Goal: Transaction & Acquisition: Book appointment/travel/reservation

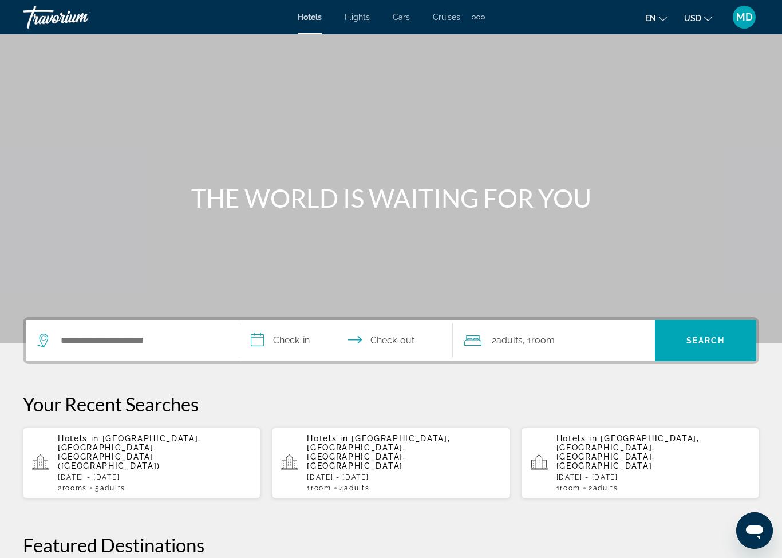
click at [121, 458] on div "Hotels in [GEOGRAPHIC_DATA], [GEOGRAPHIC_DATA], [GEOGRAPHIC_DATA] ([GEOGRAPHIC_…" at bounding box center [155, 463] width 194 height 58
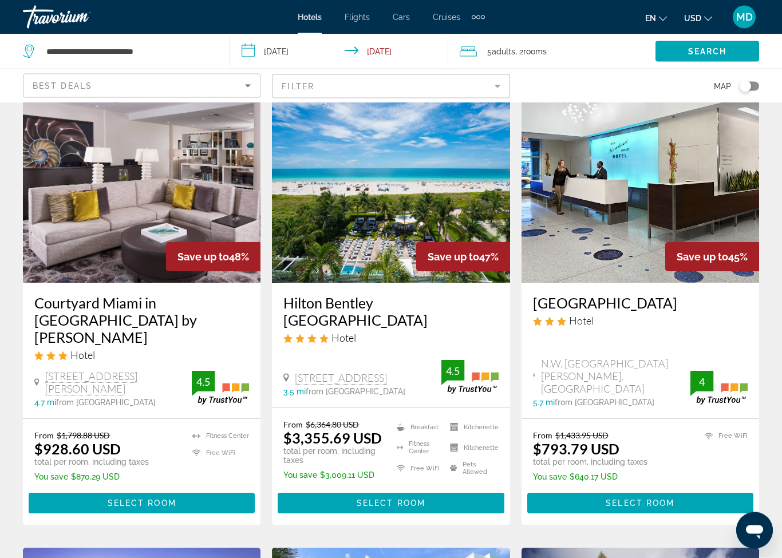
scroll to position [44, 0]
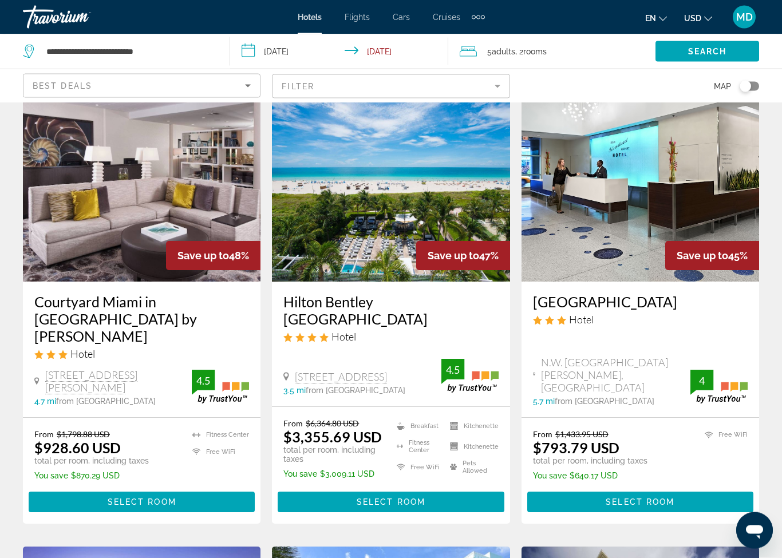
click at [746, 82] on div "Toggle map" at bounding box center [745, 86] width 11 height 11
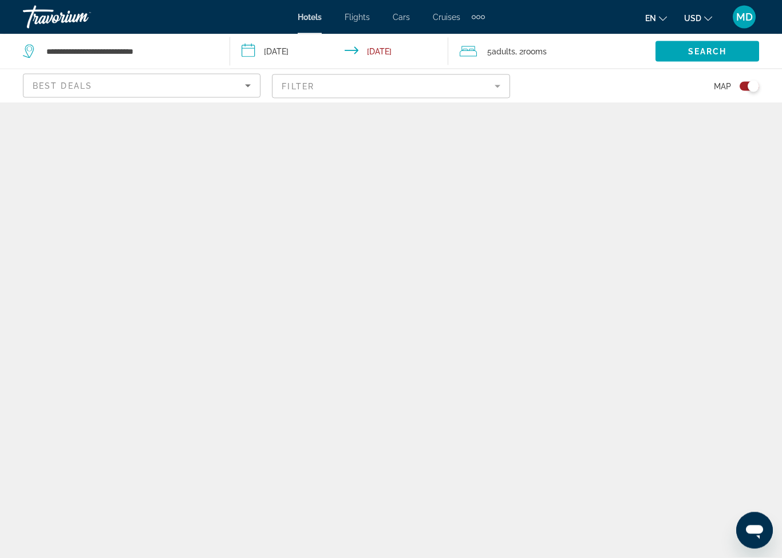
scroll to position [25, 0]
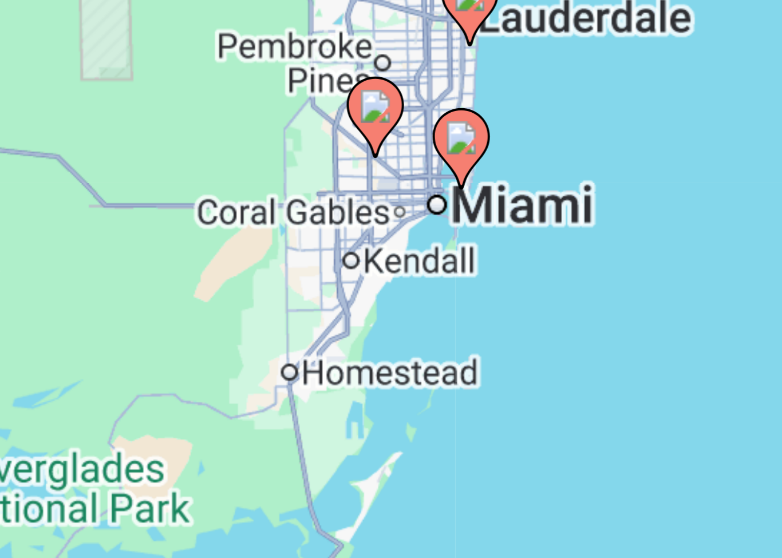
click at [111, 78] on div "To activate drag with keyboard, press Alt + Enter. Once in keyboard drag state,…" at bounding box center [391, 305] width 782 height 455
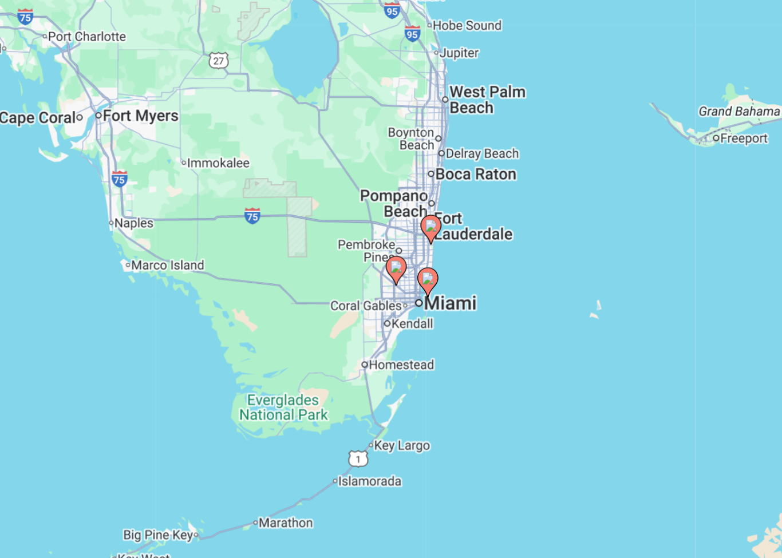
click at [218, 173] on div "To activate drag with keyboard, press Alt + Enter. Once in keyboard drag state,…" at bounding box center [391, 305] width 782 height 455
click at [395, 285] on image "Main content" at bounding box center [398, 288] width 7 height 7
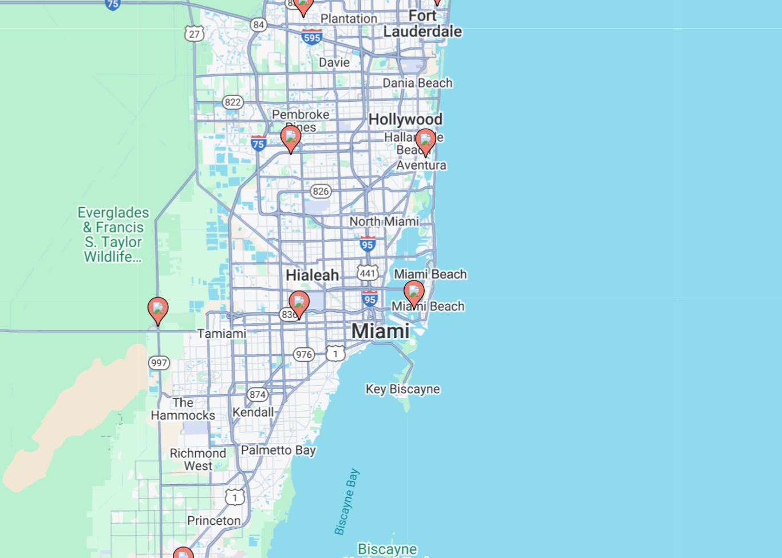
click at [388, 291] on image "Main content" at bounding box center [391, 294] width 7 height 7
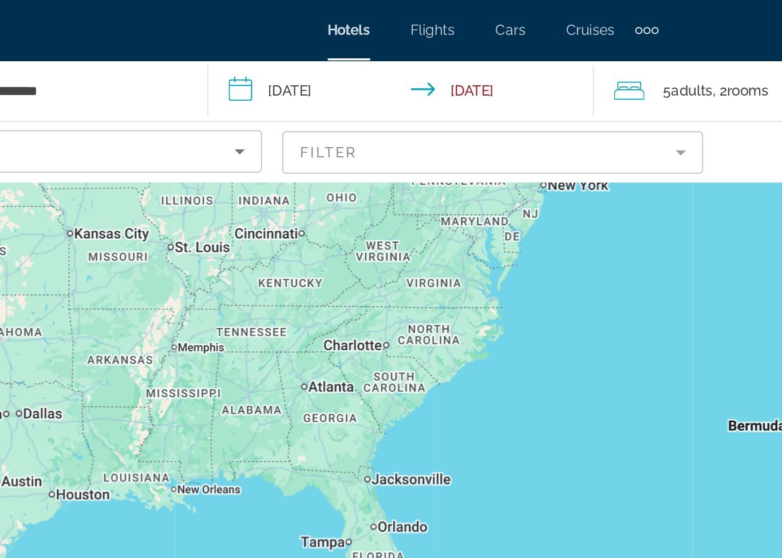
scroll to position [0, 0]
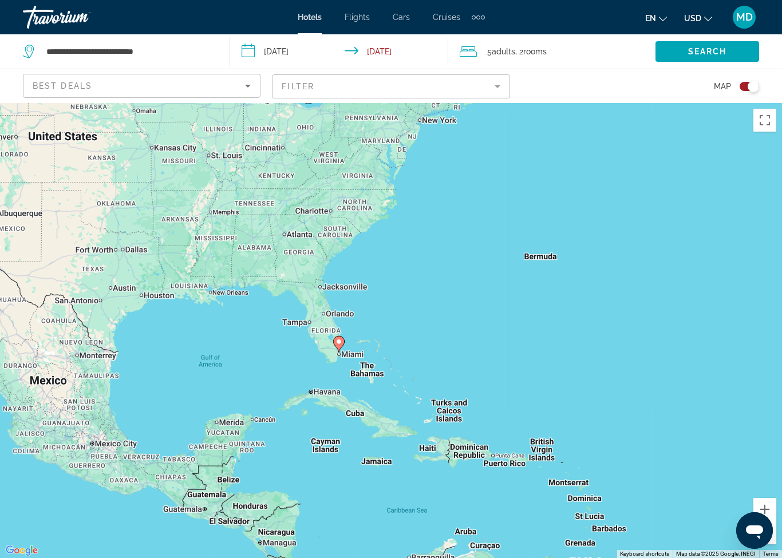
click at [344, 353] on gmp-advanced-marker "Main content" at bounding box center [338, 344] width 11 height 17
click at [336, 345] on image "Main content" at bounding box center [339, 341] width 7 height 7
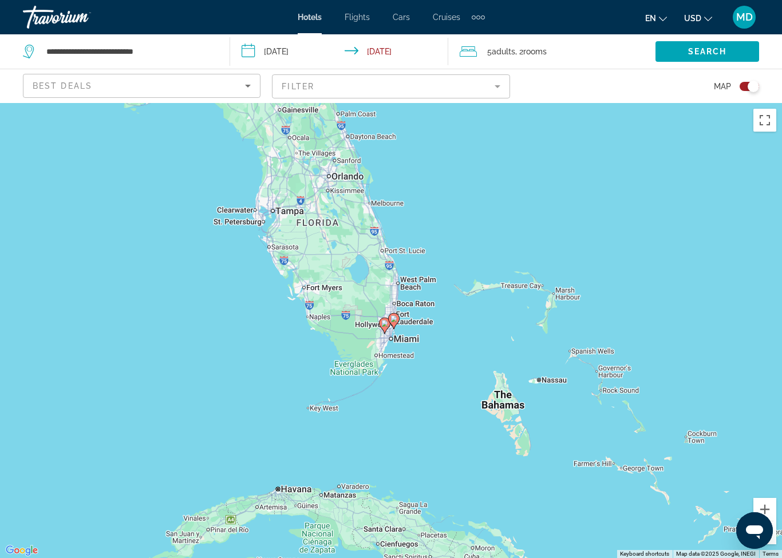
click at [396, 313] on icon "Main content" at bounding box center [394, 320] width 10 height 15
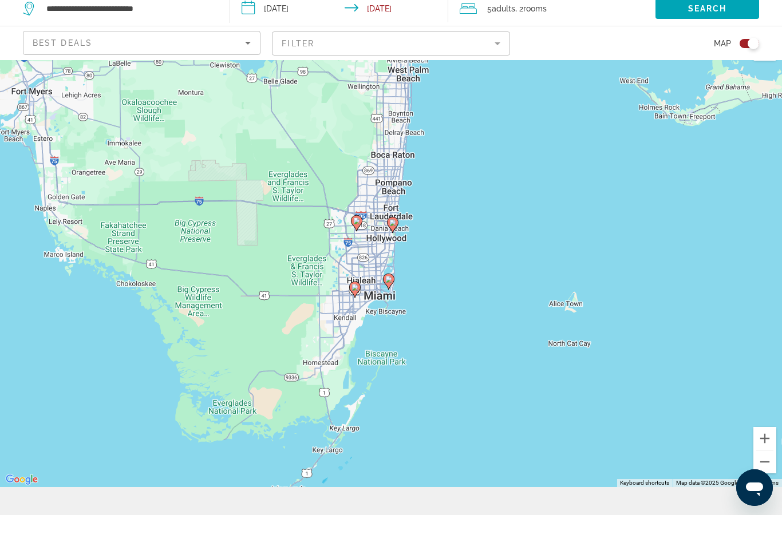
click at [385, 317] on icon "Main content" at bounding box center [389, 324] width 10 height 15
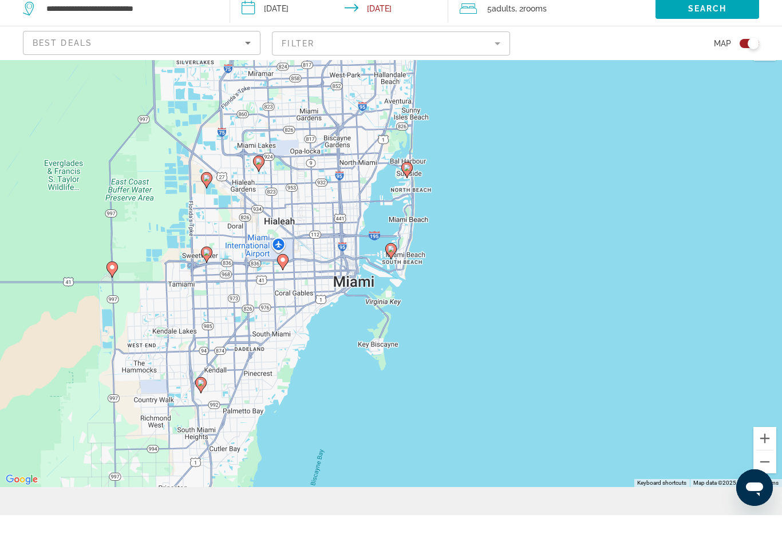
click at [388, 289] on image "Main content" at bounding box center [391, 292] width 7 height 7
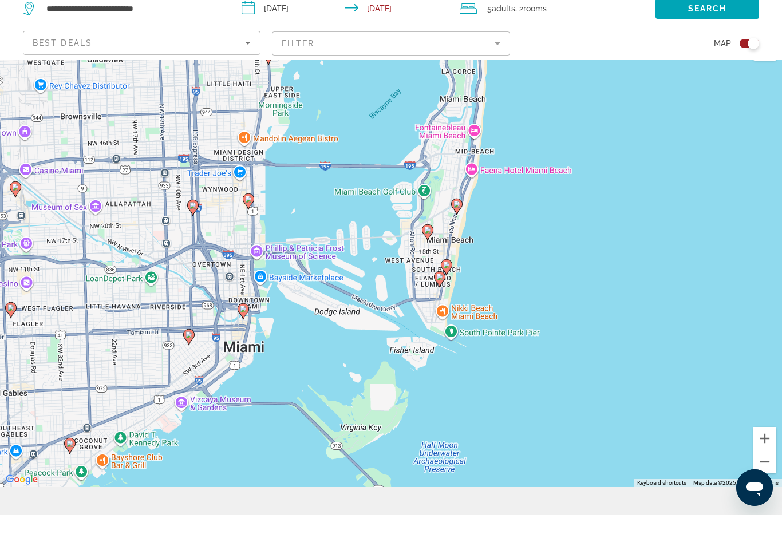
click at [251, 239] on image "Main content" at bounding box center [248, 242] width 7 height 7
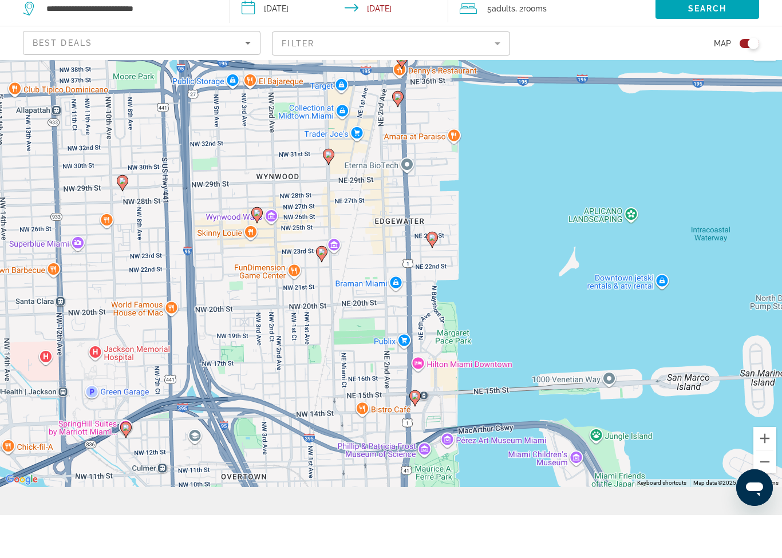
click at [329, 192] on icon "Main content" at bounding box center [329, 199] width 10 height 15
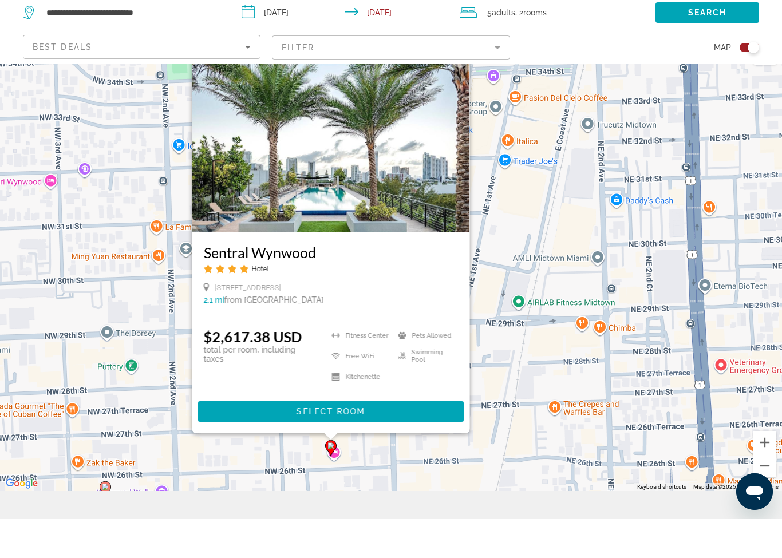
scroll to position [36, 0]
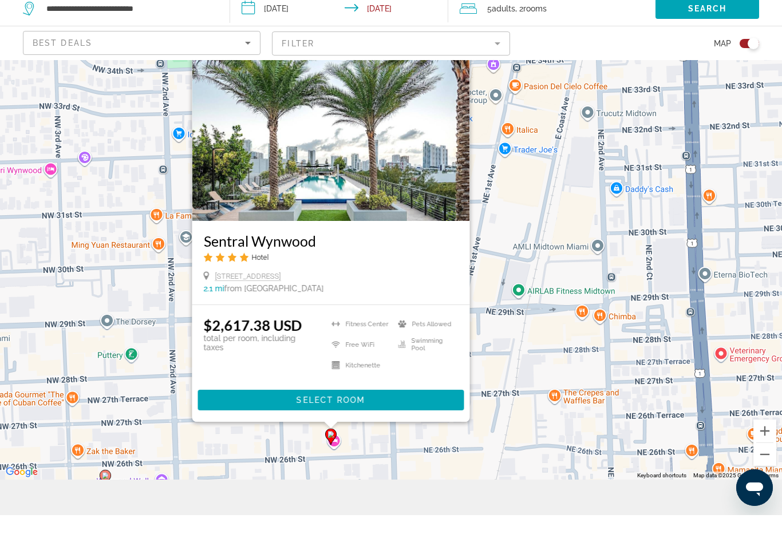
click at [464, 82] on button "Close" at bounding box center [460, 90] width 17 height 17
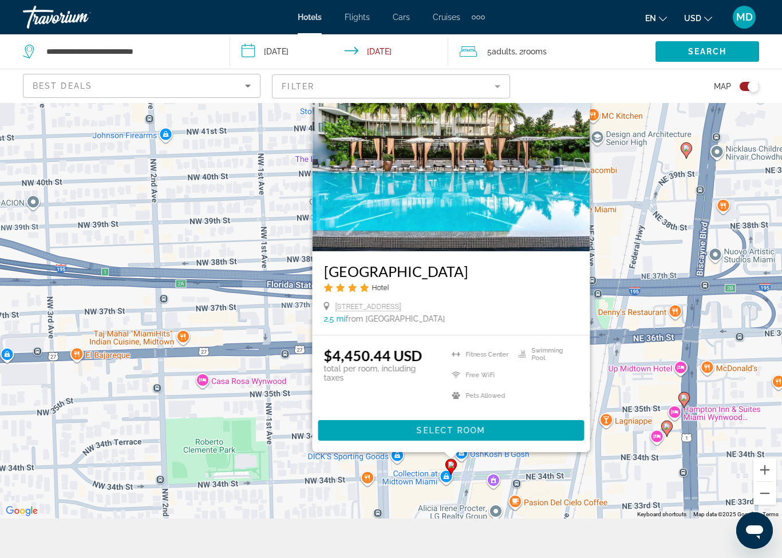
scroll to position [39, 0]
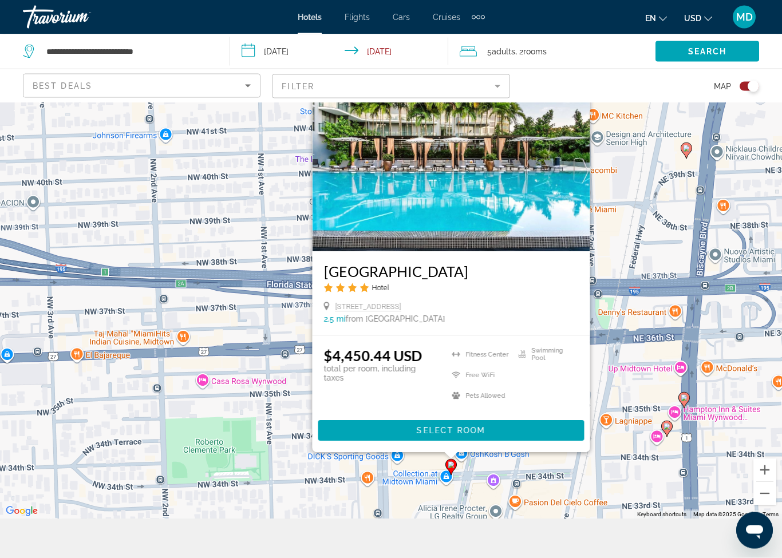
click at [585, 87] on button "Close" at bounding box center [580, 78] width 17 height 17
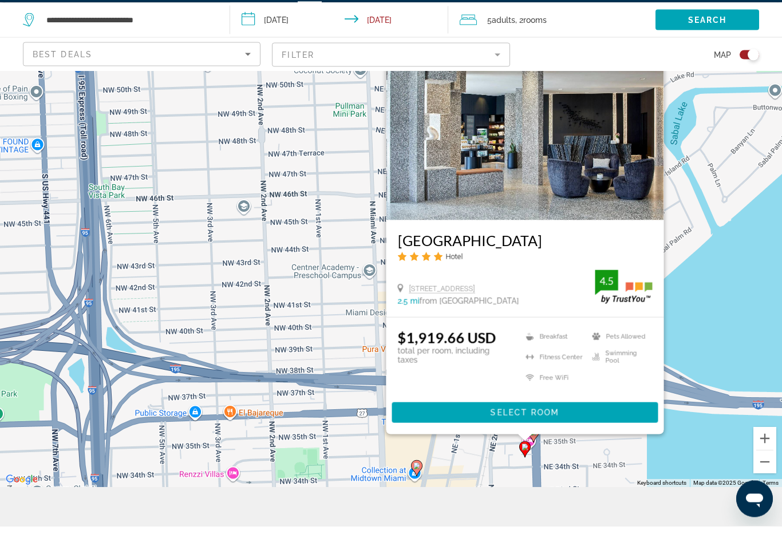
click at [555, 440] on span "Select Room" at bounding box center [525, 444] width 69 height 9
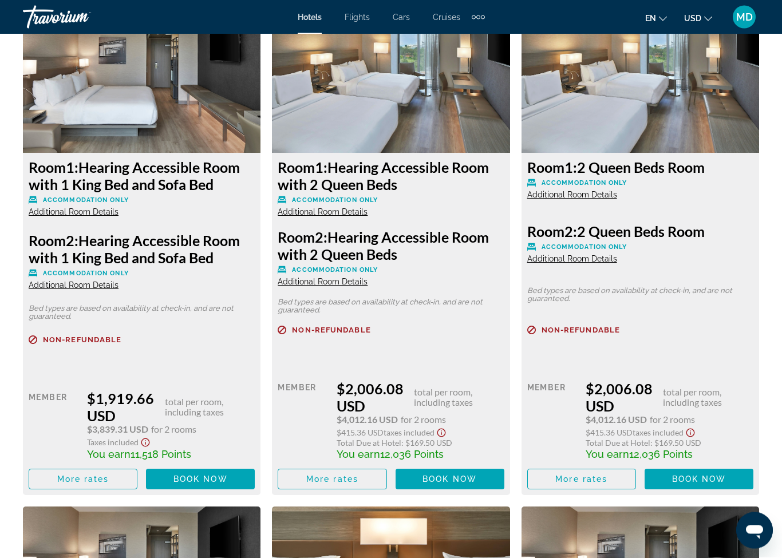
scroll to position [1812, 0]
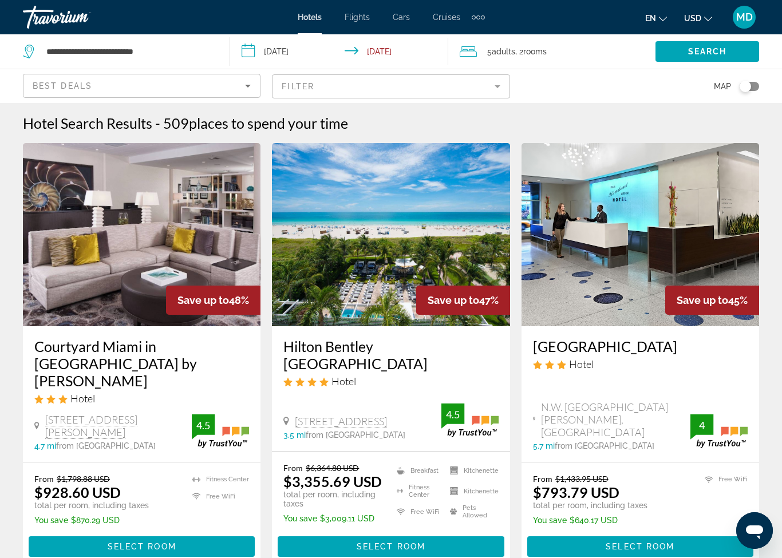
click at [755, 84] on div "Toggle map" at bounding box center [749, 86] width 19 height 9
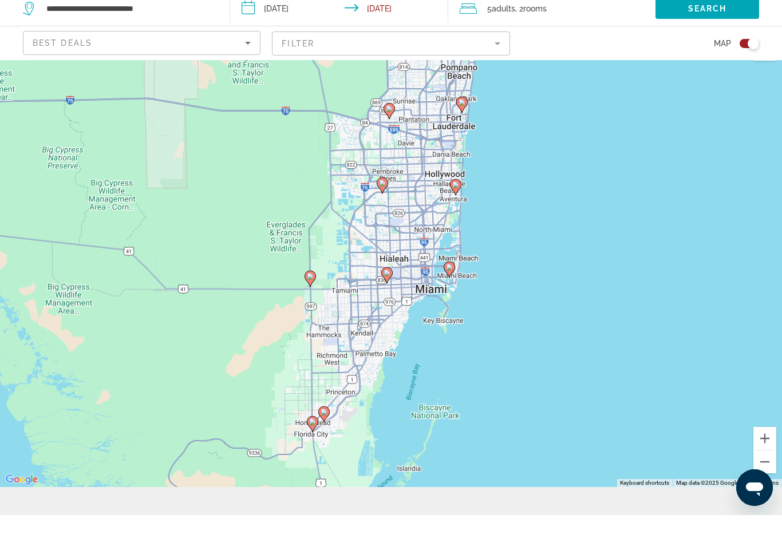
click at [452, 307] on image "Main content" at bounding box center [449, 310] width 7 height 7
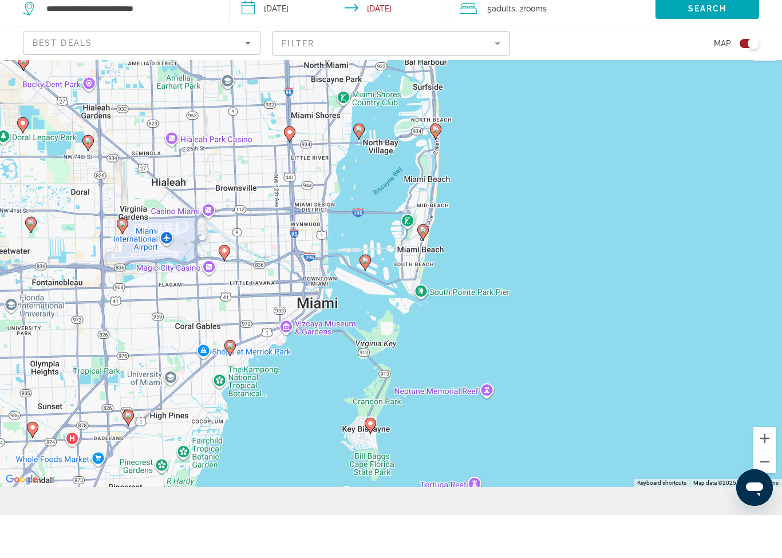
click at [360, 297] on gmp-advanced-marker "Main content" at bounding box center [365, 305] width 11 height 17
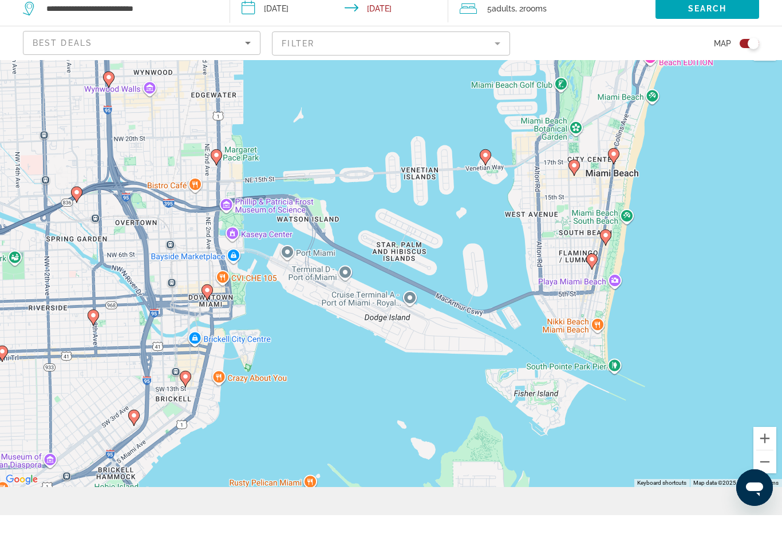
click at [108, 117] on image "Main content" at bounding box center [108, 120] width 7 height 7
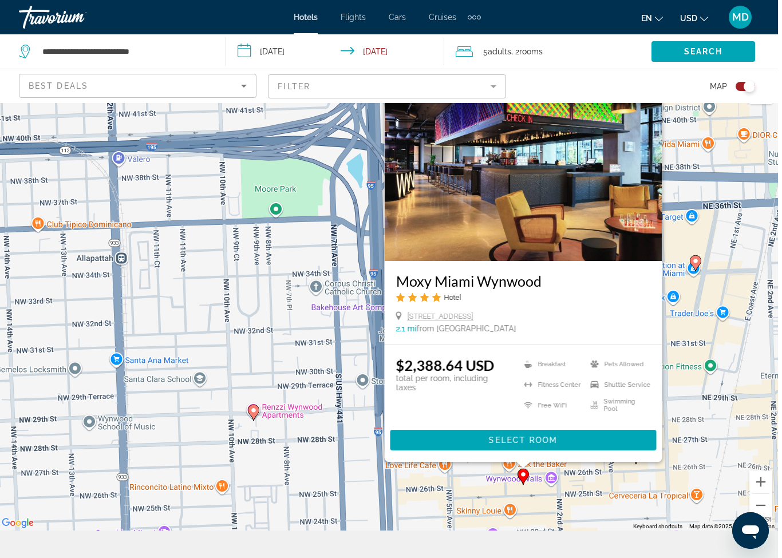
scroll to position [41, 0]
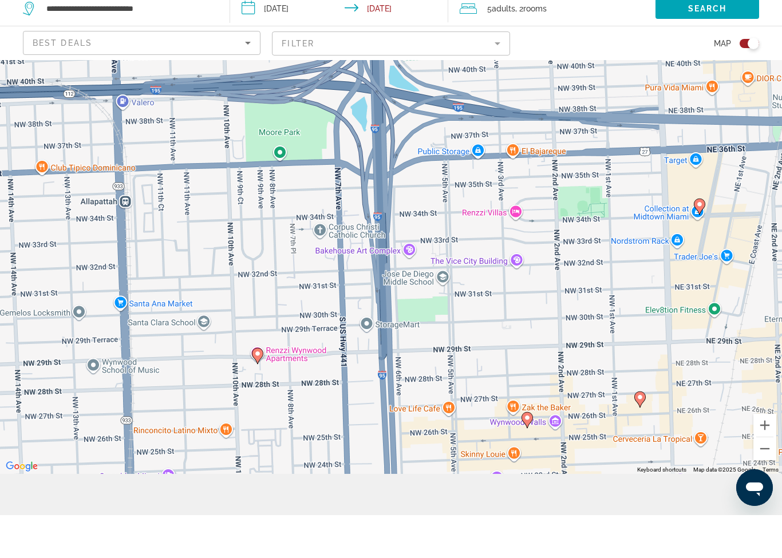
click at [777, 479] on div "To activate drag with keyboard, press Alt + Enter. Once in keyboard drag state,…" at bounding box center [391, 289] width 782 height 455
click at [777, 480] on div "To activate drag with keyboard, press Alt + Enter. Once in keyboard drag state,…" at bounding box center [391, 289] width 782 height 455
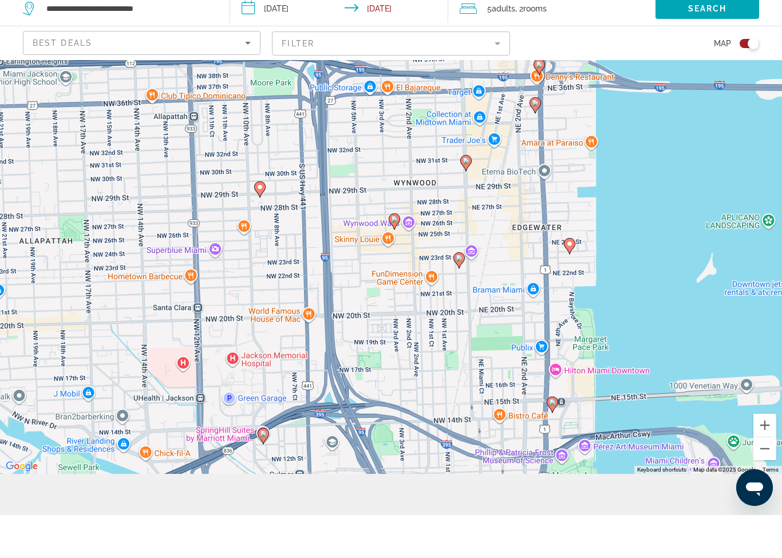
click at [589, 386] on div "To activate drag with keyboard, press Alt + Enter. Once in keyboard drag state,…" at bounding box center [391, 289] width 782 height 455
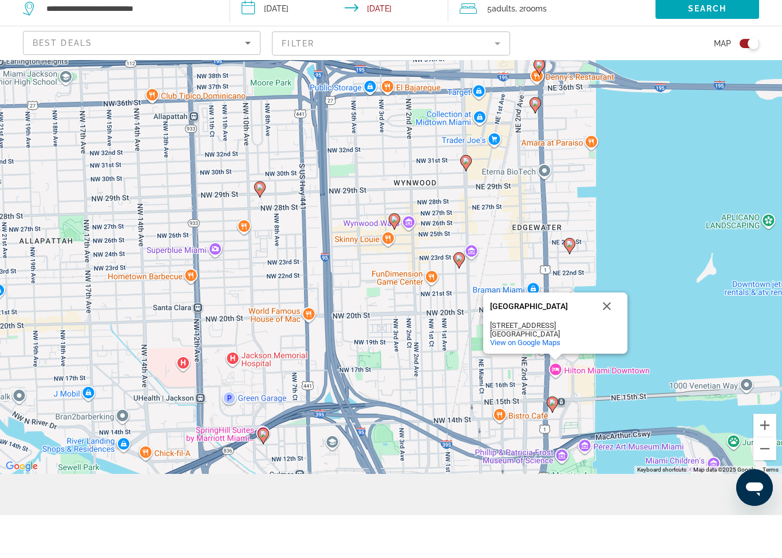
click at [552, 442] on image "Main content" at bounding box center [552, 445] width 7 height 7
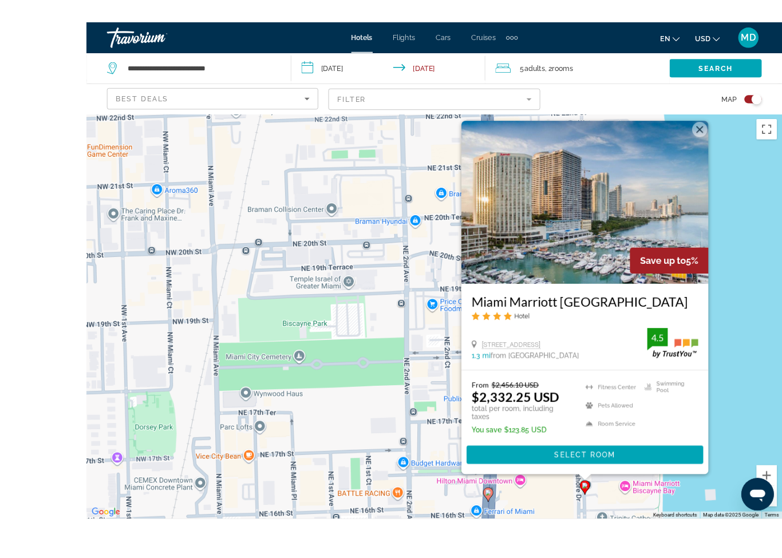
scroll to position [12, 0]
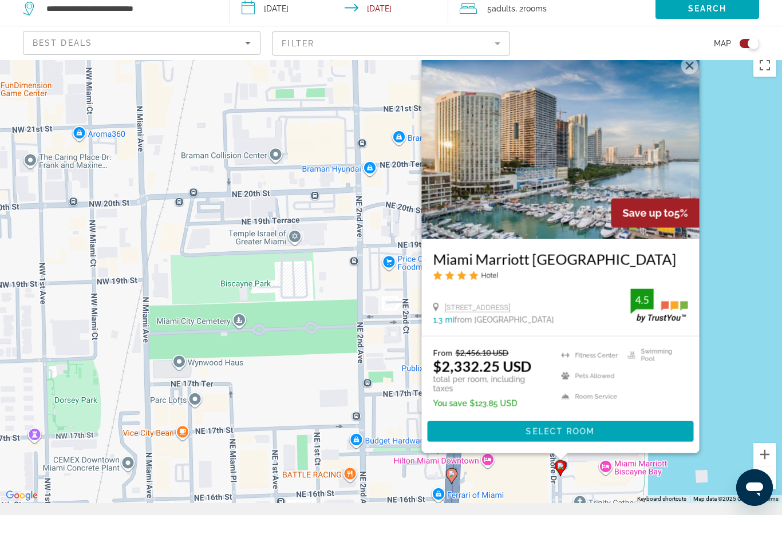
click at [688, 100] on button "Close" at bounding box center [689, 108] width 17 height 17
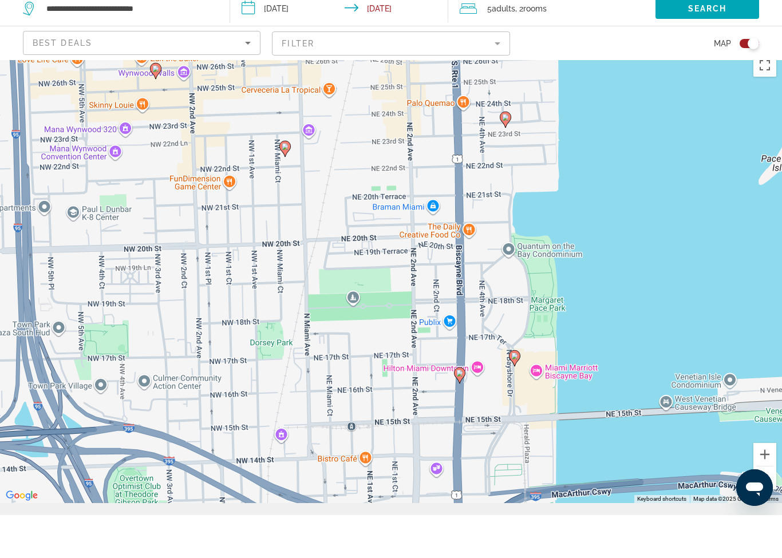
click at [515, 393] on icon "Main content" at bounding box center [515, 400] width 10 height 15
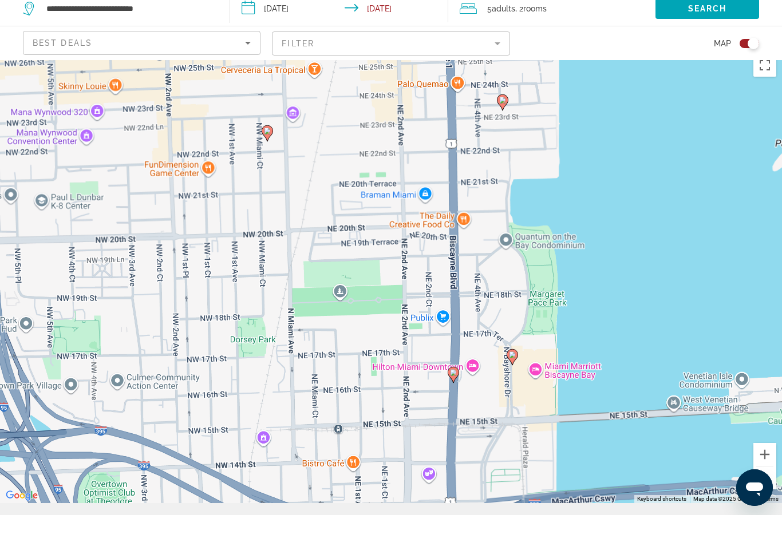
scroll to position [28, 0]
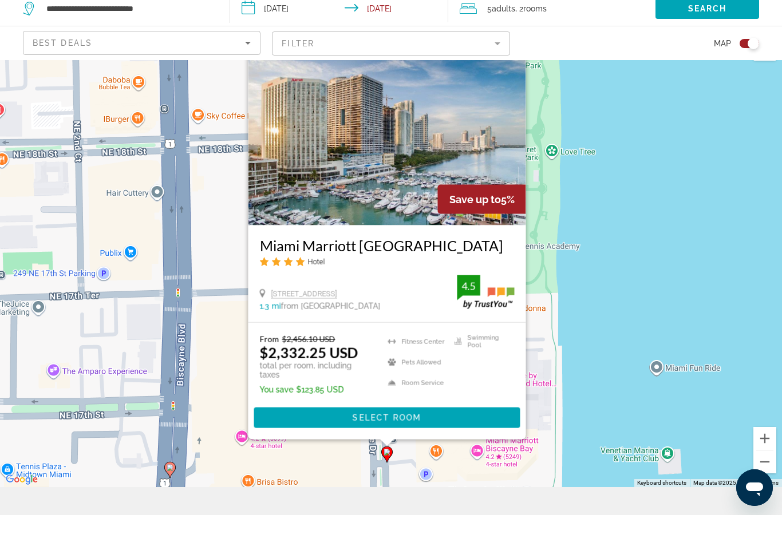
click at [342, 447] on span "Main content" at bounding box center [387, 460] width 266 height 27
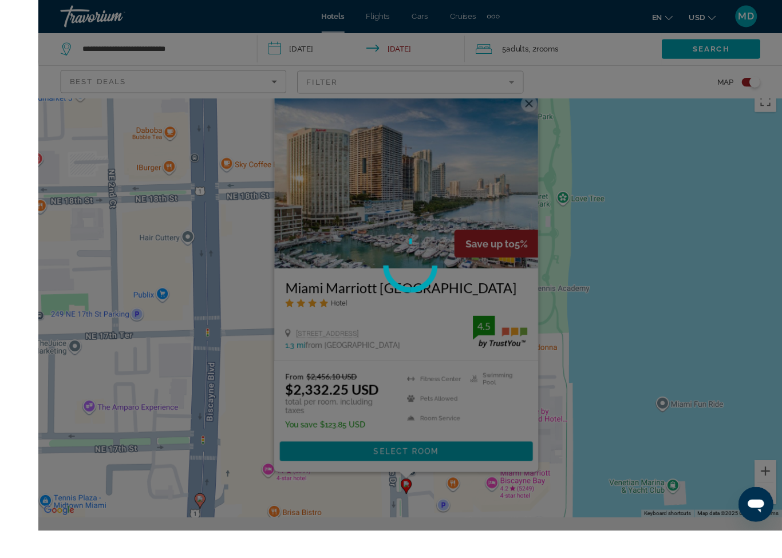
scroll to position [23, 0]
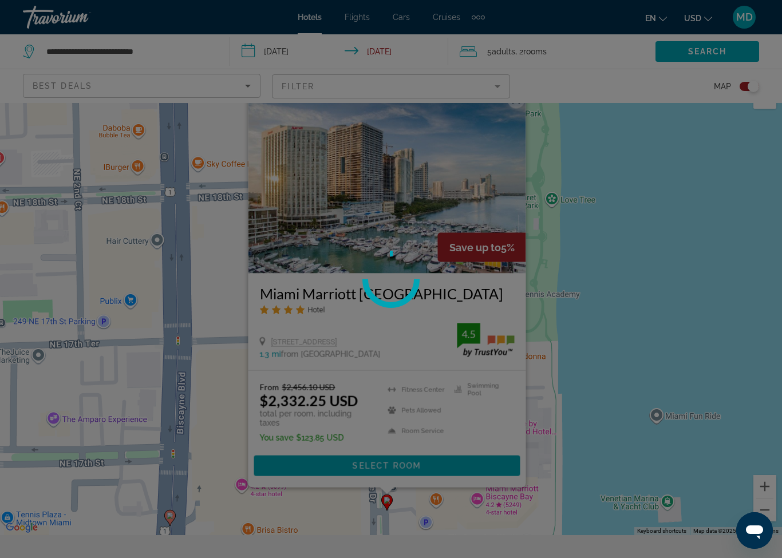
click at [334, 398] on div at bounding box center [391, 279] width 782 height 558
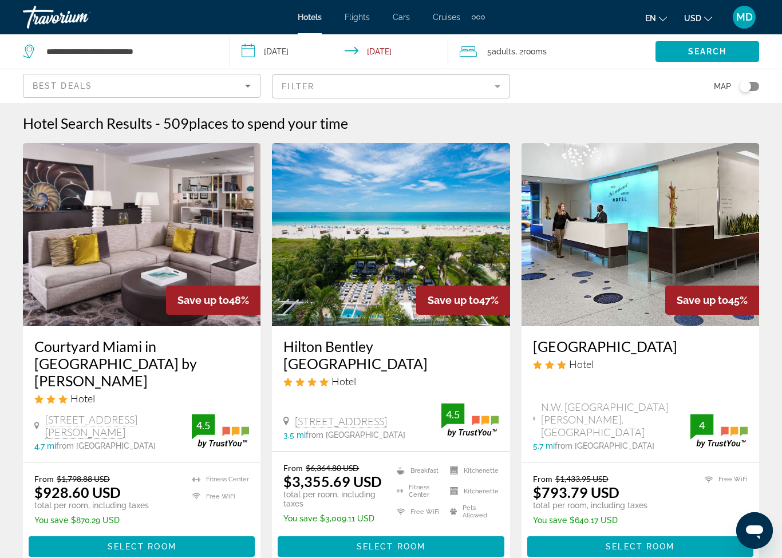
click at [493, 41] on div "5 Adult Adults , 2 Room rooms" at bounding box center [558, 51] width 196 height 34
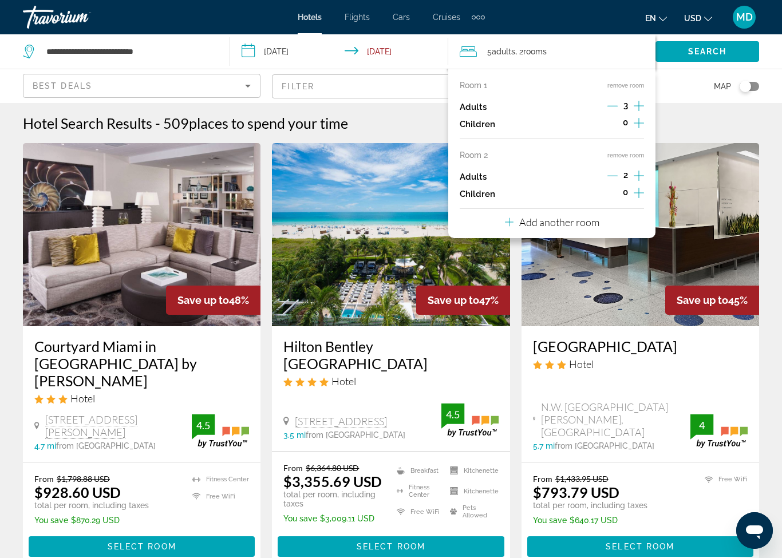
click at [635, 109] on icon "Increment adults" at bounding box center [639, 106] width 10 height 14
click at [638, 103] on icon "Increment adults" at bounding box center [639, 106] width 10 height 14
click at [612, 171] on icon "Decrement adults" at bounding box center [613, 176] width 10 height 10
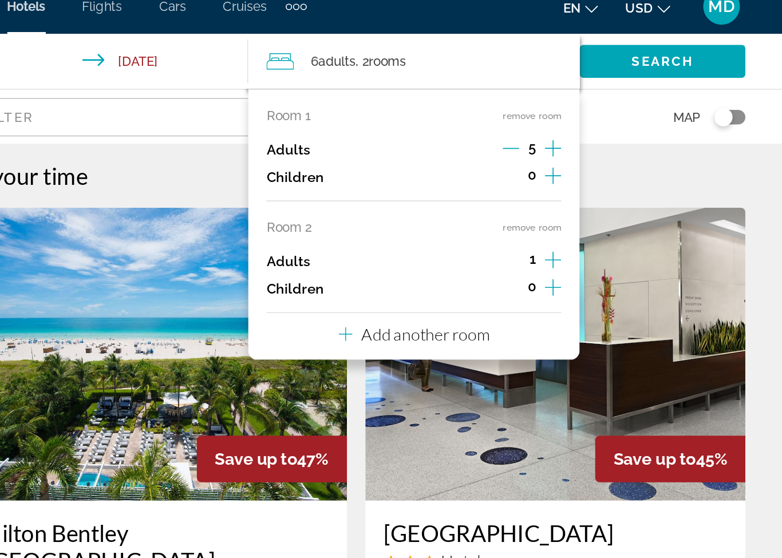
click at [460, 168] on div "Adults 1" at bounding box center [552, 176] width 184 height 17
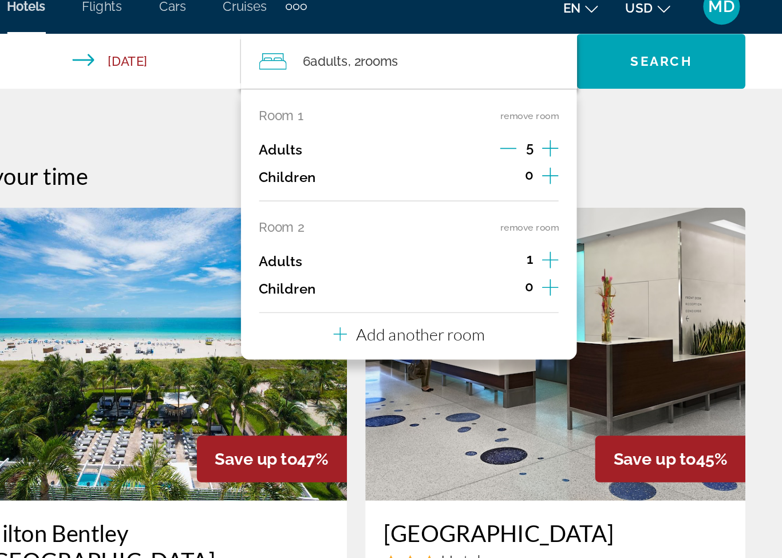
click at [519, 47] on span "rooms" at bounding box center [530, 51] width 23 height 9
click at [511, 44] on span ", 2 Room rooms" at bounding box center [526, 52] width 31 height 16
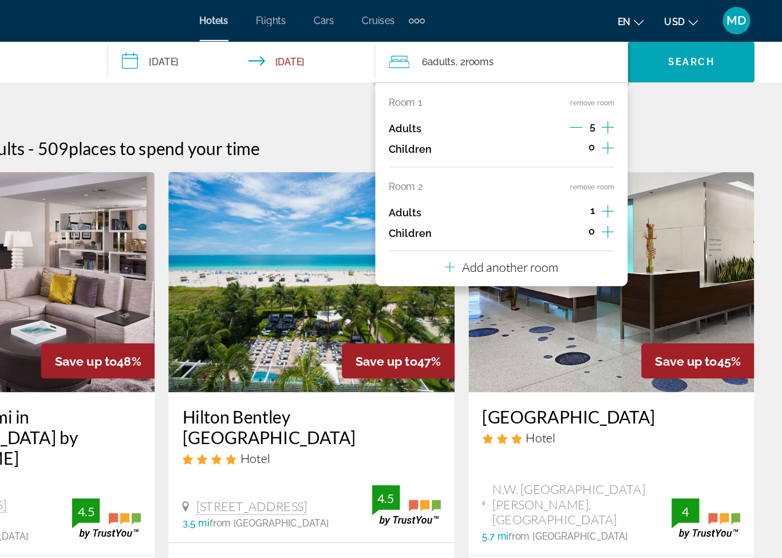
click at [606, 154] on button "remove room" at bounding box center [624, 155] width 37 height 7
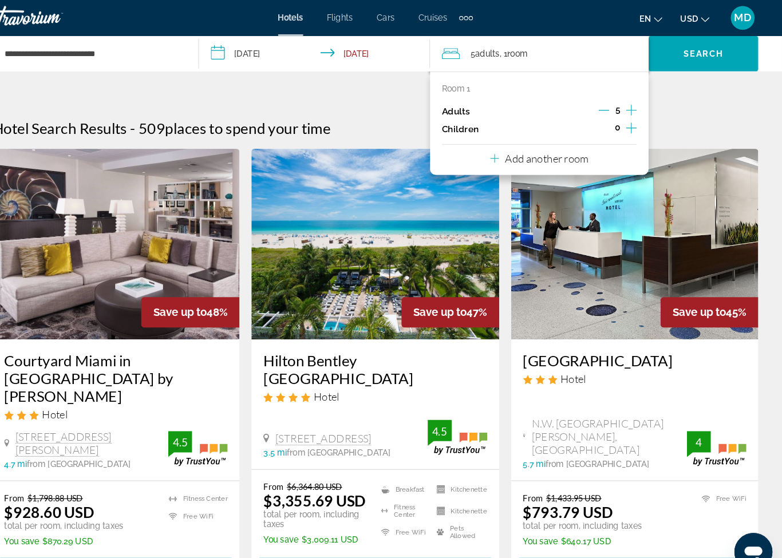
click at [691, 57] on span "Search widget" at bounding box center [706, 51] width 105 height 27
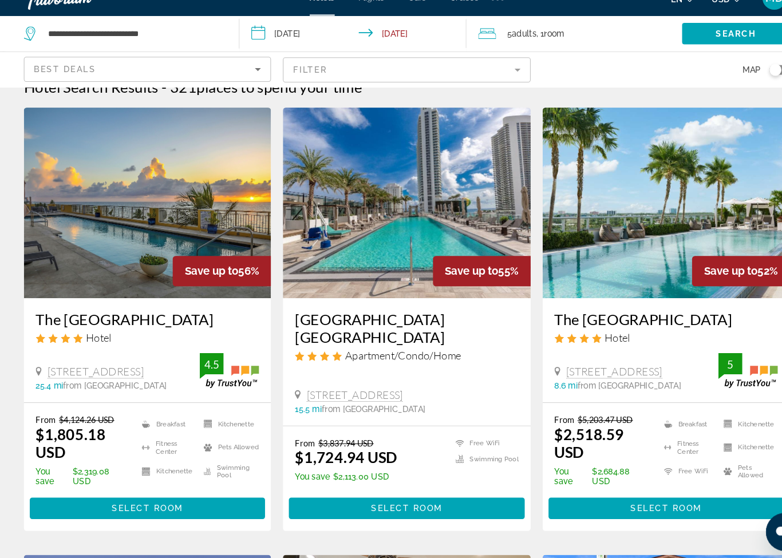
scroll to position [21, 0]
click at [744, 81] on div "Toggle map" at bounding box center [745, 86] width 11 height 11
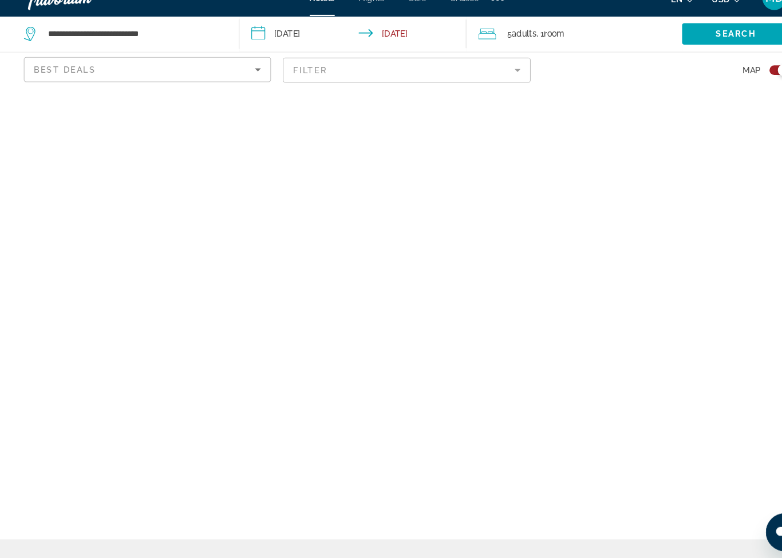
scroll to position [28, 0]
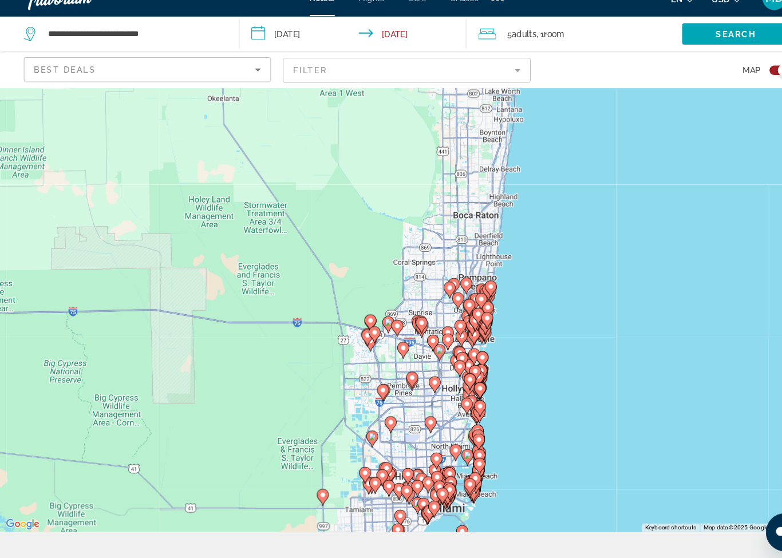
click at [231, 394] on div "To activate drag with keyboard, press Alt + Enter. Once in keyboard drag state,…" at bounding box center [391, 302] width 782 height 455
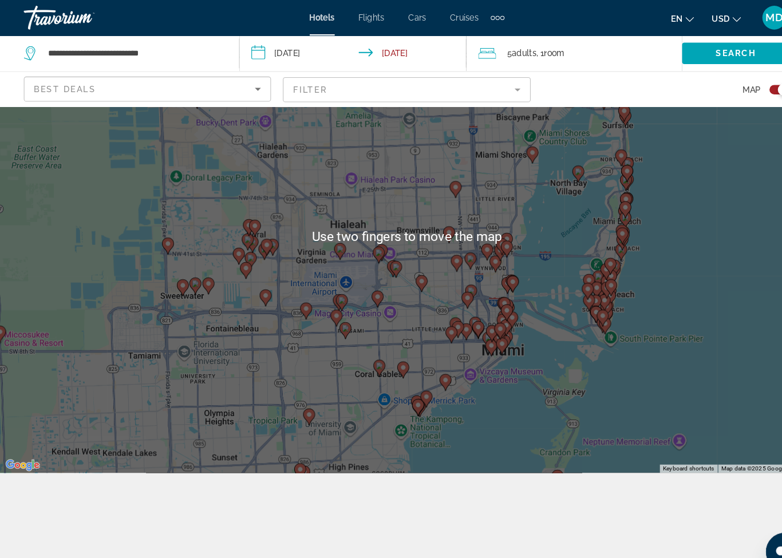
scroll to position [101, 0]
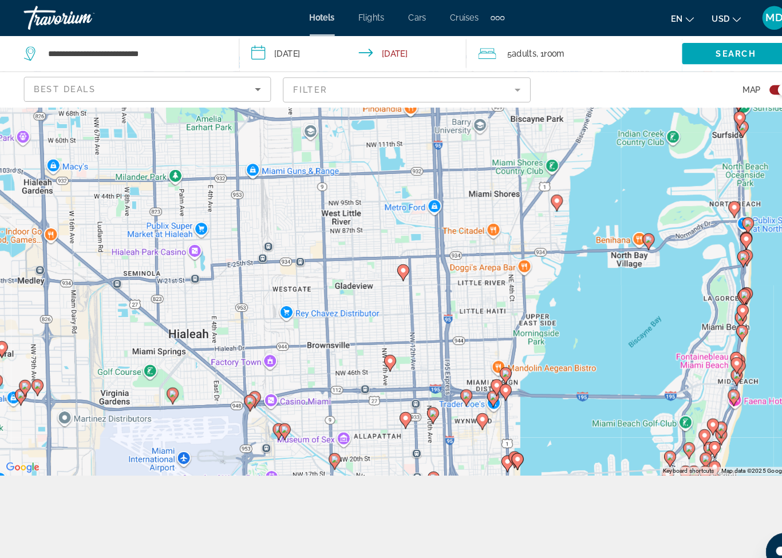
click at [439, 390] on div "To activate drag with keyboard, press Alt + Enter. Once in keyboard drag state,…" at bounding box center [391, 229] width 782 height 455
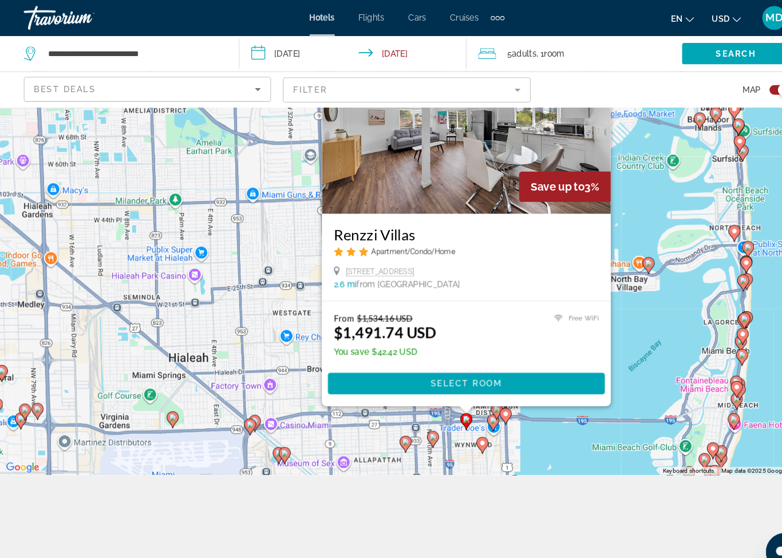
click at [429, 373] on span "Select Room" at bounding box center [448, 368] width 69 height 9
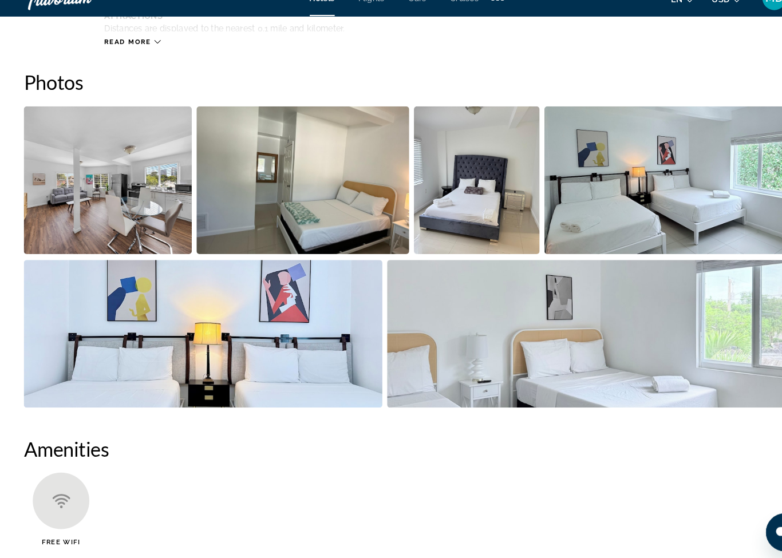
scroll to position [742, 0]
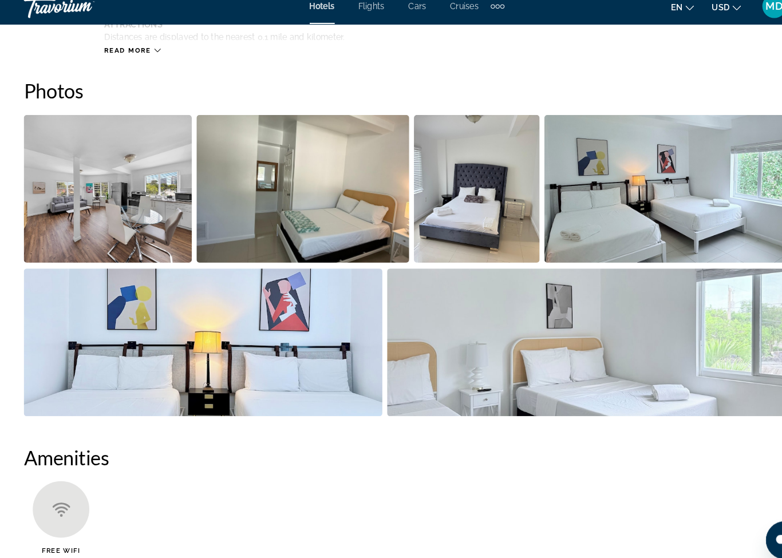
click at [76, 199] on img "Open full-screen image slider" at bounding box center [103, 193] width 161 height 142
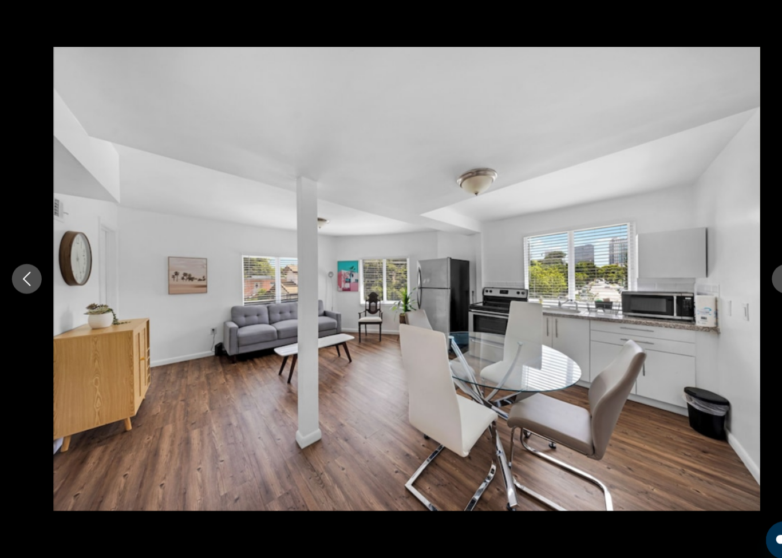
click at [740, 274] on div "prev next" at bounding box center [391, 279] width 782 height 447
click at [748, 266] on button "Next image" at bounding box center [756, 279] width 29 height 29
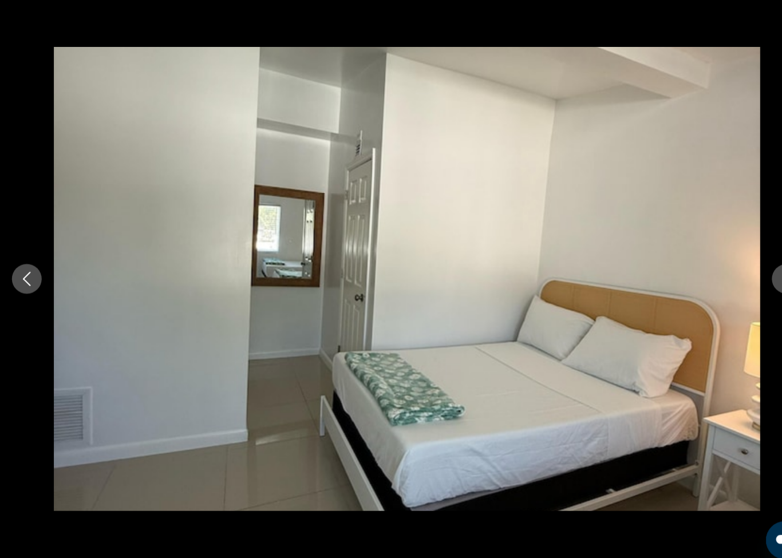
click at [745, 266] on button "Next image" at bounding box center [756, 279] width 29 height 29
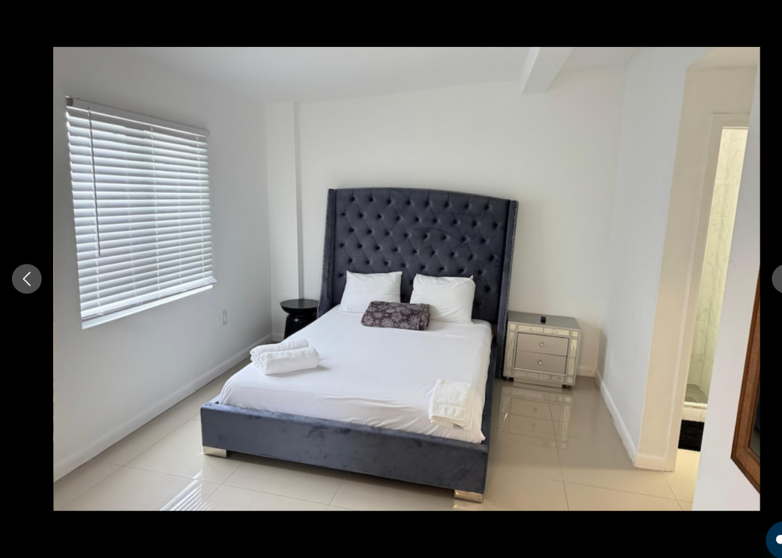
click at [743, 269] on button "Next image" at bounding box center [756, 279] width 29 height 29
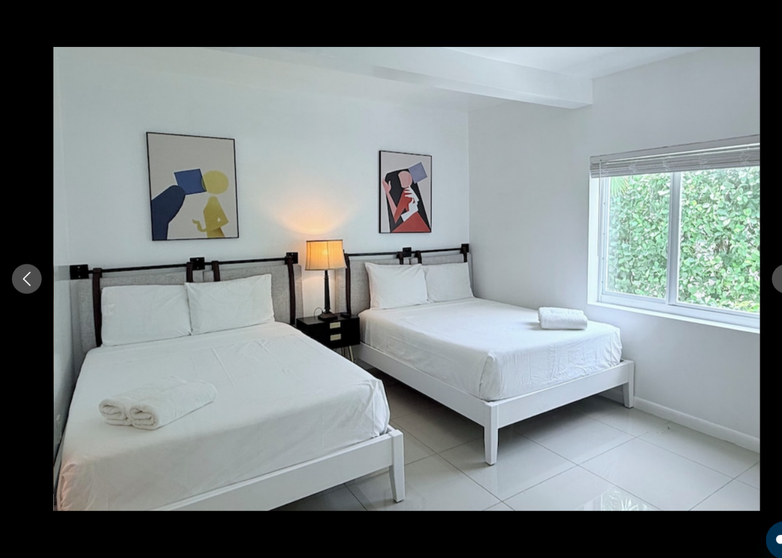
click at [744, 270] on button "Next image" at bounding box center [756, 279] width 29 height 29
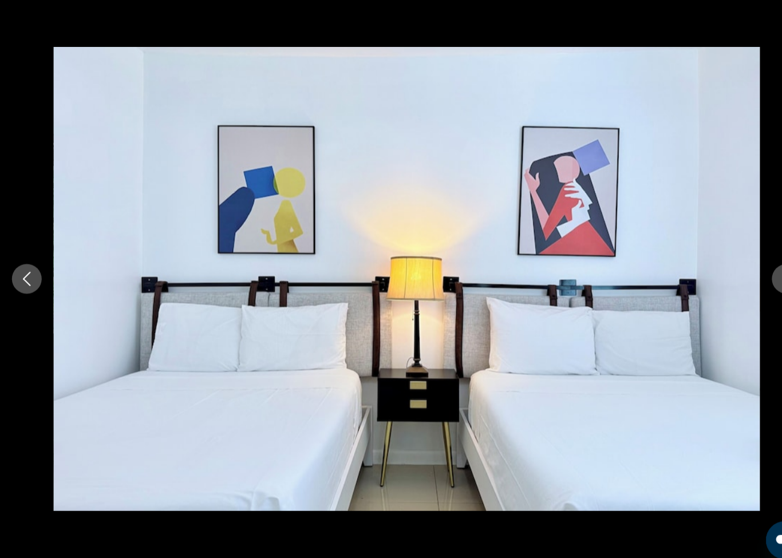
click at [746, 270] on button "Next image" at bounding box center [756, 279] width 29 height 29
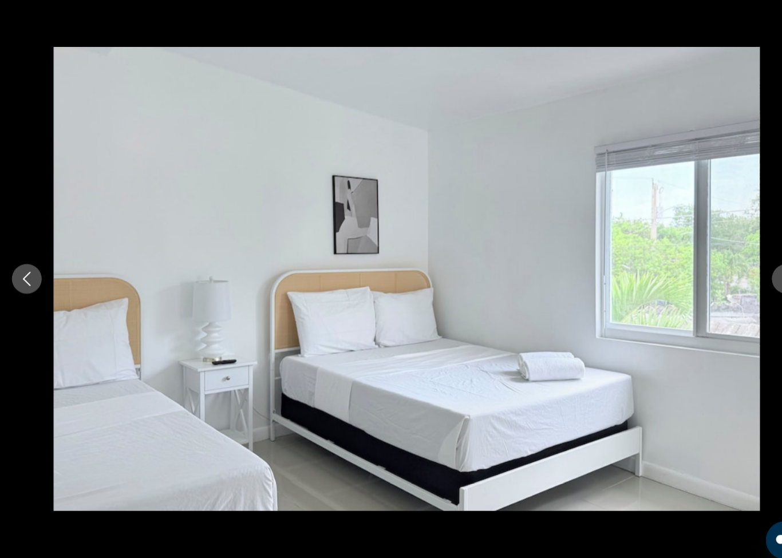
click at [747, 265] on button "Next image" at bounding box center [756, 279] width 29 height 29
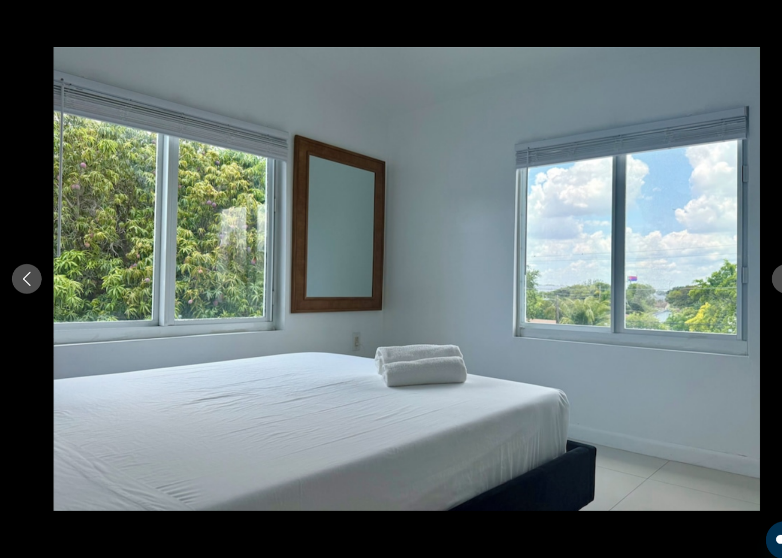
click at [746, 268] on button "Next image" at bounding box center [756, 279] width 29 height 29
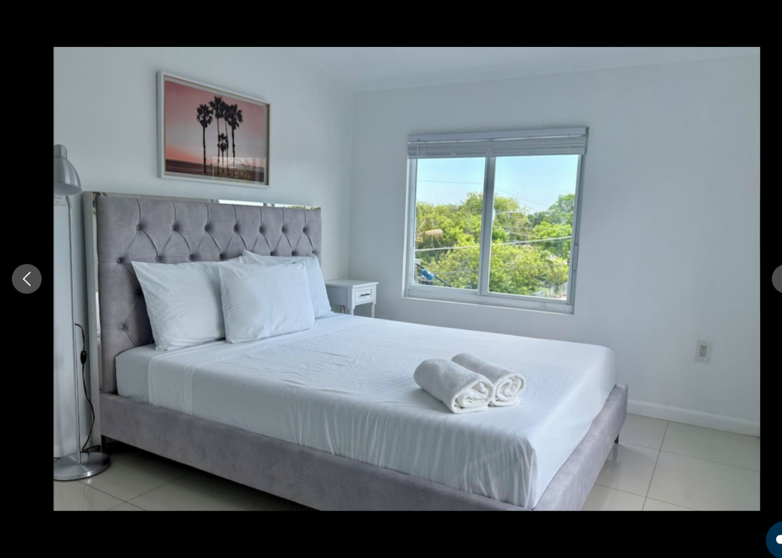
click at [745, 267] on button "Next image" at bounding box center [756, 279] width 29 height 29
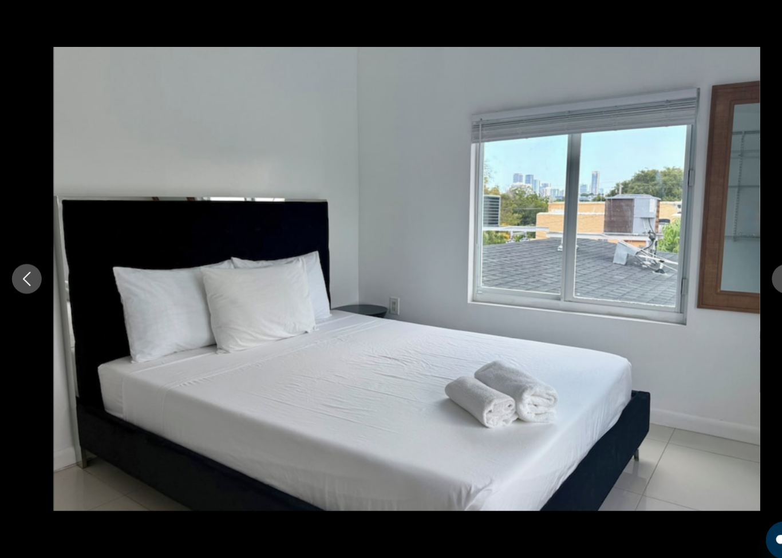
click at [744, 269] on button "Next image" at bounding box center [756, 279] width 29 height 29
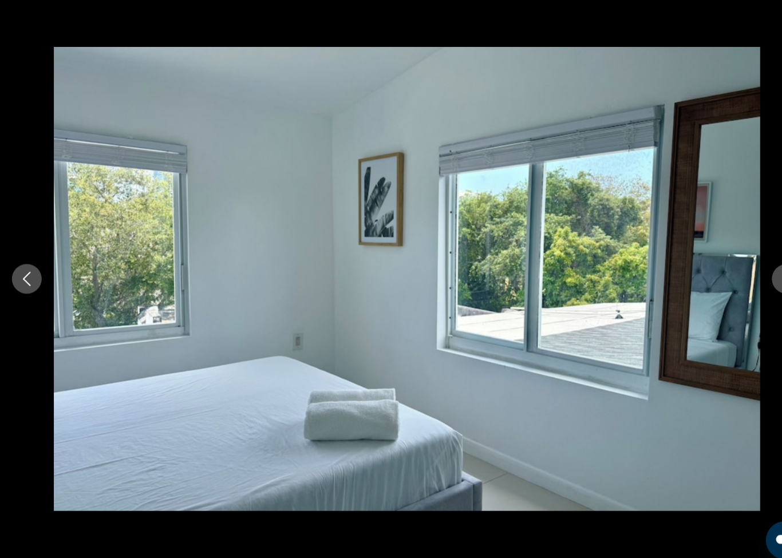
click at [746, 270] on button "Next image" at bounding box center [756, 279] width 29 height 29
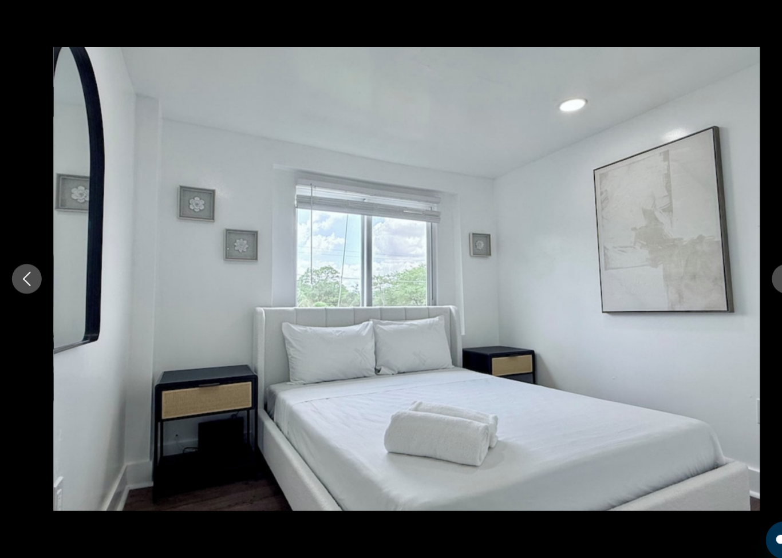
click at [742, 272] on button "Next image" at bounding box center [756, 279] width 29 height 29
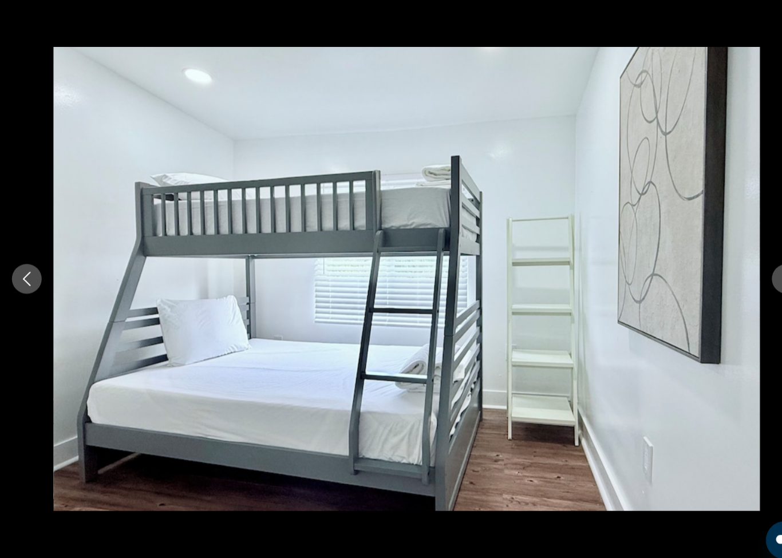
click at [742, 271] on button "Next image" at bounding box center [756, 279] width 29 height 29
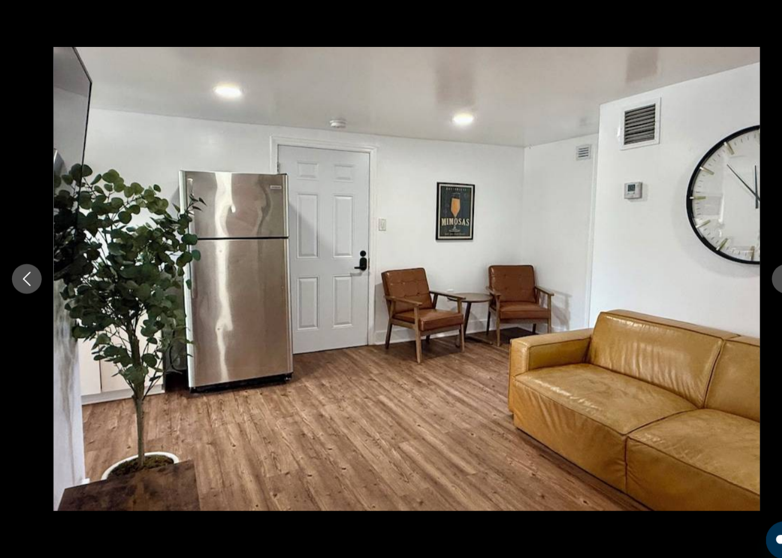
click at [744, 269] on button "Next image" at bounding box center [756, 279] width 29 height 29
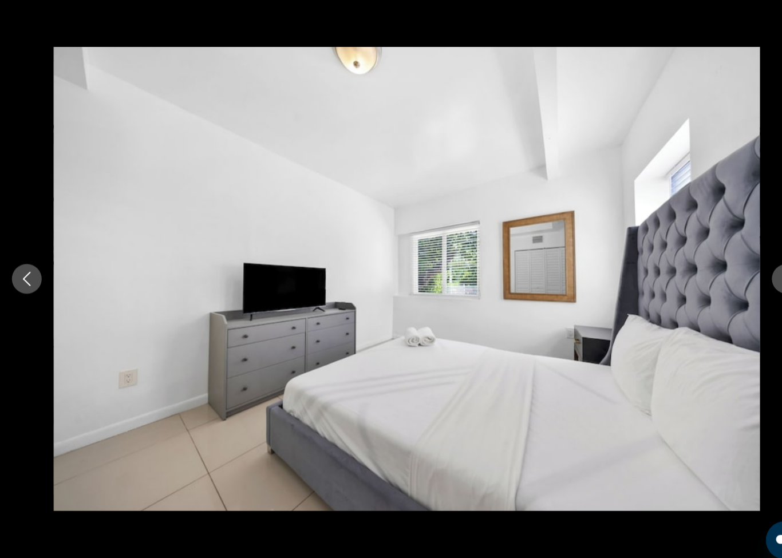
click at [742, 269] on button "Next image" at bounding box center [756, 279] width 29 height 29
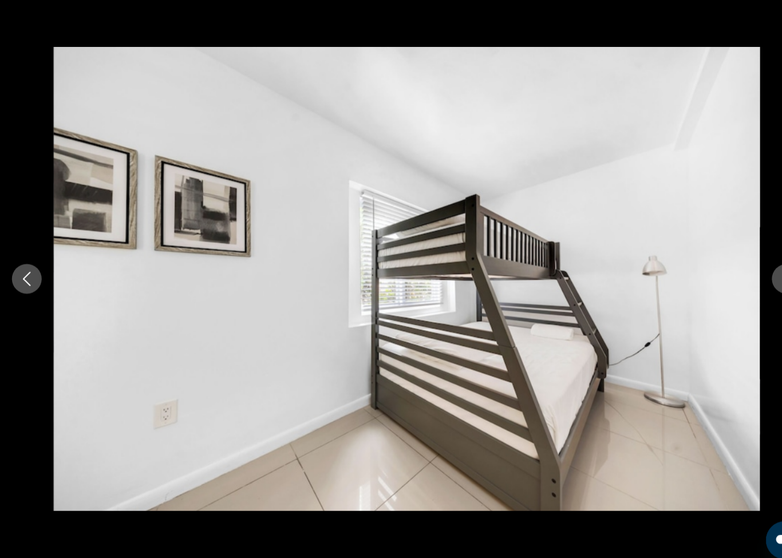
click at [744, 273] on button "Next image" at bounding box center [756, 279] width 29 height 29
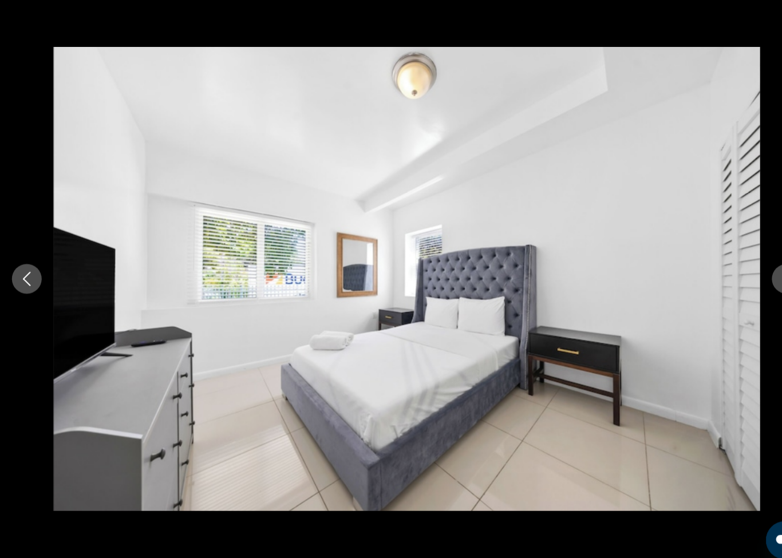
click at [738, 271] on div "prev next" at bounding box center [391, 279] width 782 height 447
click at [746, 267] on button "Next image" at bounding box center [756, 279] width 29 height 29
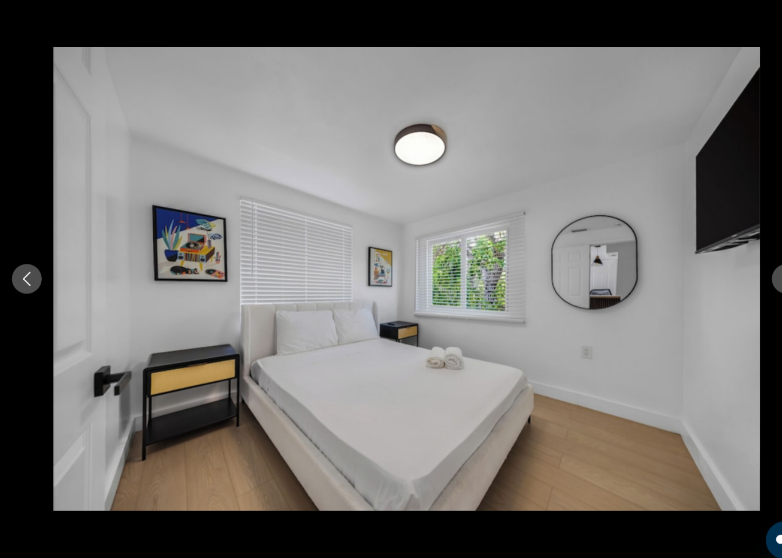
click at [747, 265] on button "Next image" at bounding box center [756, 279] width 29 height 29
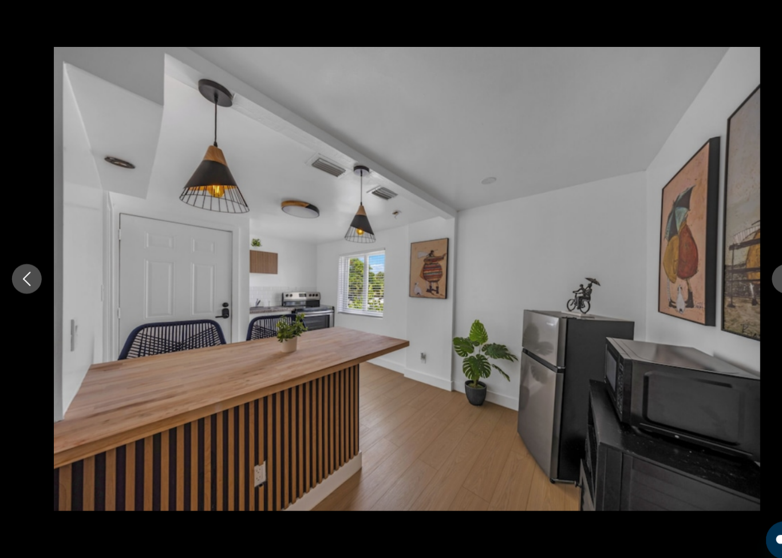
click at [744, 266] on button "Next image" at bounding box center [756, 279] width 29 height 29
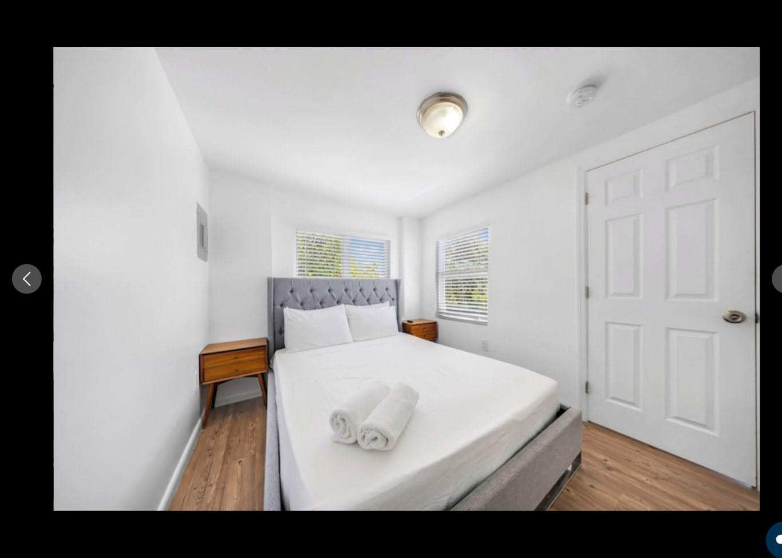
click at [746, 269] on button "Next image" at bounding box center [756, 279] width 29 height 29
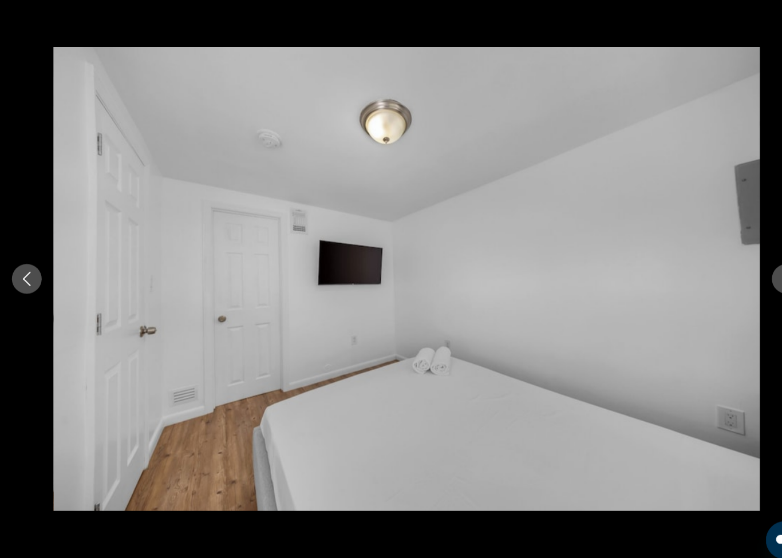
click at [744, 270] on button "Next image" at bounding box center [756, 279] width 29 height 29
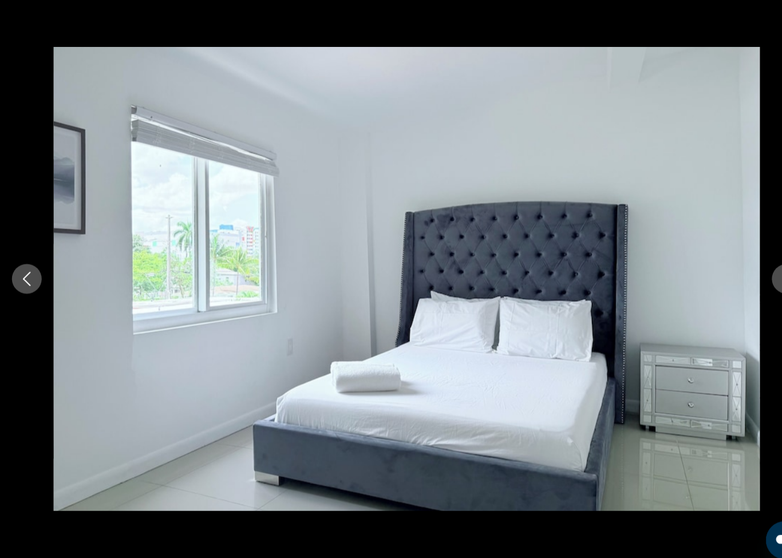
click at [746, 266] on button "Next image" at bounding box center [756, 279] width 29 height 29
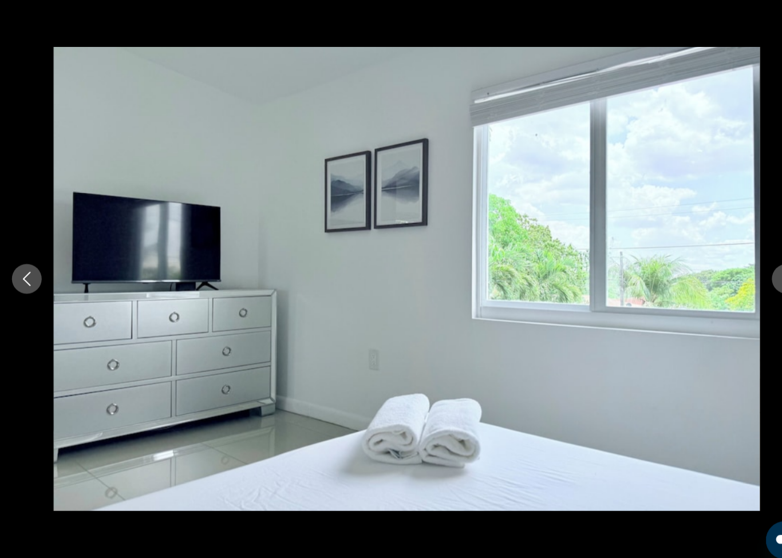
click at [744, 271] on button "Next image" at bounding box center [756, 279] width 29 height 29
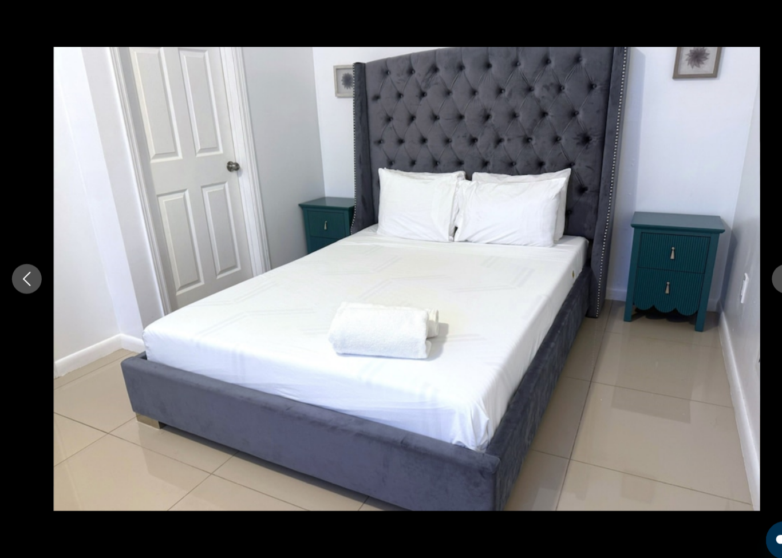
click at [744, 271] on button "Next image" at bounding box center [756, 279] width 29 height 29
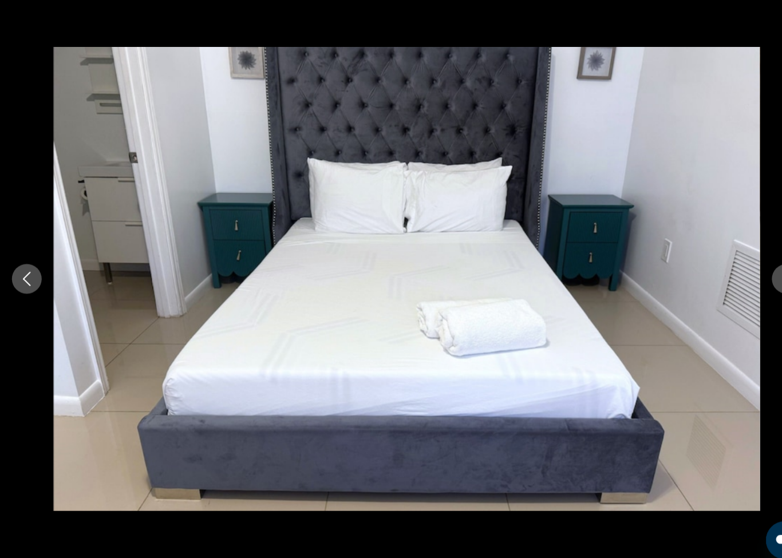
click at [744, 268] on button "Next image" at bounding box center [756, 279] width 29 height 29
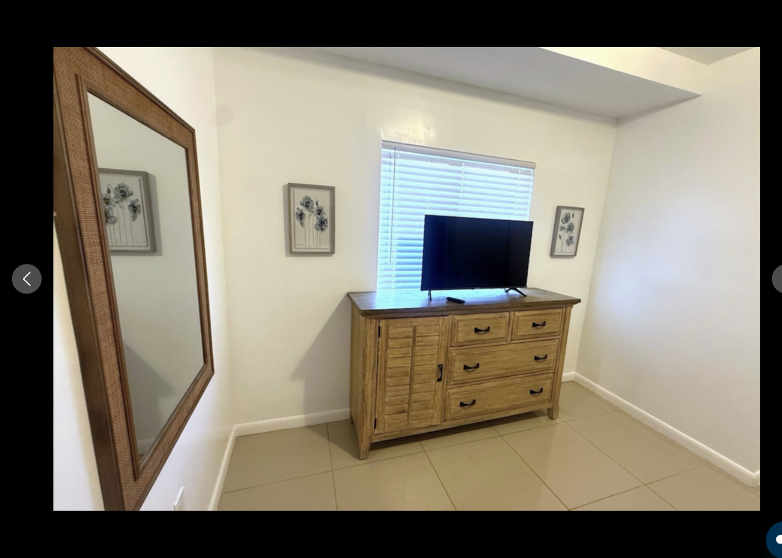
click at [747, 270] on button "Next image" at bounding box center [756, 279] width 29 height 29
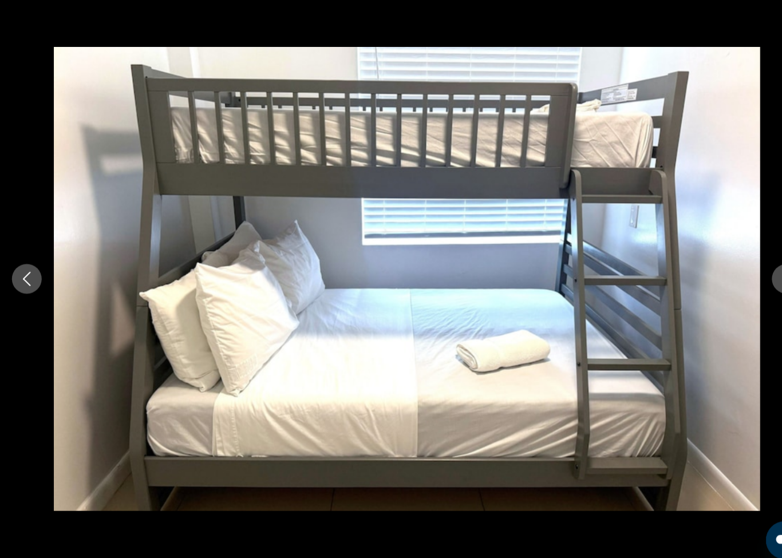
click at [747, 270] on button "Next image" at bounding box center [756, 279] width 29 height 29
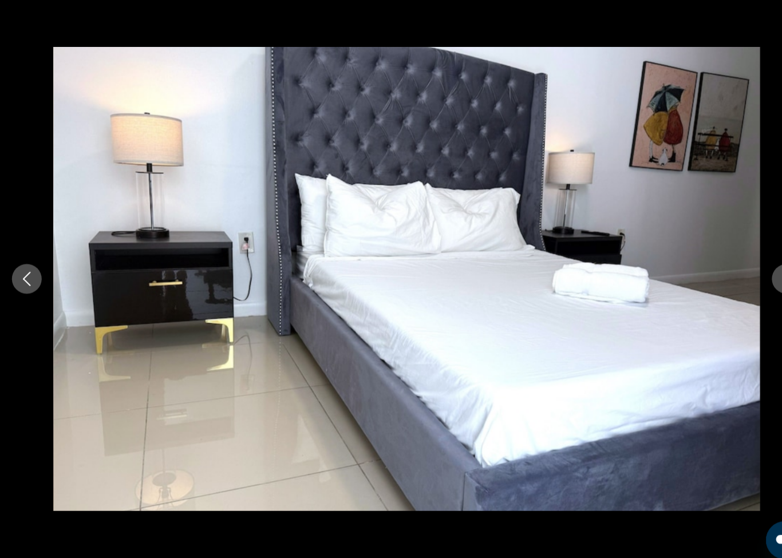
click at [744, 265] on button "Next image" at bounding box center [756, 279] width 29 height 29
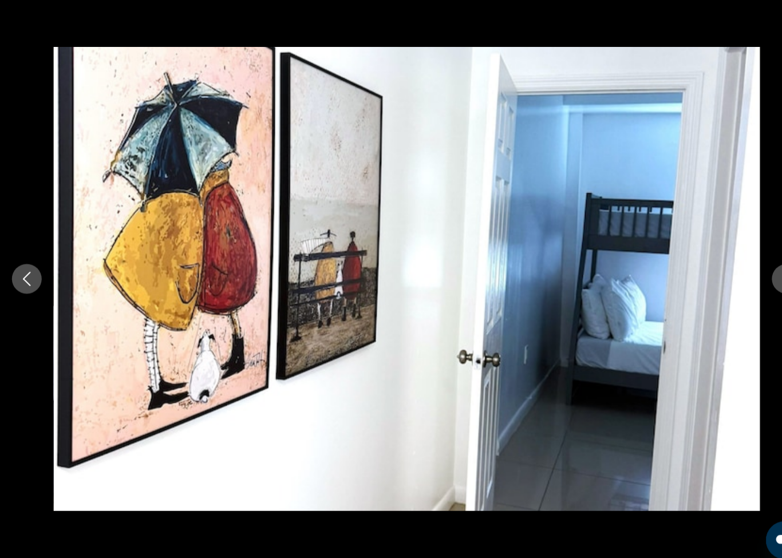
click at [746, 265] on button "Next image" at bounding box center [756, 279] width 29 height 29
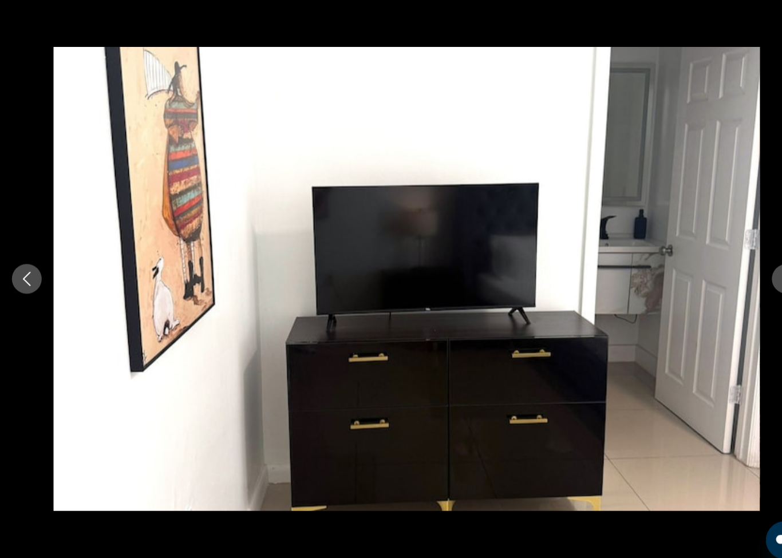
click at [745, 265] on button "Next image" at bounding box center [756, 279] width 29 height 29
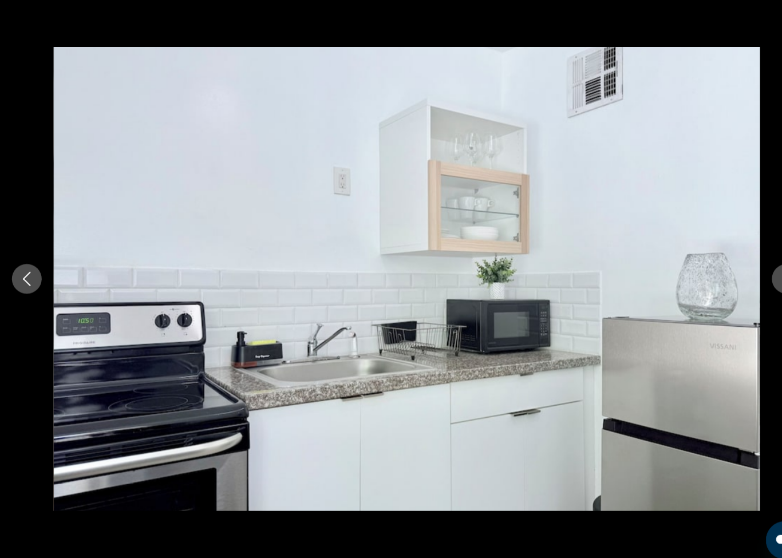
click at [746, 268] on button "Next image" at bounding box center [756, 279] width 29 height 29
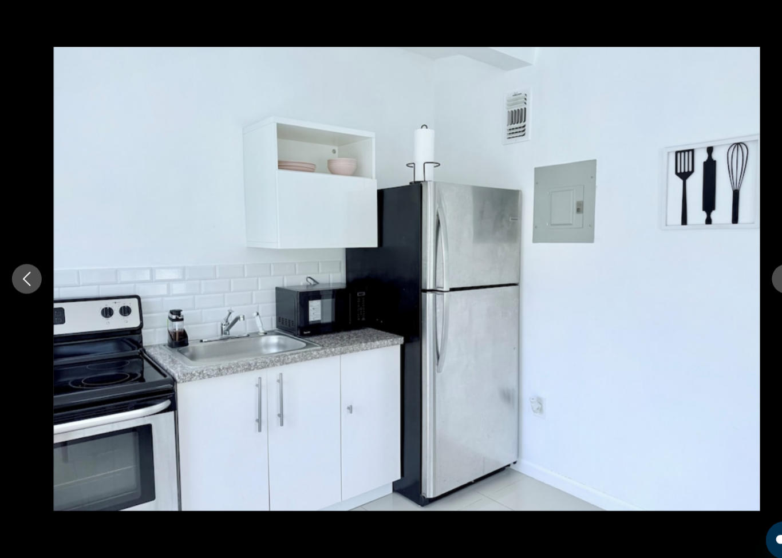
click at [747, 265] on button "Next image" at bounding box center [756, 279] width 29 height 29
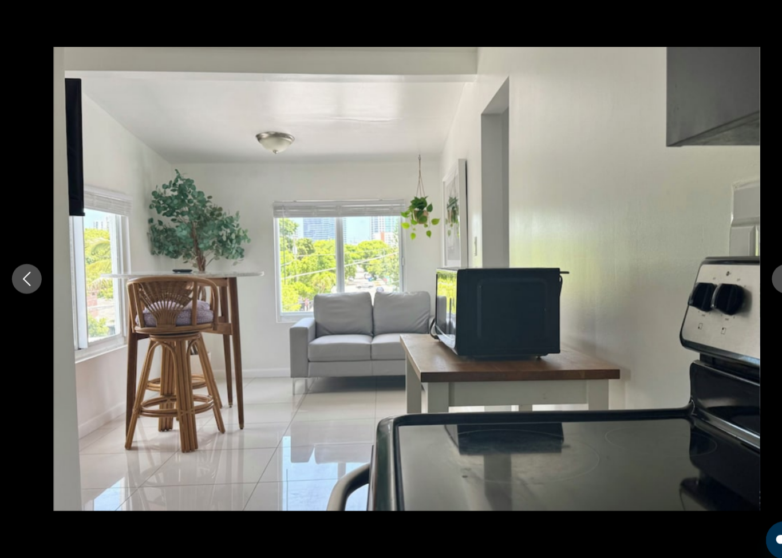
click at [746, 265] on button "Next image" at bounding box center [756, 279] width 29 height 29
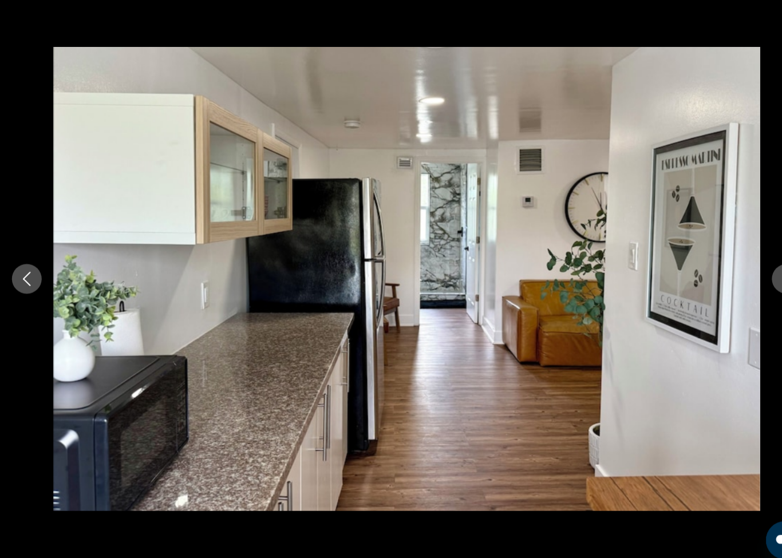
click at [747, 267] on button "Next image" at bounding box center [756, 279] width 29 height 29
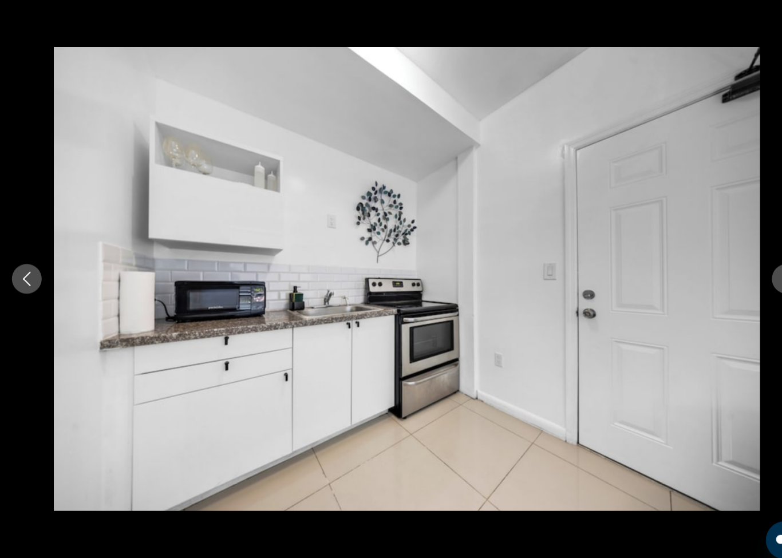
click at [746, 266] on button "Next image" at bounding box center [756, 279] width 29 height 29
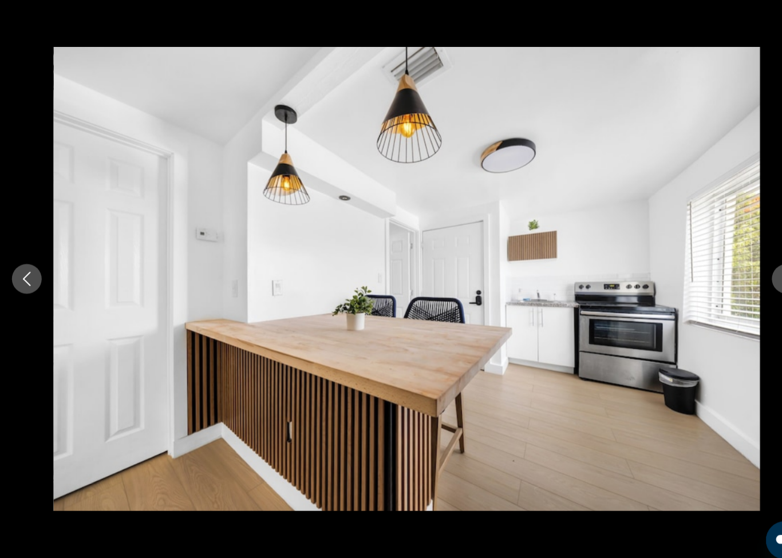
click at [745, 266] on button "Next image" at bounding box center [756, 279] width 29 height 29
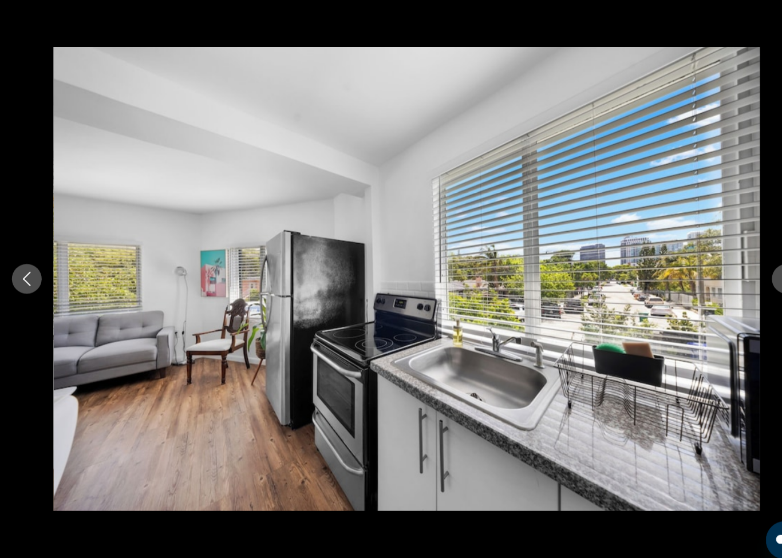
click at [44, 168] on div "prev next" at bounding box center [391, 279] width 782 height 447
click at [746, 266] on button "Next image" at bounding box center [756, 279] width 29 height 29
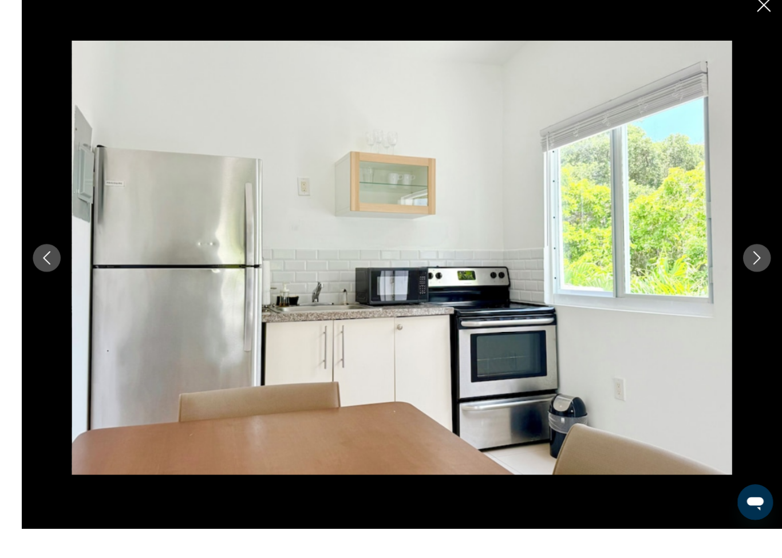
scroll to position [750, 0]
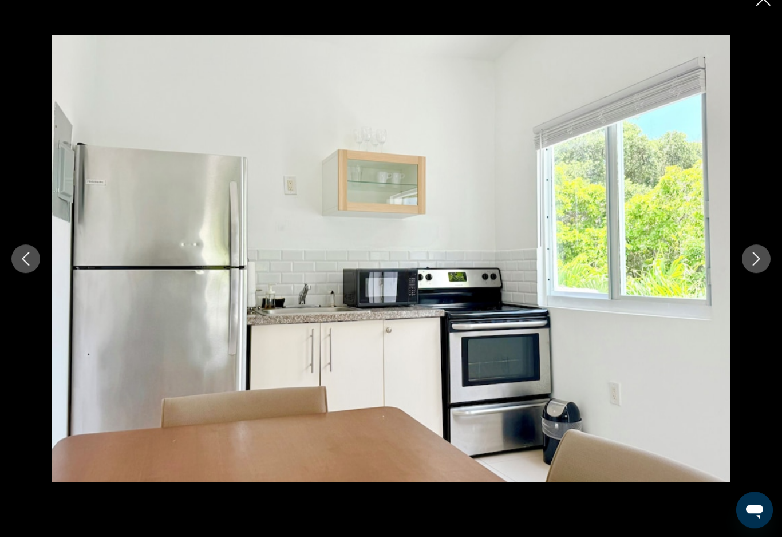
click at [766, 12] on icon "Close slideshow" at bounding box center [763, 19] width 14 height 14
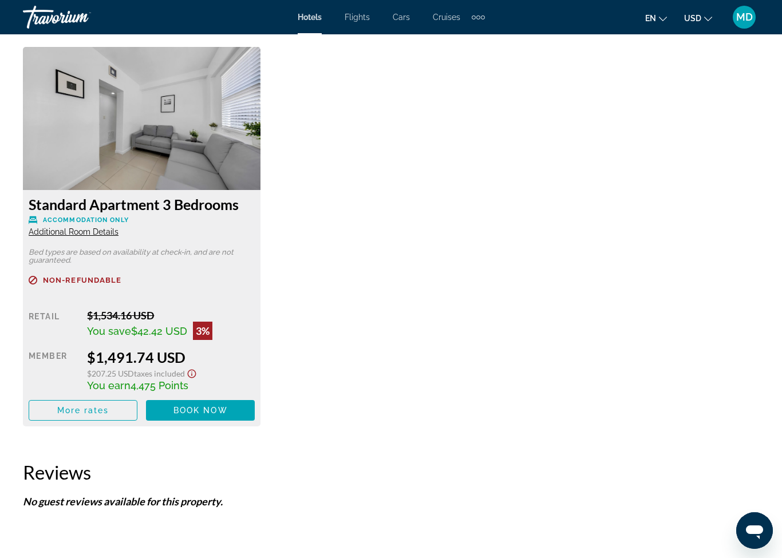
scroll to position [1778, 0]
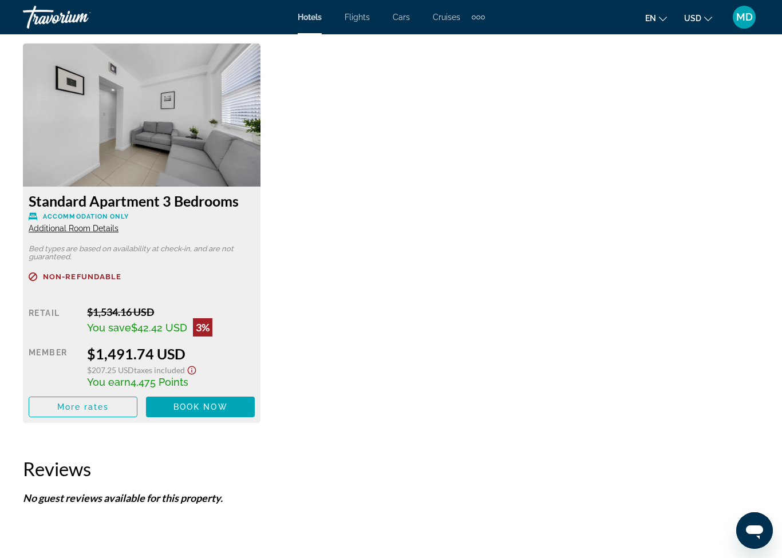
click at [50, 227] on span "Additional Room Details" at bounding box center [74, 228] width 90 height 9
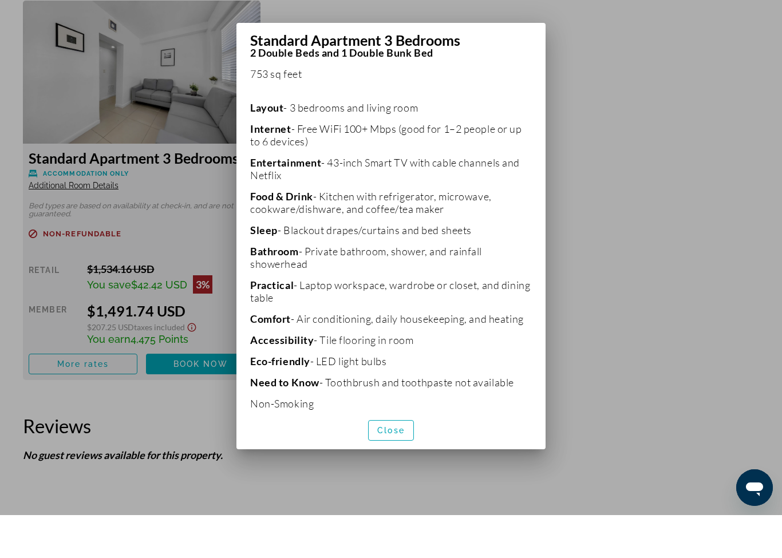
scroll to position [227, 0]
click at [380, 469] on span "Close" at bounding box center [390, 473] width 27 height 9
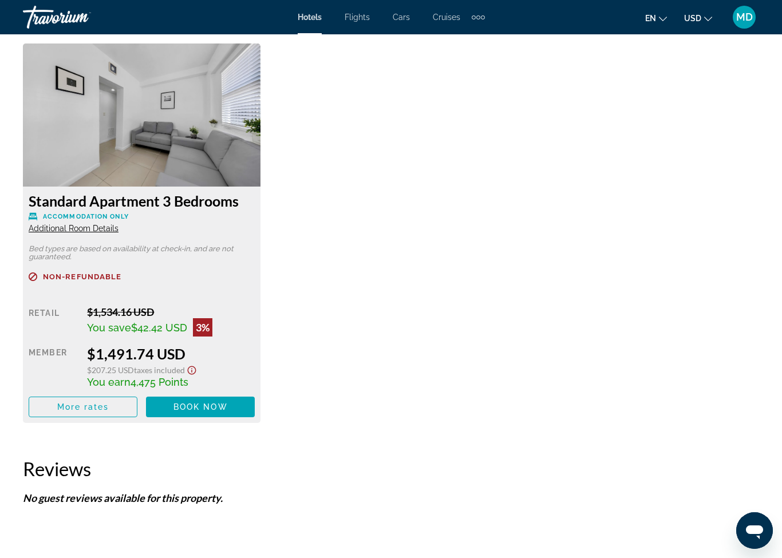
scroll to position [1781, 0]
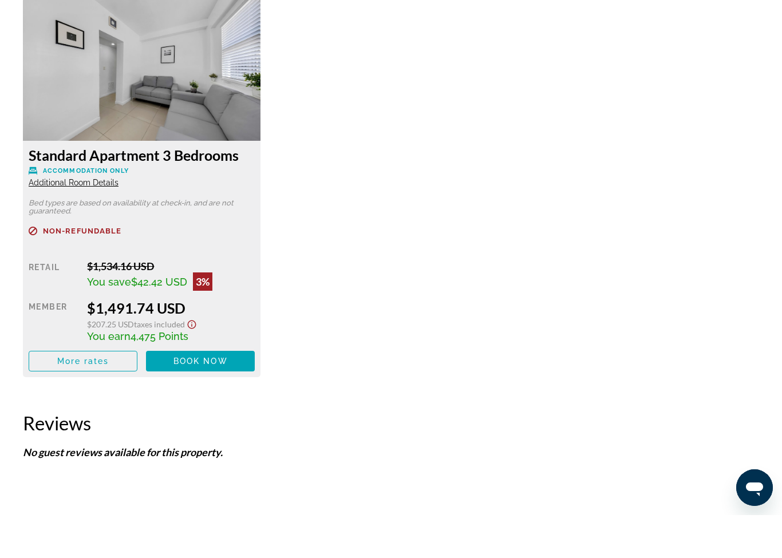
click at [64, 400] on span "More rates" at bounding box center [83, 404] width 52 height 9
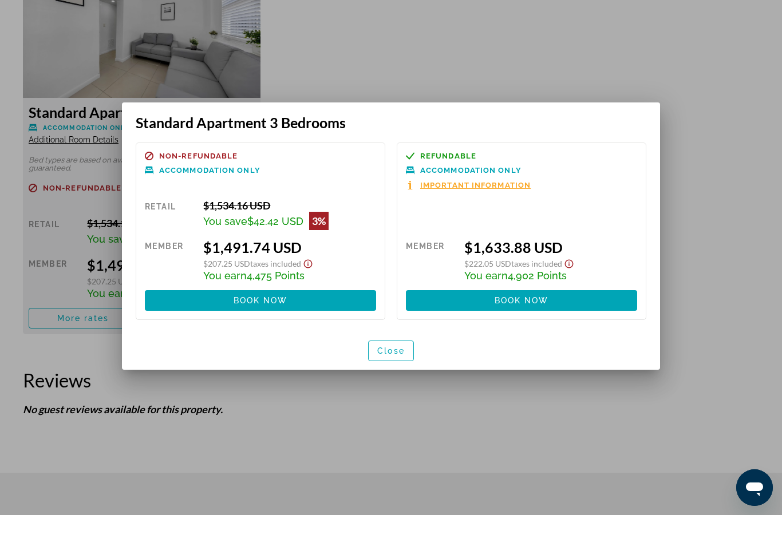
click at [76, 378] on div at bounding box center [391, 279] width 782 height 558
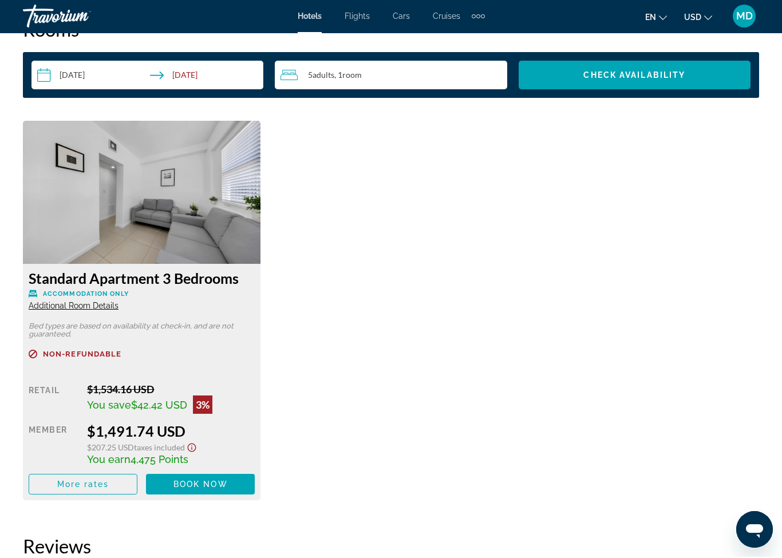
scroll to position [1701, 0]
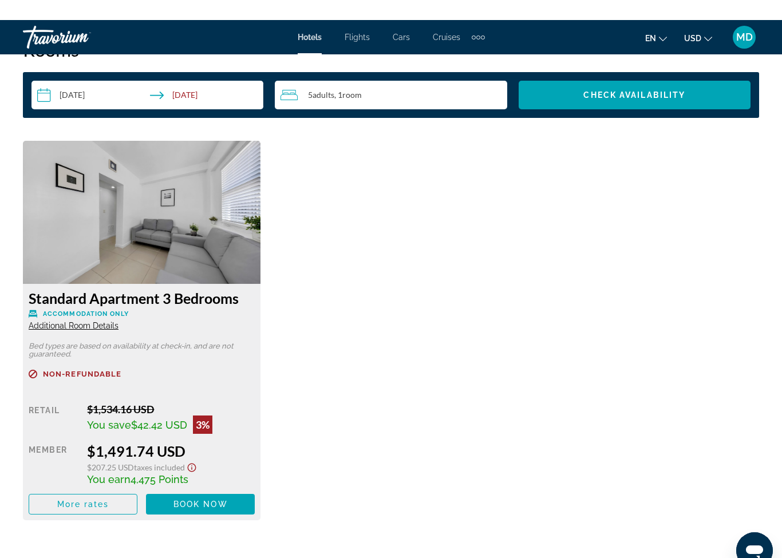
click at [118, 231] on img "Main content" at bounding box center [142, 192] width 238 height 143
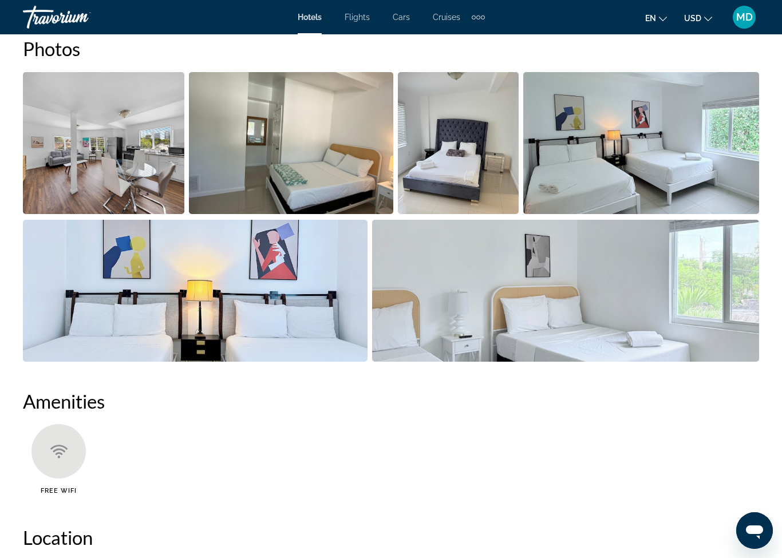
scroll to position [775, 0]
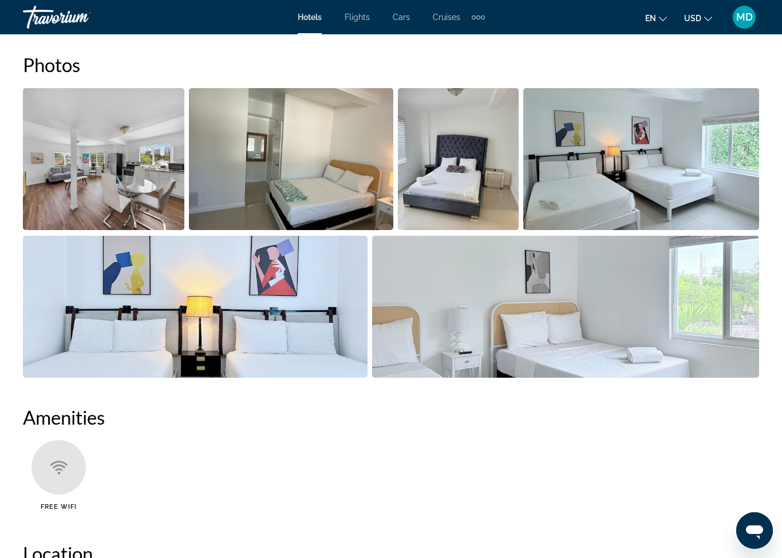
click at [547, 342] on img "Open full-screen image slider" at bounding box center [566, 307] width 388 height 142
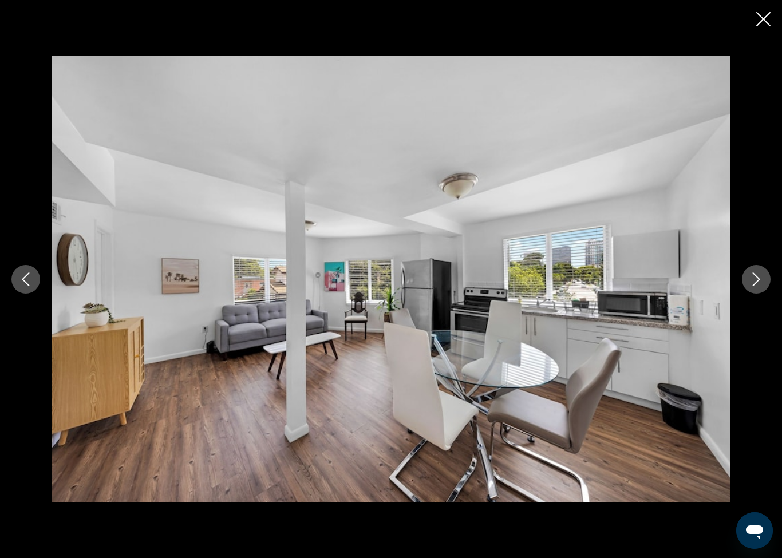
click at [756, 283] on icon "Next image" at bounding box center [756, 280] width 7 height 14
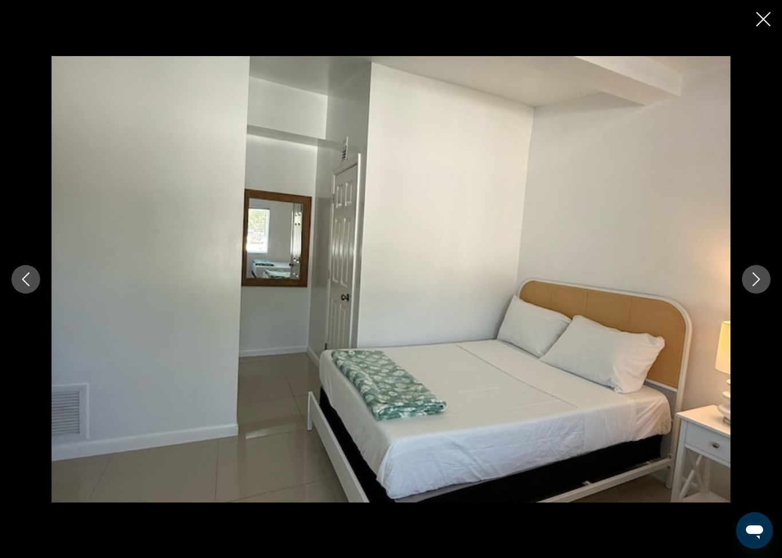
click at [765, 286] on button "Next image" at bounding box center [756, 279] width 29 height 29
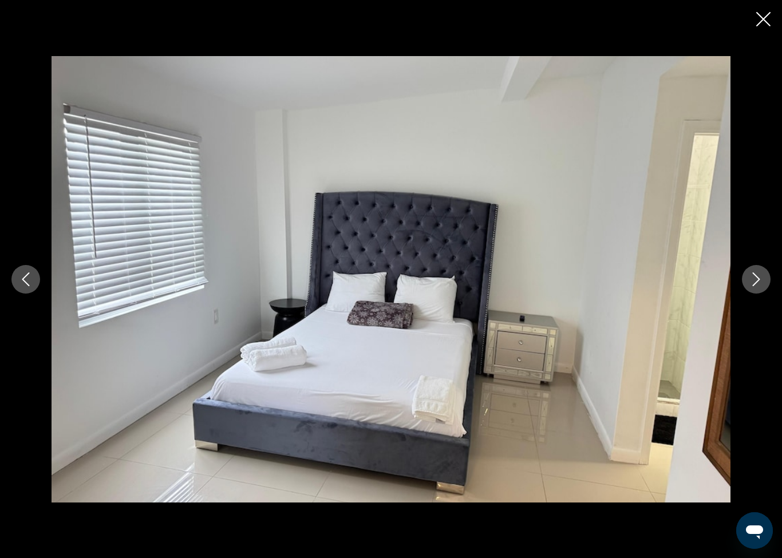
click at [763, 284] on icon "Next image" at bounding box center [757, 280] width 14 height 14
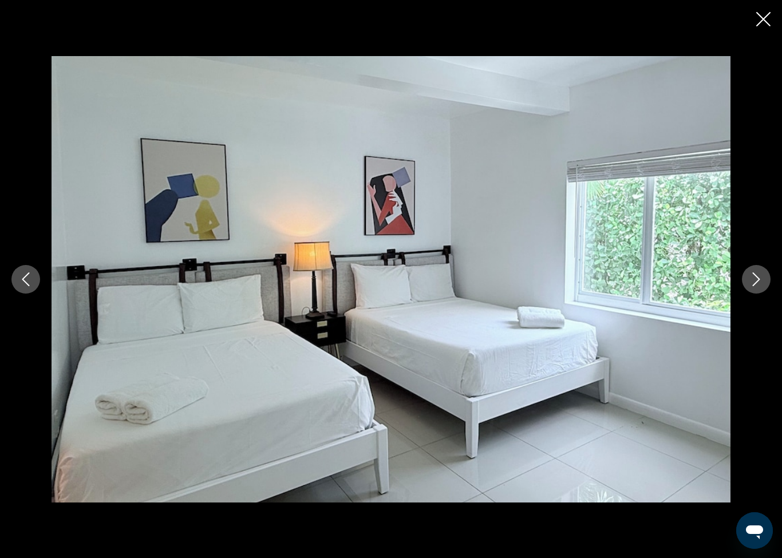
click at [760, 284] on icon "Next image" at bounding box center [757, 280] width 14 height 14
click at [762, 283] on icon "Next image" at bounding box center [757, 280] width 14 height 14
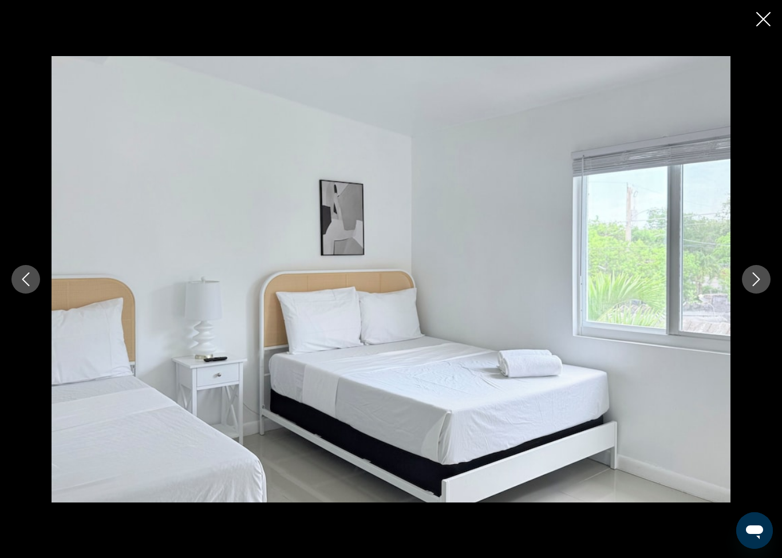
click at [760, 285] on icon "Next image" at bounding box center [757, 280] width 14 height 14
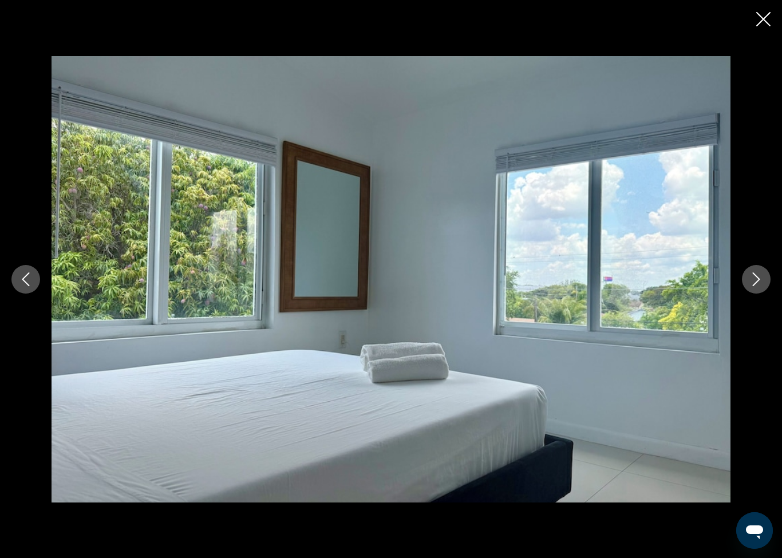
click at [762, 286] on icon "Next image" at bounding box center [757, 280] width 14 height 14
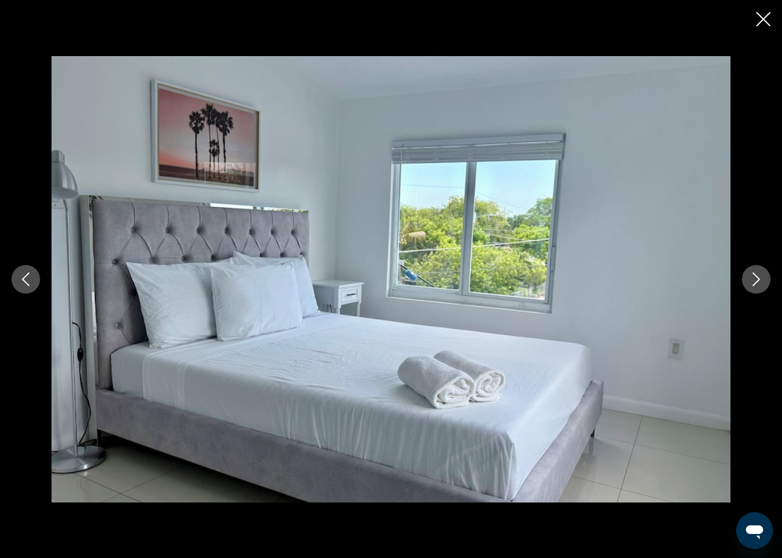
click at [761, 286] on icon "Next image" at bounding box center [757, 280] width 14 height 14
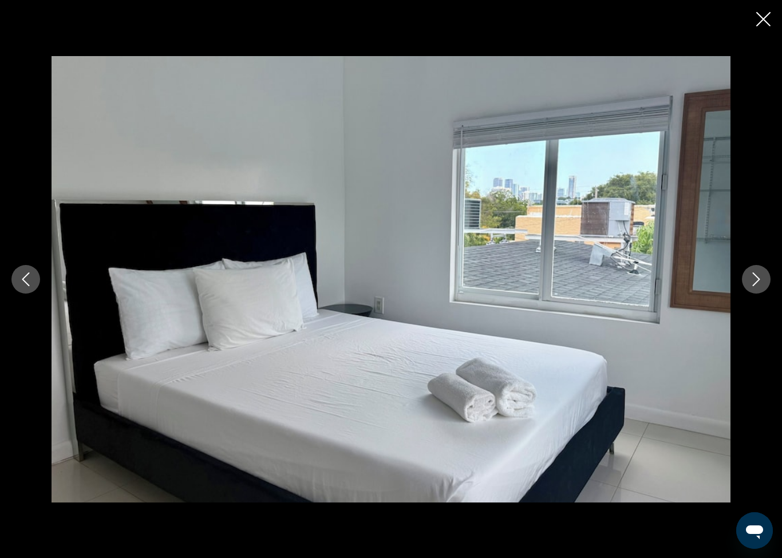
click at [762, 285] on icon "Next image" at bounding box center [757, 280] width 14 height 14
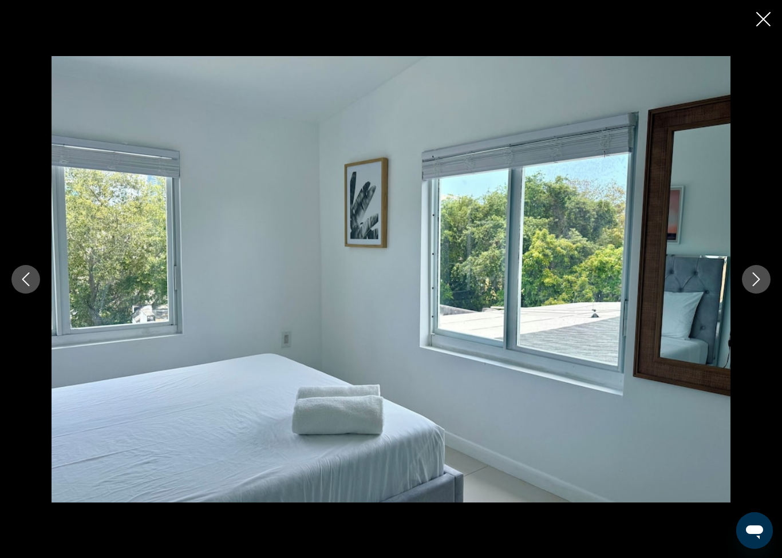
click at [760, 289] on button "Next image" at bounding box center [756, 279] width 29 height 29
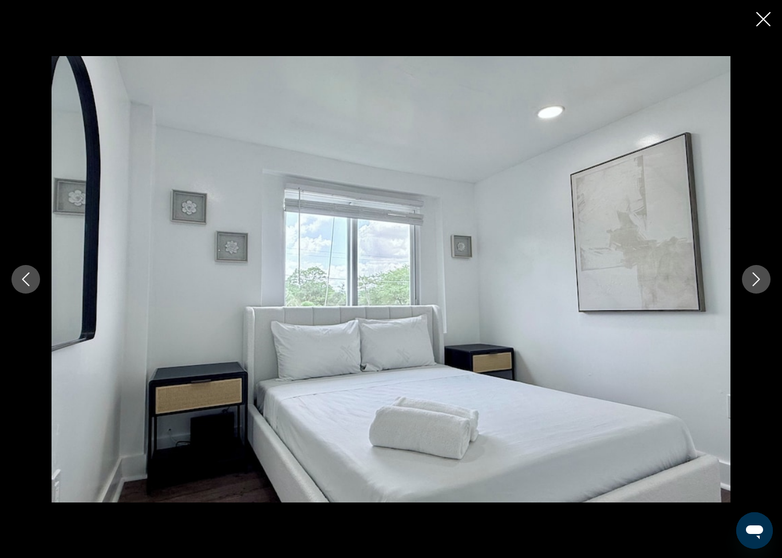
click at [759, 291] on button "Next image" at bounding box center [756, 279] width 29 height 29
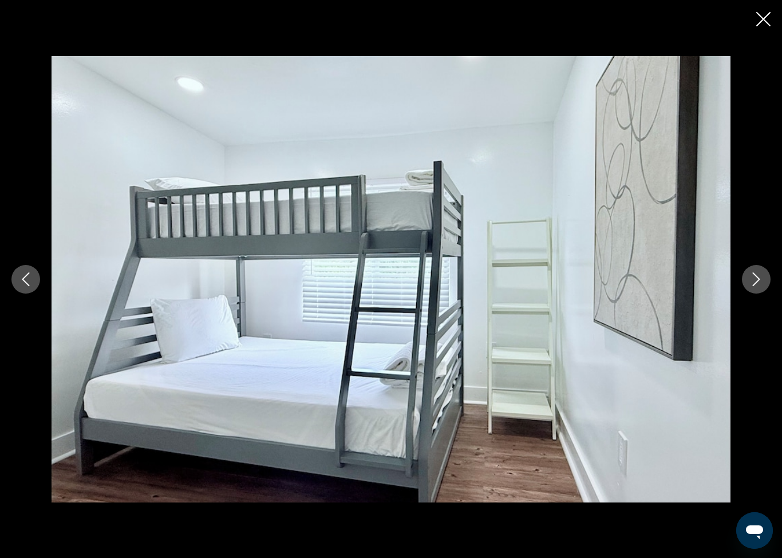
click at [760, 294] on button "Next image" at bounding box center [756, 279] width 29 height 29
click at [765, 291] on button "Next image" at bounding box center [756, 279] width 29 height 29
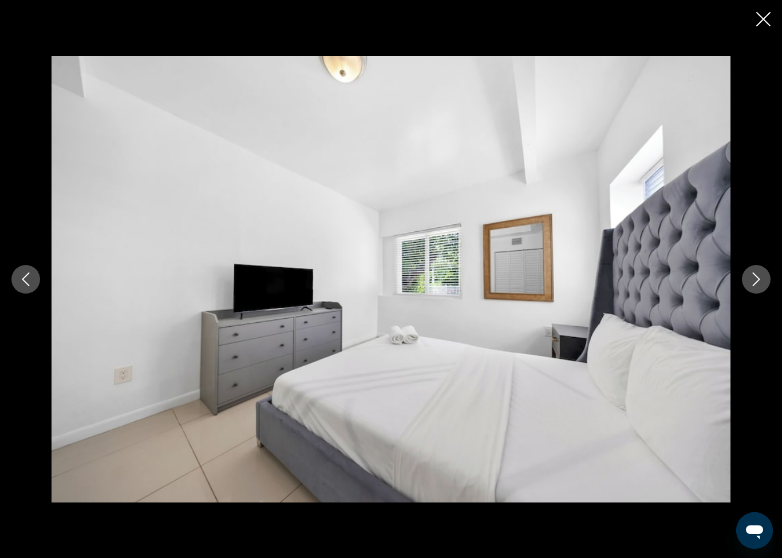
click at [758, 294] on button "Next image" at bounding box center [756, 279] width 29 height 29
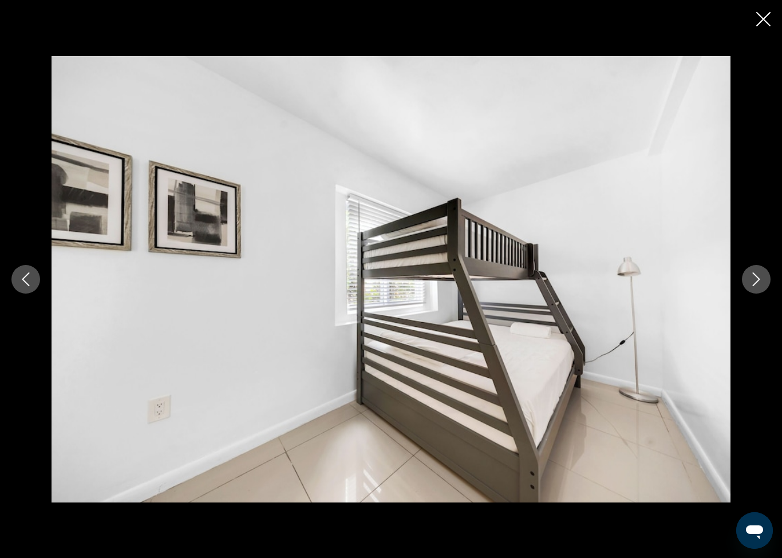
click at [760, 293] on button "Next image" at bounding box center [756, 279] width 29 height 29
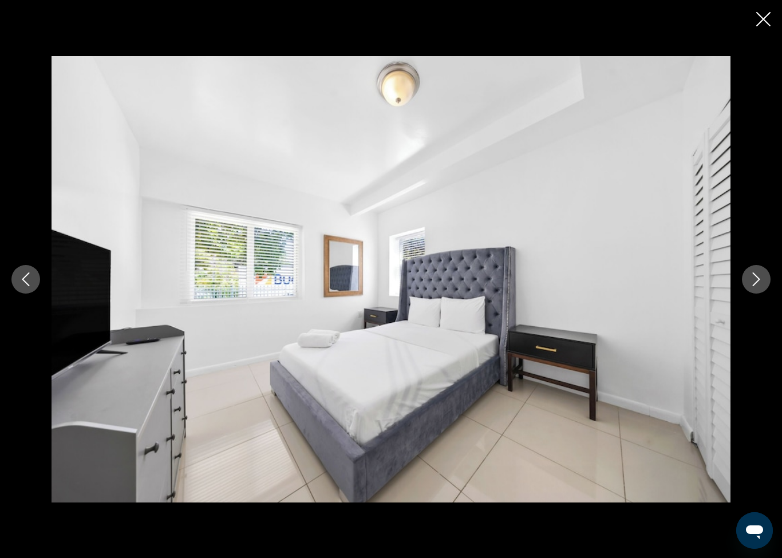
click at [762, 291] on button "Next image" at bounding box center [756, 279] width 29 height 29
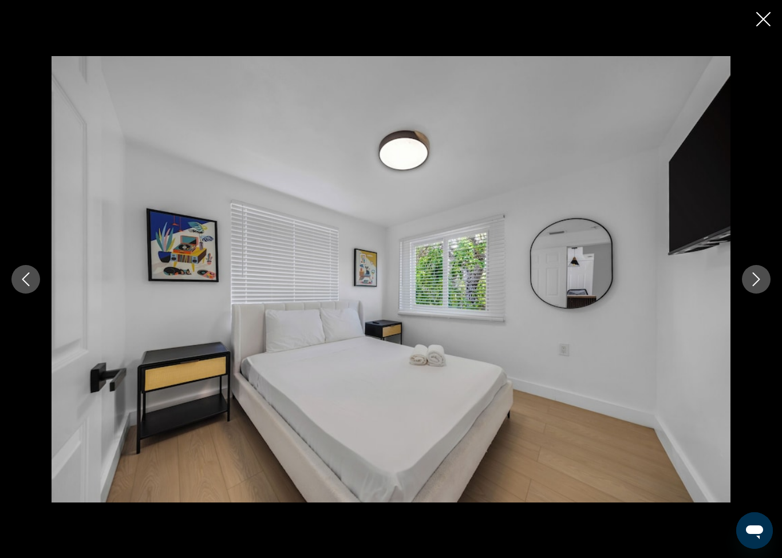
click at [756, 275] on icon "Next image" at bounding box center [757, 280] width 14 height 14
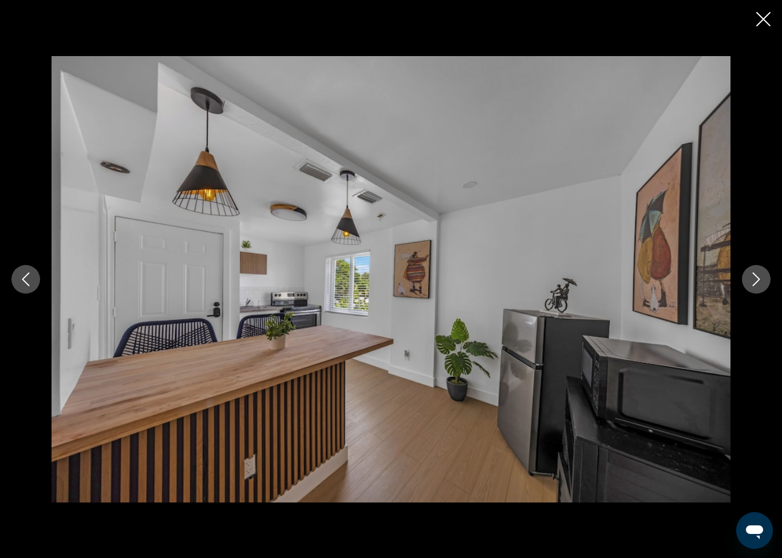
click at [756, 278] on icon "Next image" at bounding box center [757, 280] width 14 height 14
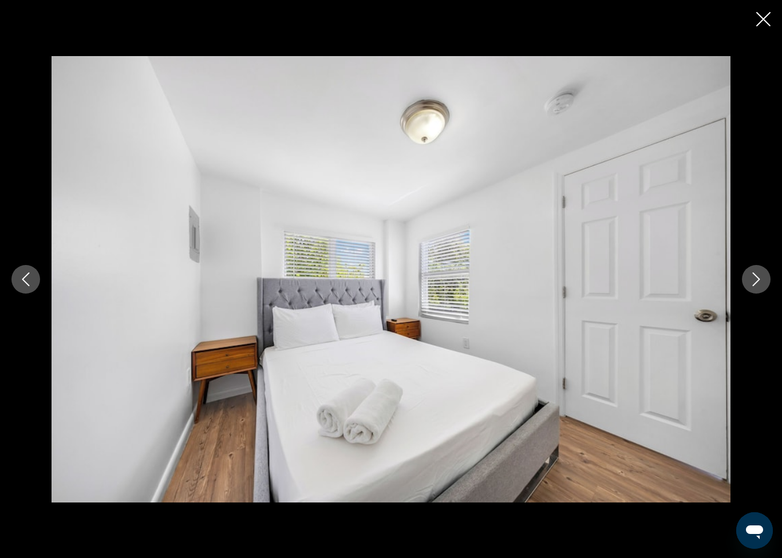
click at [747, 277] on button "Next image" at bounding box center [756, 279] width 29 height 29
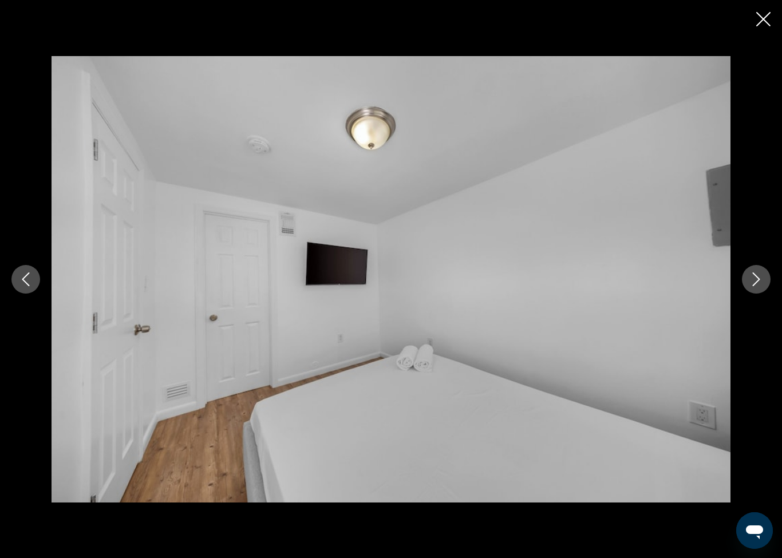
click at [751, 280] on icon "Next image" at bounding box center [757, 280] width 14 height 14
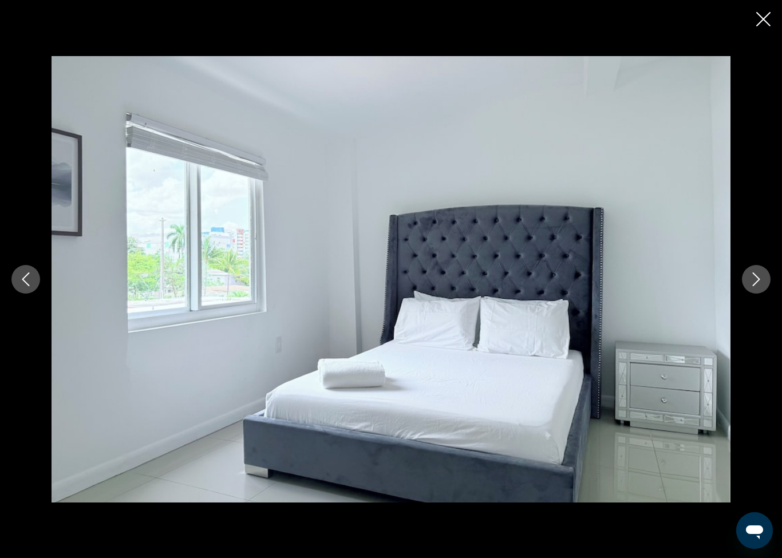
click at [747, 282] on button "Next image" at bounding box center [756, 279] width 29 height 29
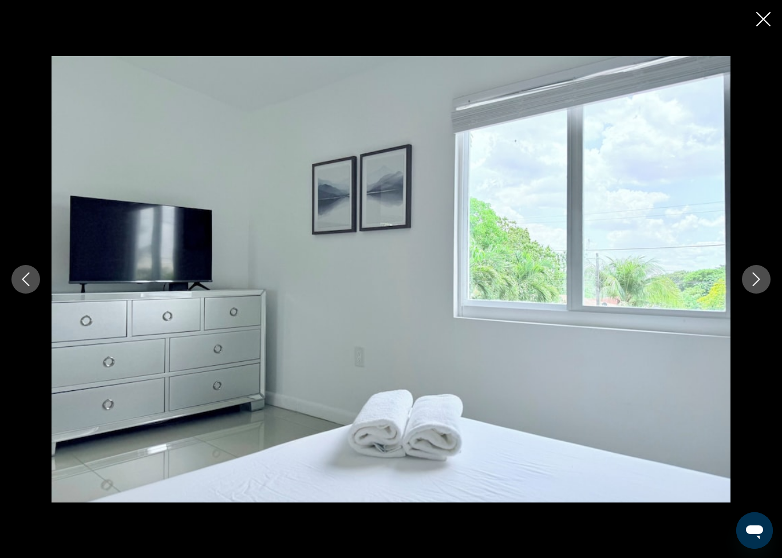
click at [755, 280] on icon "Next image" at bounding box center [757, 280] width 14 height 14
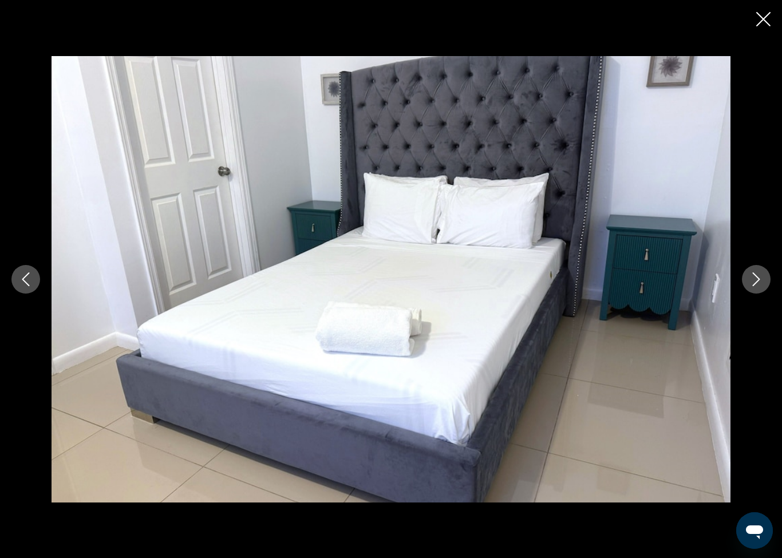
click at [750, 283] on icon "Next image" at bounding box center [757, 280] width 14 height 14
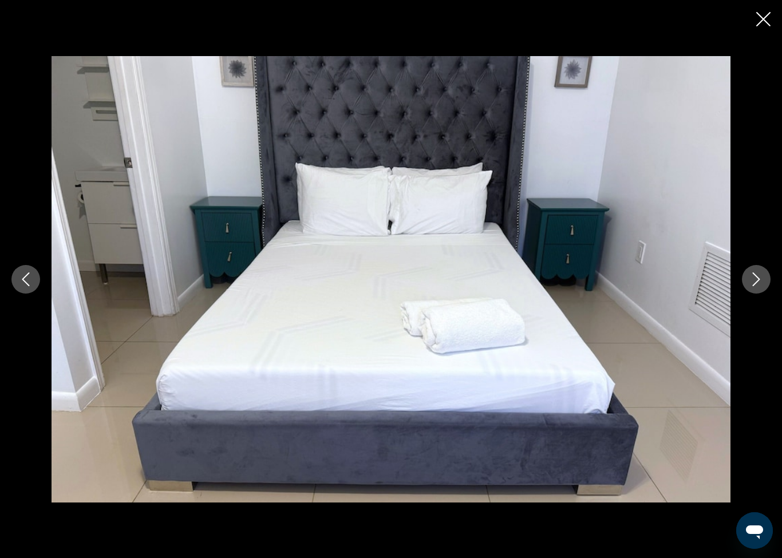
click at [753, 275] on icon "Next image" at bounding box center [757, 280] width 14 height 14
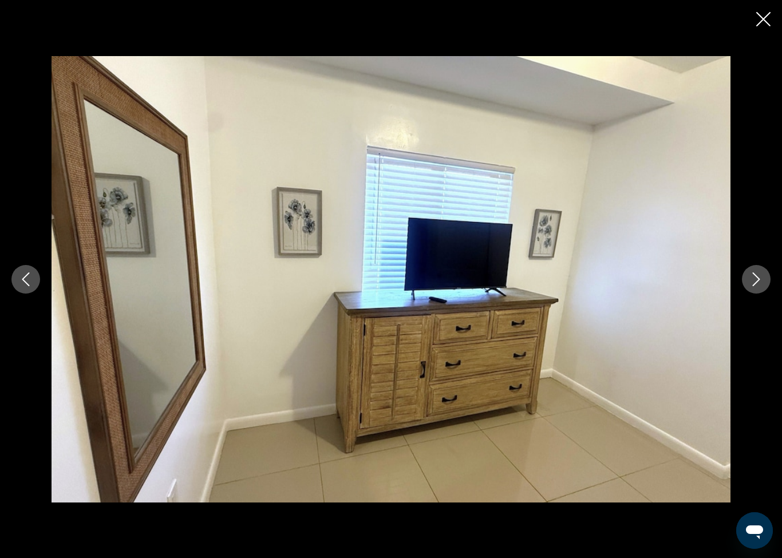
click at [756, 279] on icon "Next image" at bounding box center [757, 280] width 14 height 14
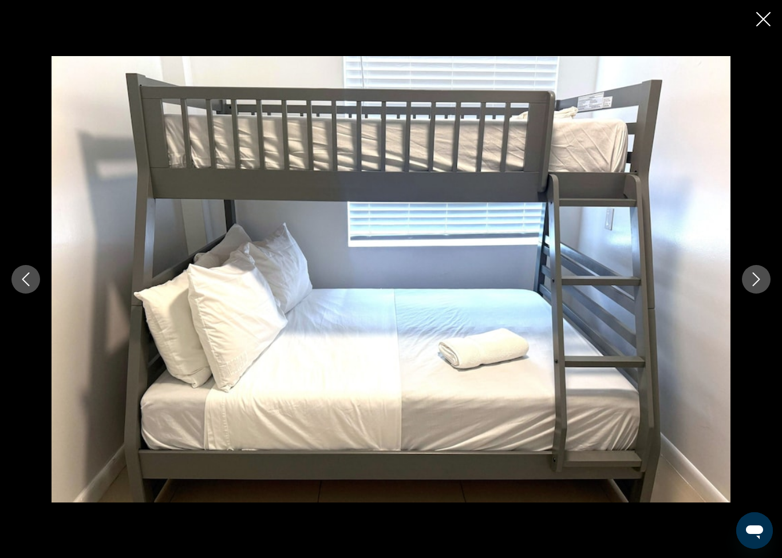
click at [753, 277] on icon "Next image" at bounding box center [757, 280] width 14 height 14
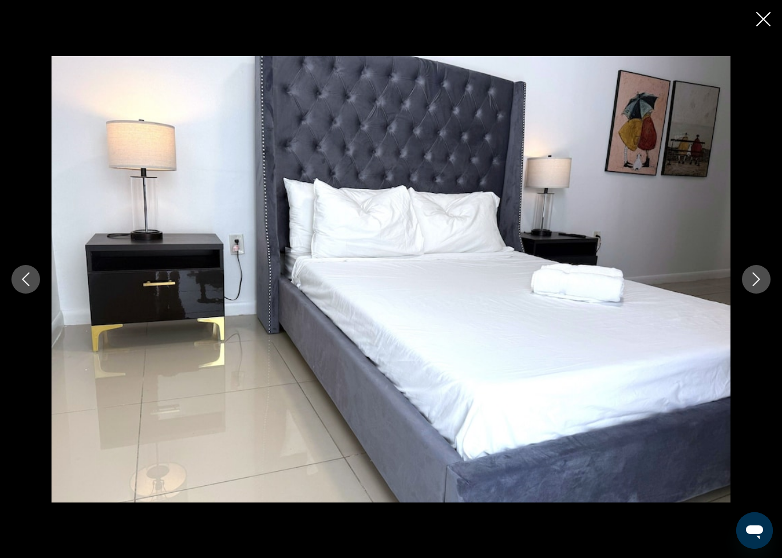
click at [754, 282] on icon "Next image" at bounding box center [757, 280] width 14 height 14
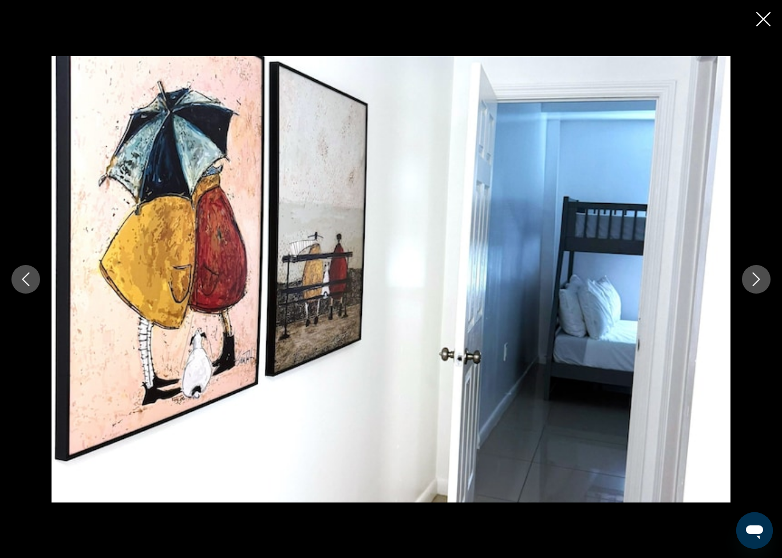
click at [755, 282] on icon "Next image" at bounding box center [757, 280] width 14 height 14
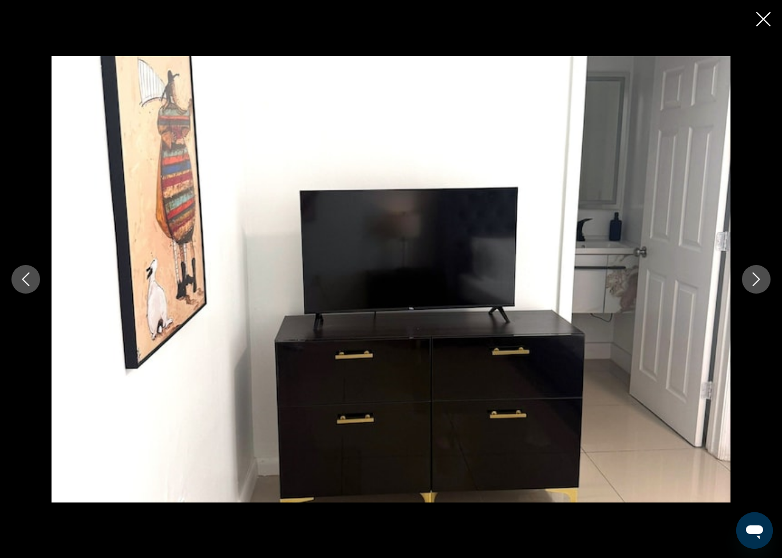
click at [757, 280] on icon "Next image" at bounding box center [757, 280] width 14 height 14
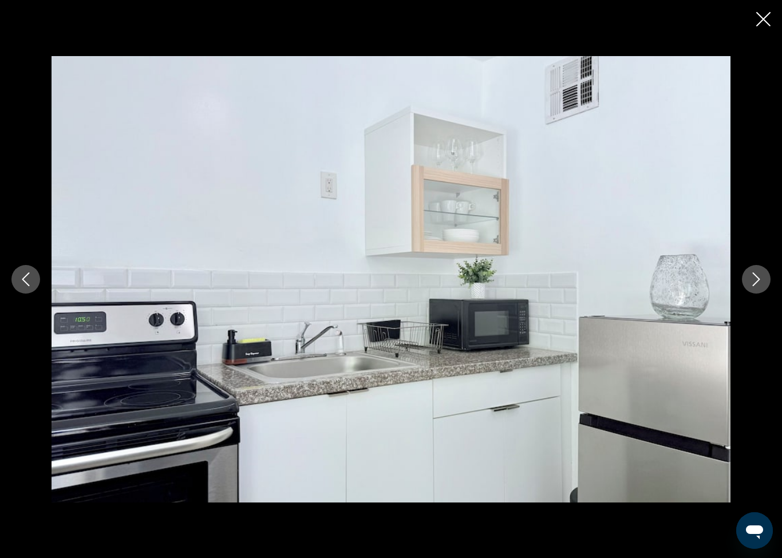
click at [756, 278] on icon "Next image" at bounding box center [757, 280] width 14 height 14
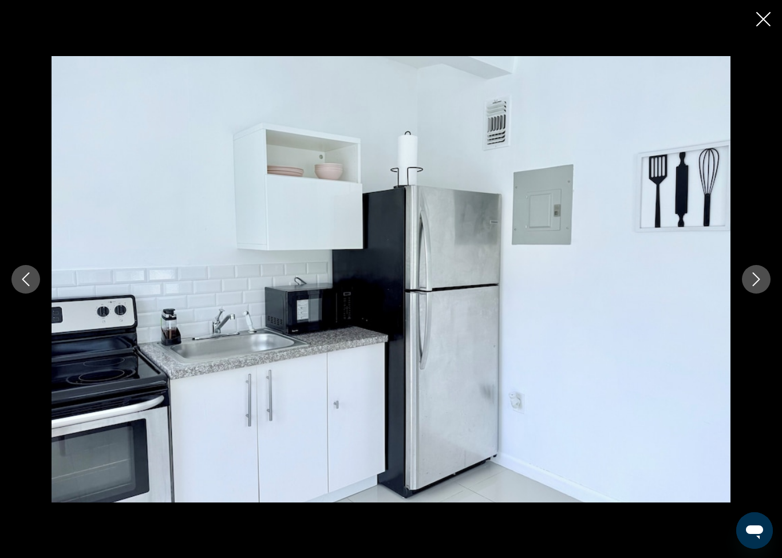
click at [756, 280] on icon "Next image" at bounding box center [757, 280] width 14 height 14
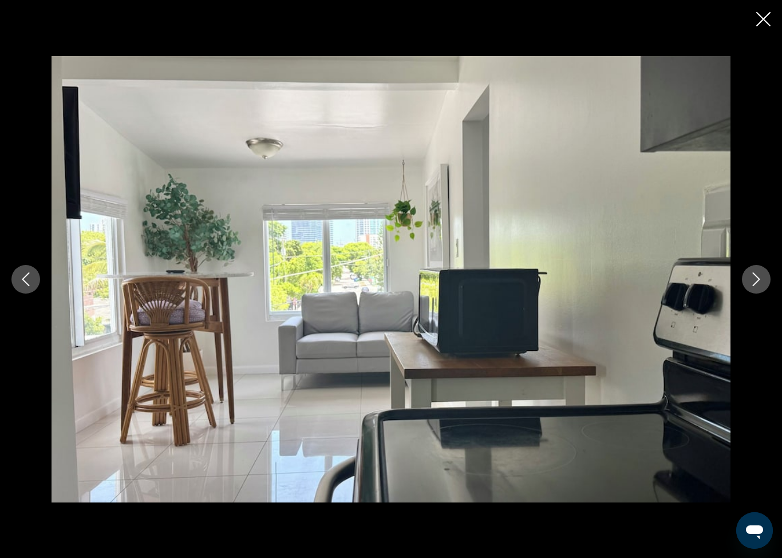
click at [758, 276] on icon "Next image" at bounding box center [757, 280] width 14 height 14
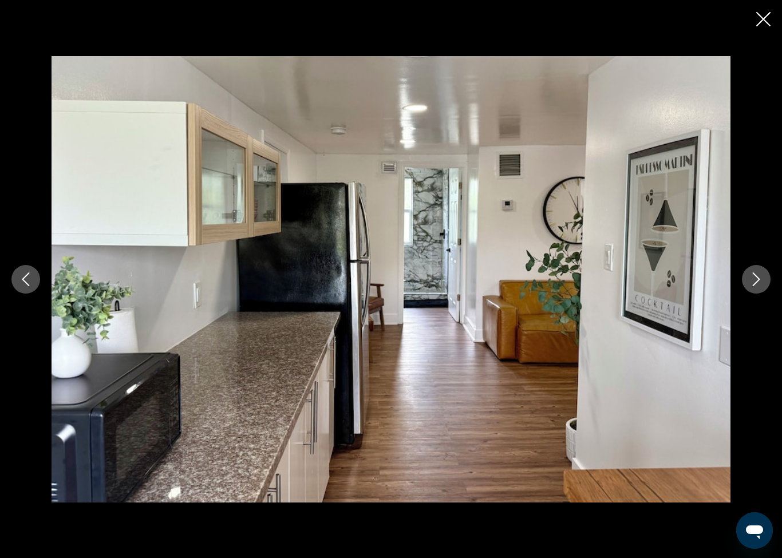
click at [752, 276] on icon "Next image" at bounding box center [757, 280] width 14 height 14
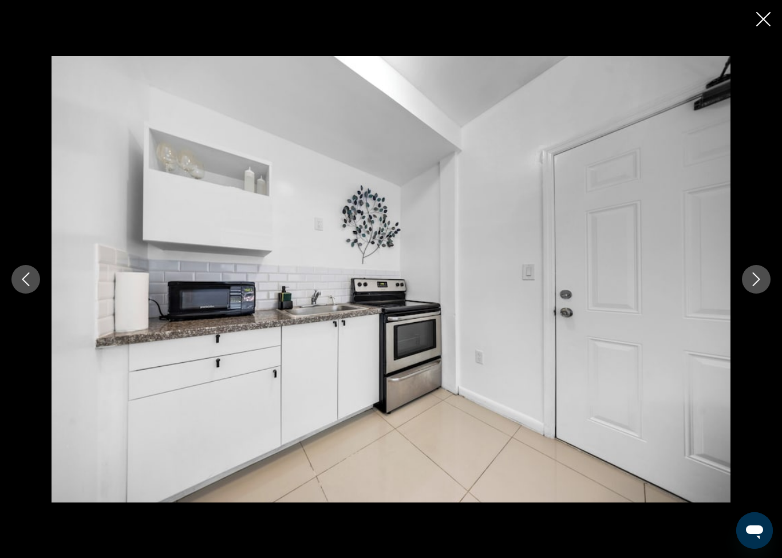
click at [756, 278] on icon "Next image" at bounding box center [757, 280] width 14 height 14
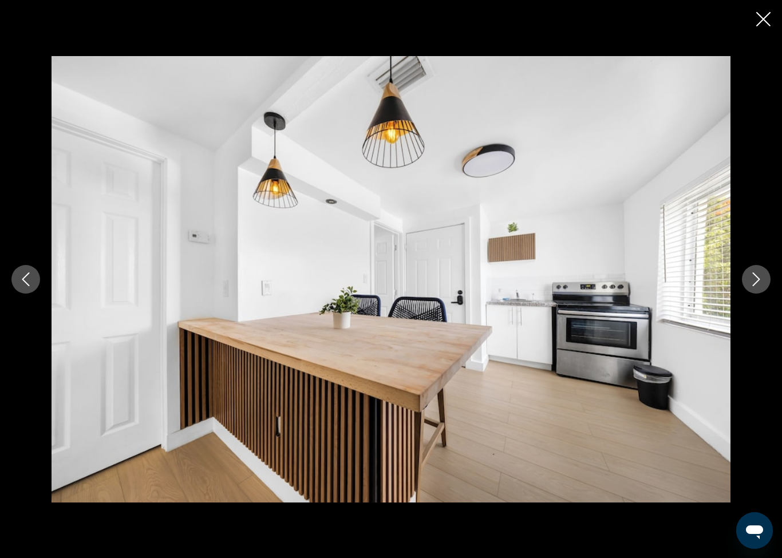
click at [757, 283] on icon "Next image" at bounding box center [756, 280] width 7 height 14
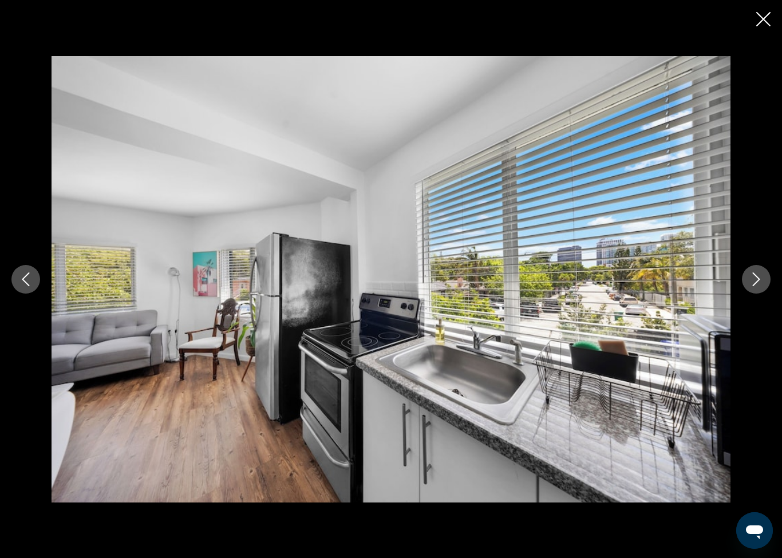
click at [755, 277] on icon "Next image" at bounding box center [757, 280] width 14 height 14
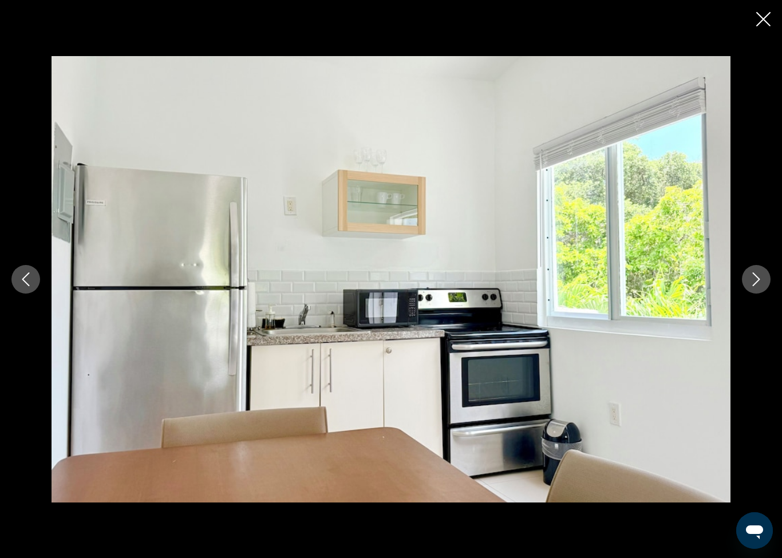
click at [759, 278] on icon "Next image" at bounding box center [757, 280] width 14 height 14
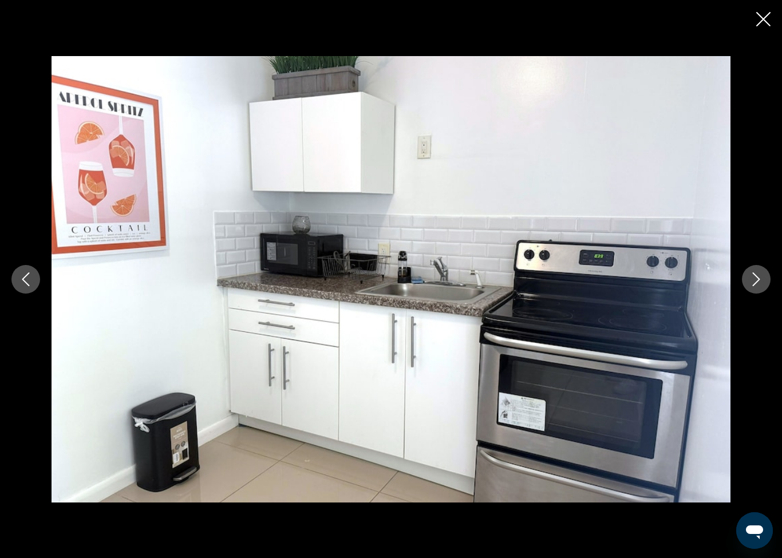
click at [752, 283] on icon "Next image" at bounding box center [757, 280] width 14 height 14
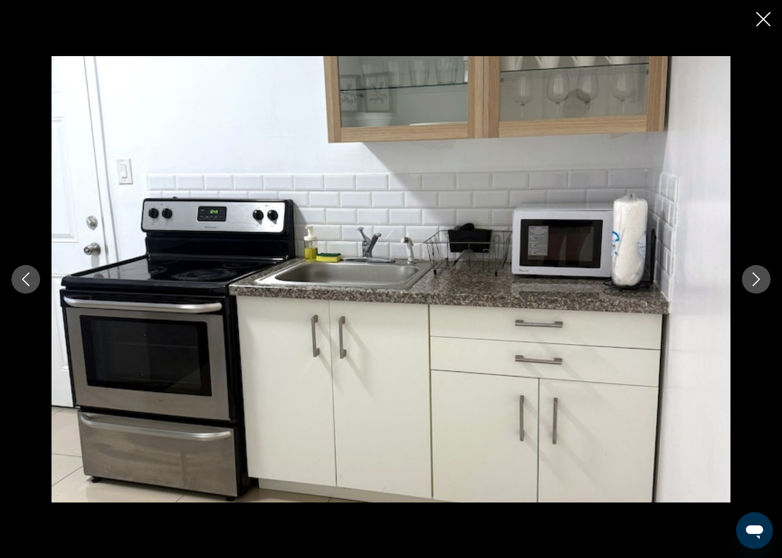
click at [750, 283] on icon "Next image" at bounding box center [757, 280] width 14 height 14
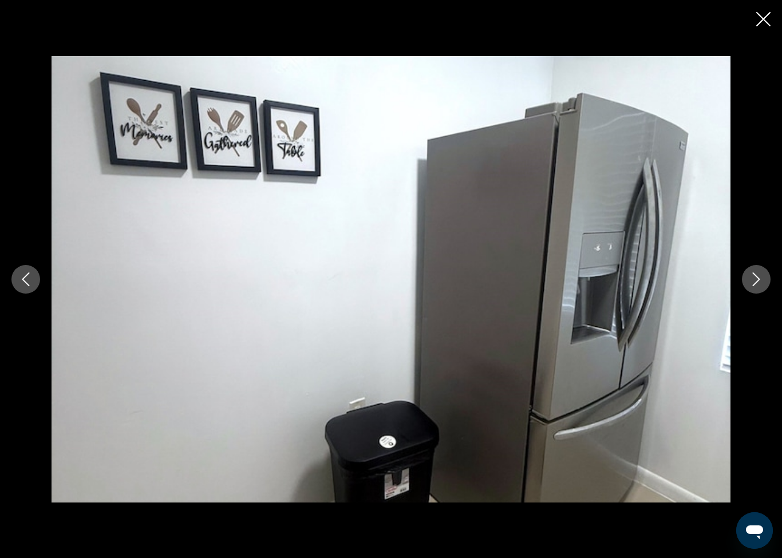
click at [748, 279] on button "Next image" at bounding box center [756, 279] width 29 height 29
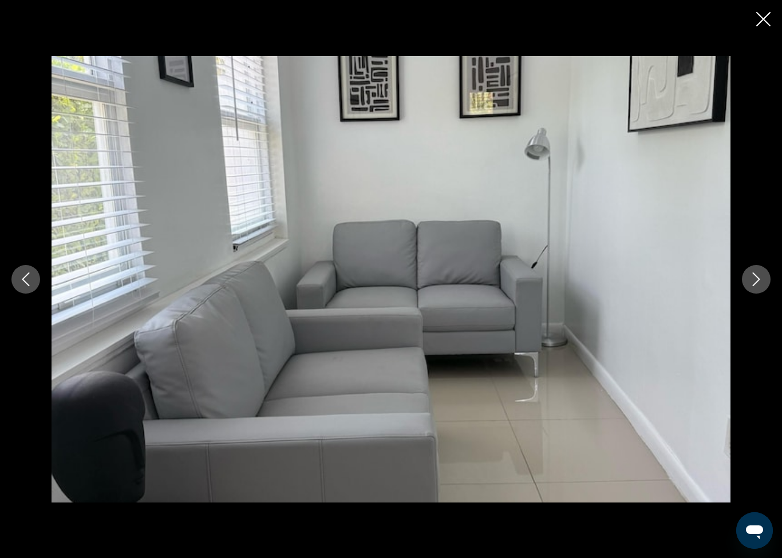
click at [750, 282] on icon "Next image" at bounding box center [757, 280] width 14 height 14
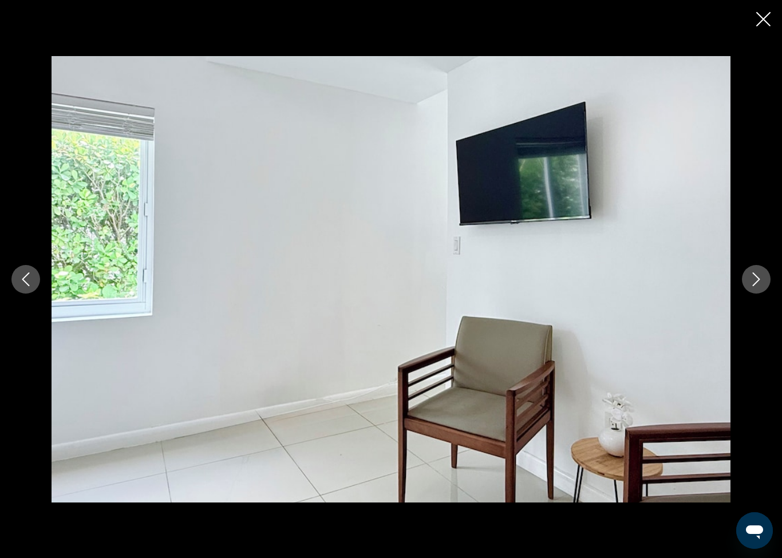
click at [766, 289] on button "Next image" at bounding box center [756, 279] width 29 height 29
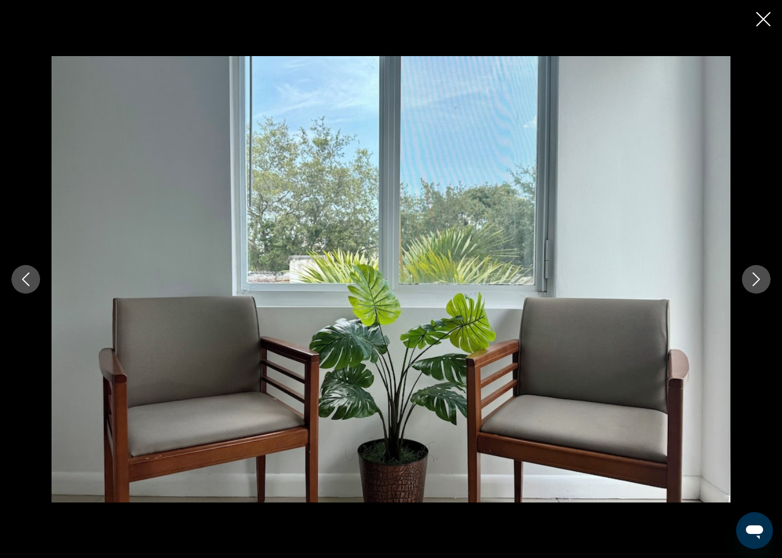
click at [759, 287] on button "Next image" at bounding box center [756, 279] width 29 height 29
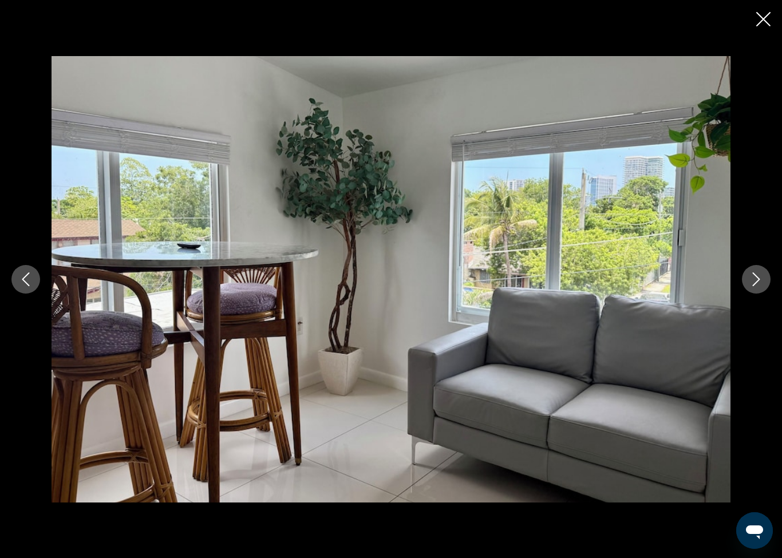
click at [762, 286] on icon "Next image" at bounding box center [757, 280] width 14 height 14
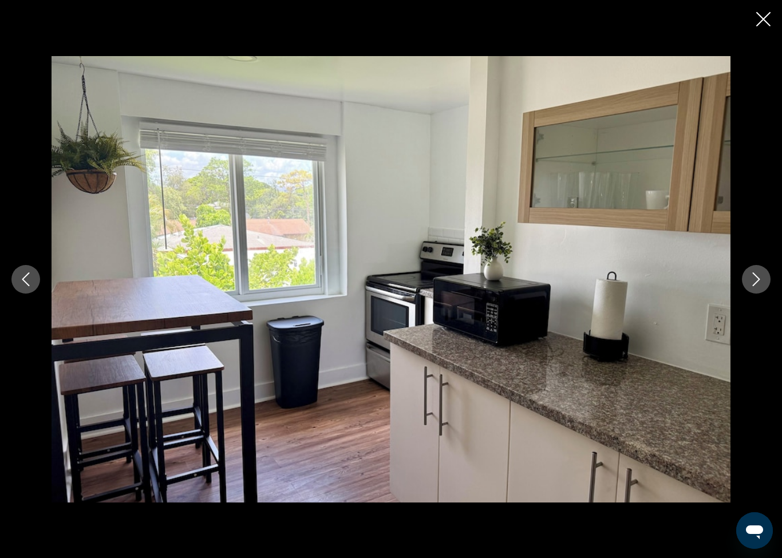
click at [763, 290] on button "Next image" at bounding box center [756, 279] width 29 height 29
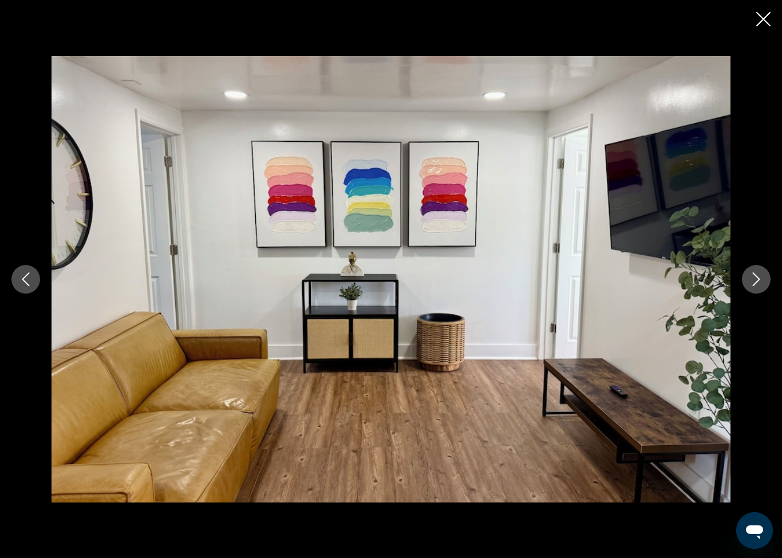
click at [755, 281] on icon "Next image" at bounding box center [757, 280] width 14 height 14
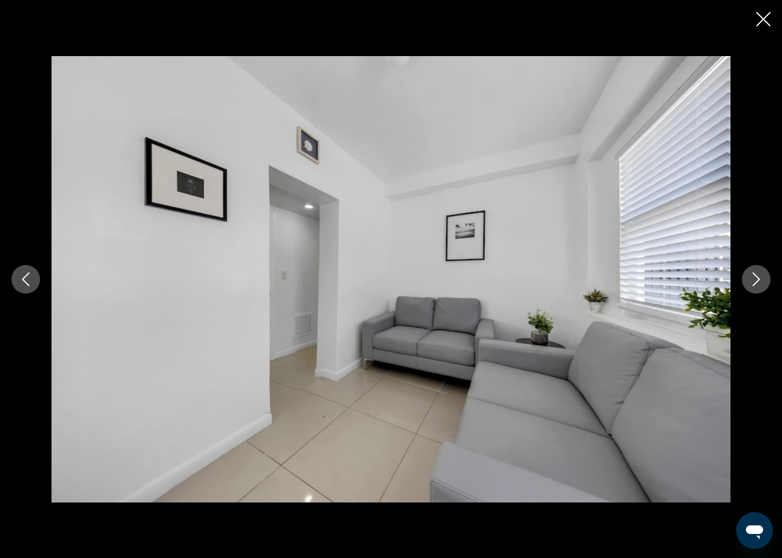
click at [759, 283] on icon "Next image" at bounding box center [757, 280] width 14 height 14
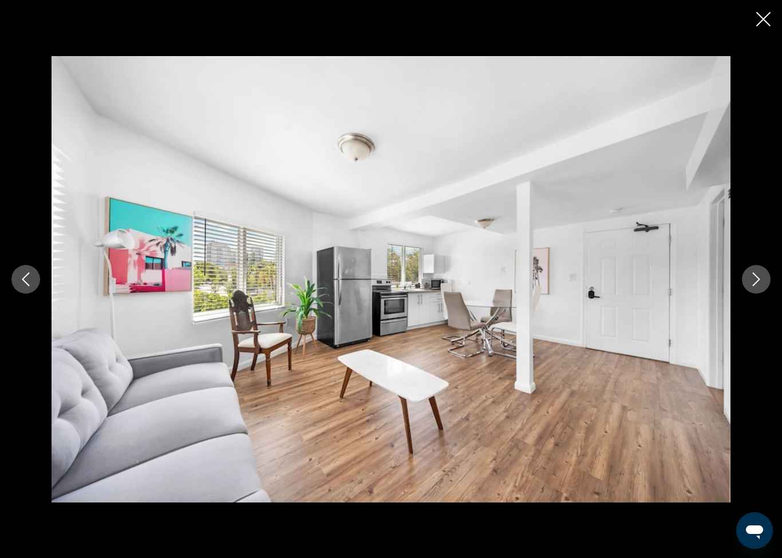
click at [755, 290] on button "Next image" at bounding box center [756, 279] width 29 height 29
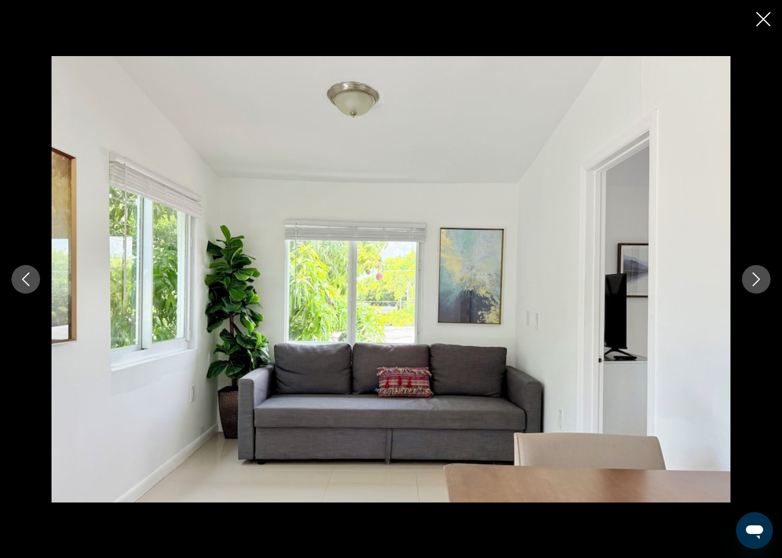
click at [756, 293] on button "Next image" at bounding box center [756, 279] width 29 height 29
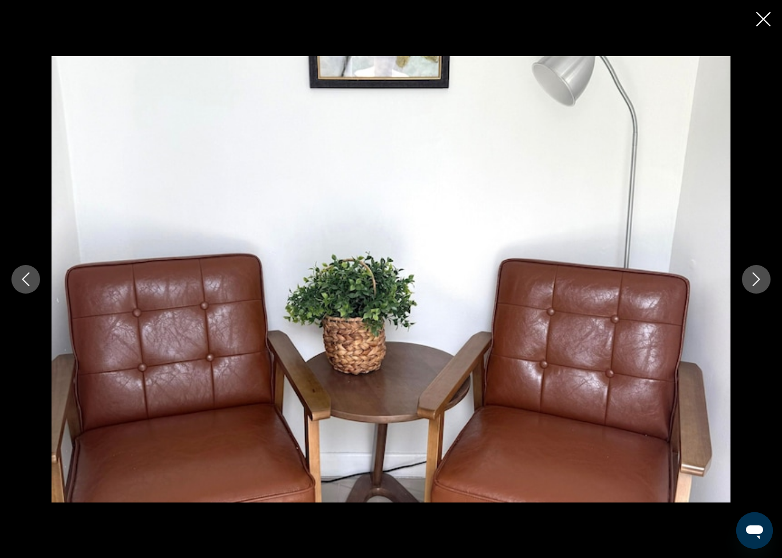
click at [756, 287] on button "Next image" at bounding box center [756, 279] width 29 height 29
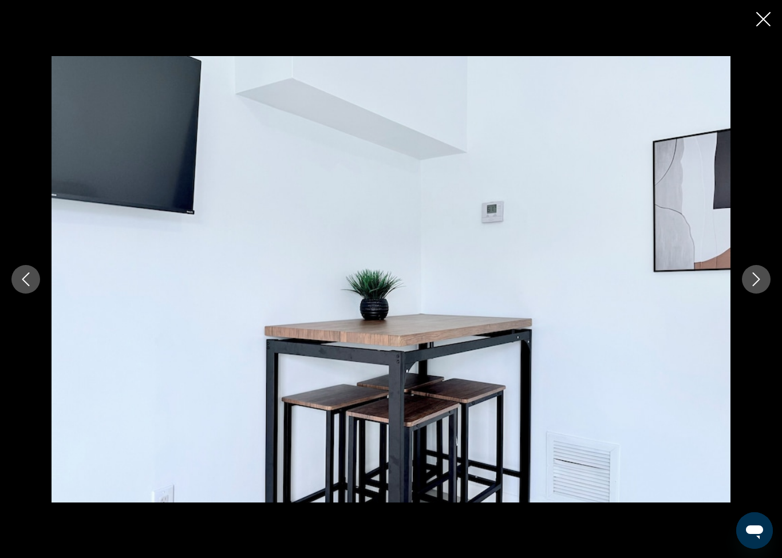
click at [760, 284] on icon "Next image" at bounding box center [757, 280] width 14 height 14
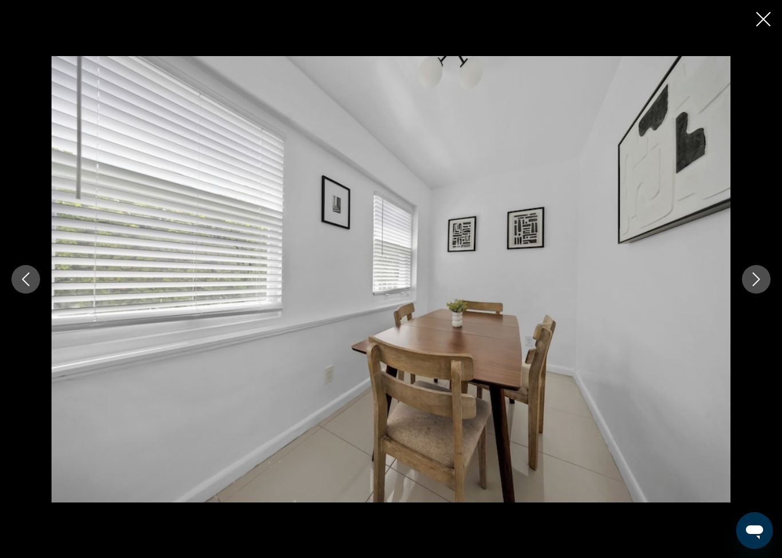
click at [760, 286] on icon "Next image" at bounding box center [757, 280] width 14 height 14
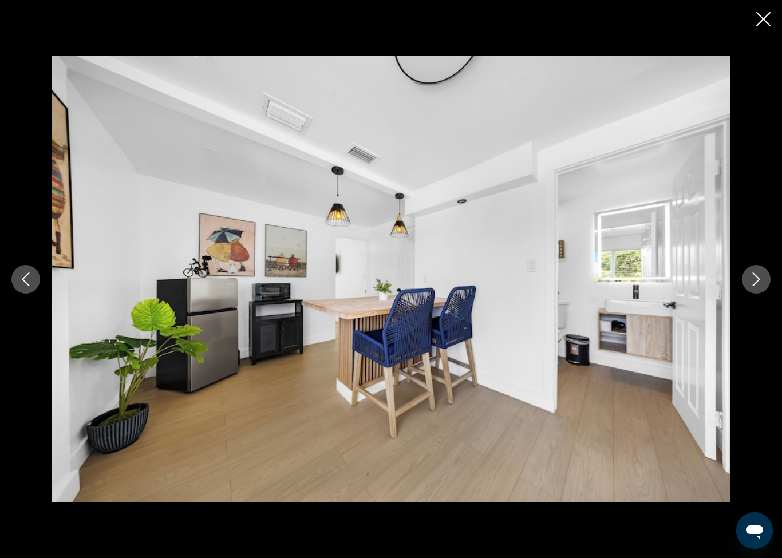
click at [759, 289] on button "Next image" at bounding box center [756, 279] width 29 height 29
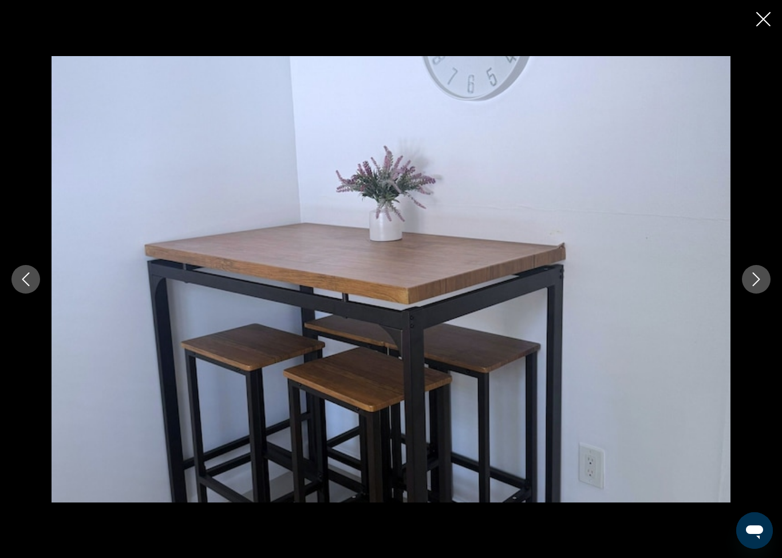
click at [758, 291] on button "Next image" at bounding box center [756, 279] width 29 height 29
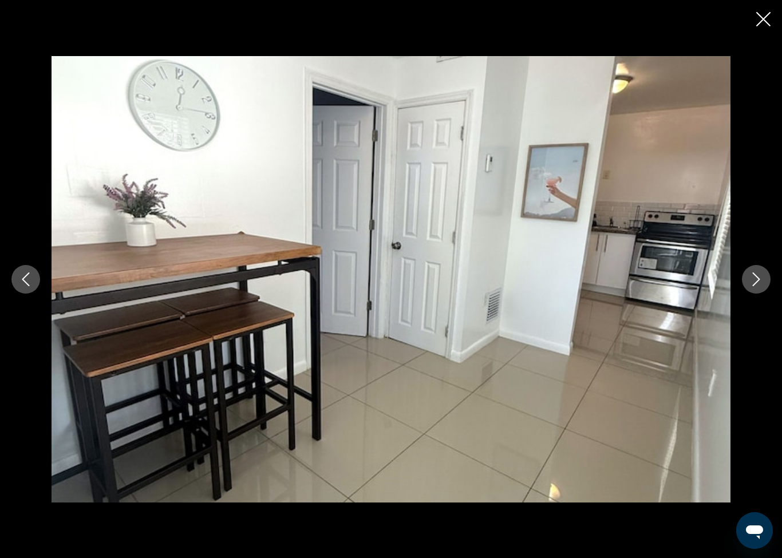
click at [768, 287] on button "Next image" at bounding box center [756, 279] width 29 height 29
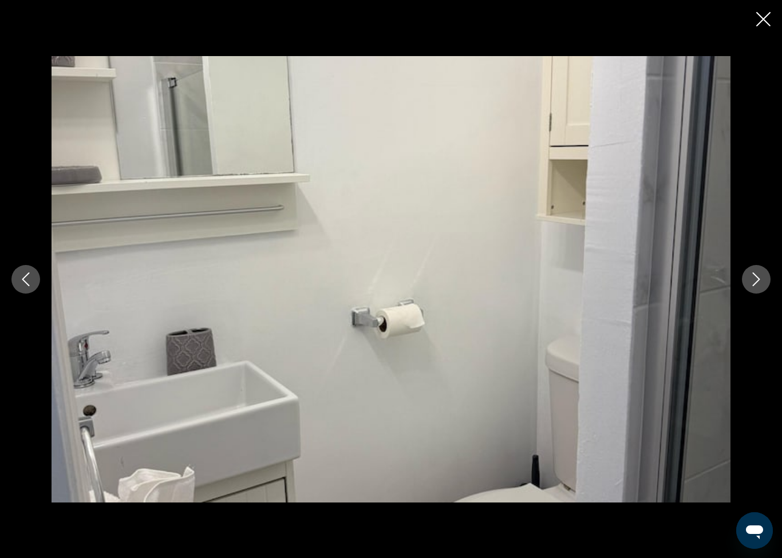
click at [762, 285] on icon "Next image" at bounding box center [757, 280] width 14 height 14
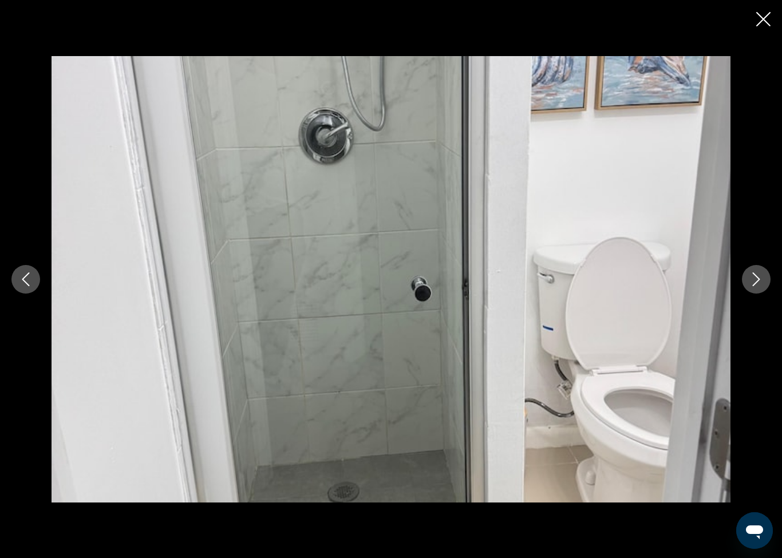
click at [760, 288] on button "Next image" at bounding box center [756, 279] width 29 height 29
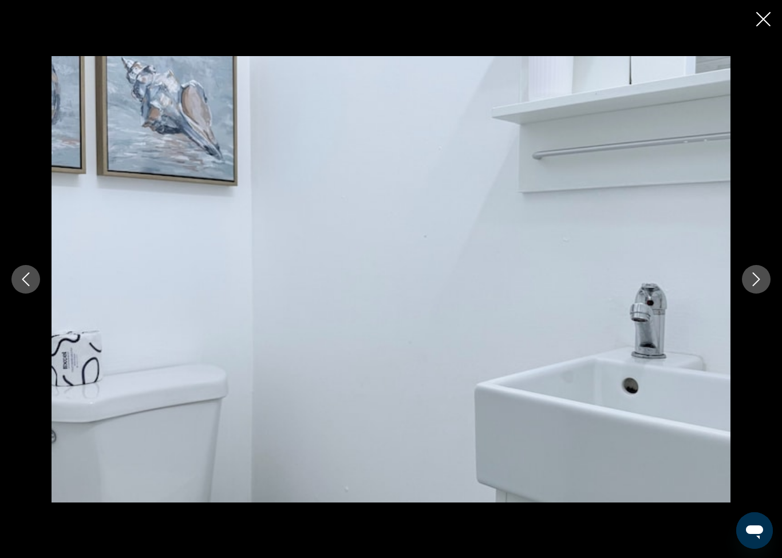
click at [761, 289] on button "Next image" at bounding box center [756, 279] width 29 height 29
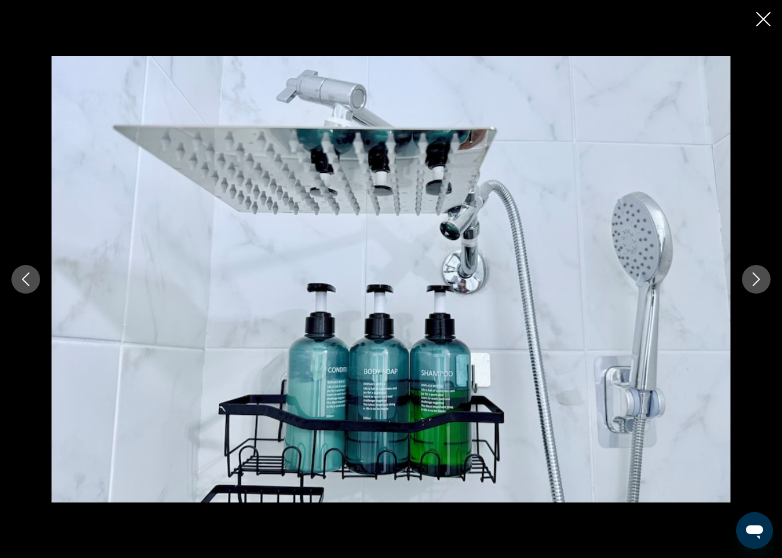
click at [759, 289] on button "Next image" at bounding box center [756, 279] width 29 height 29
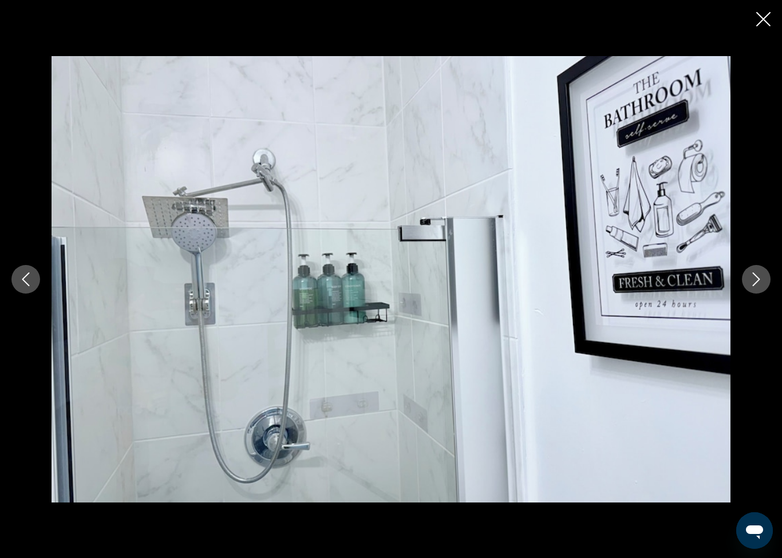
click at [759, 290] on button "Next image" at bounding box center [756, 279] width 29 height 29
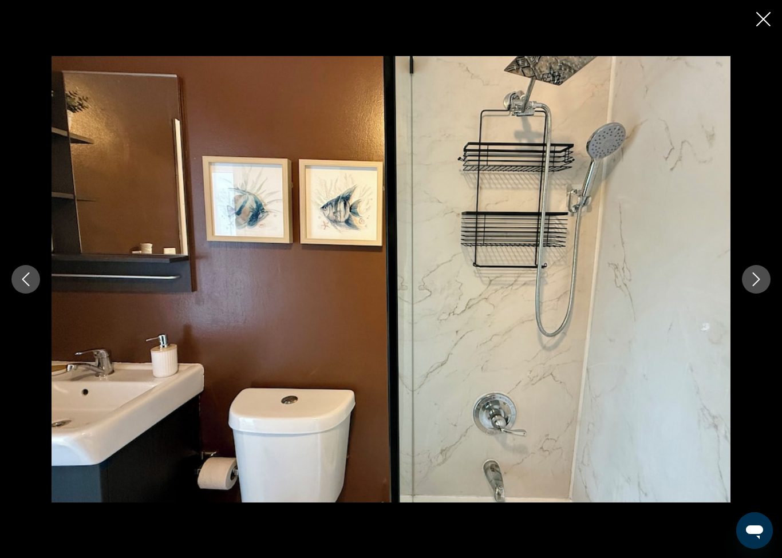
click at [33, 269] on button "Previous image" at bounding box center [25, 279] width 29 height 29
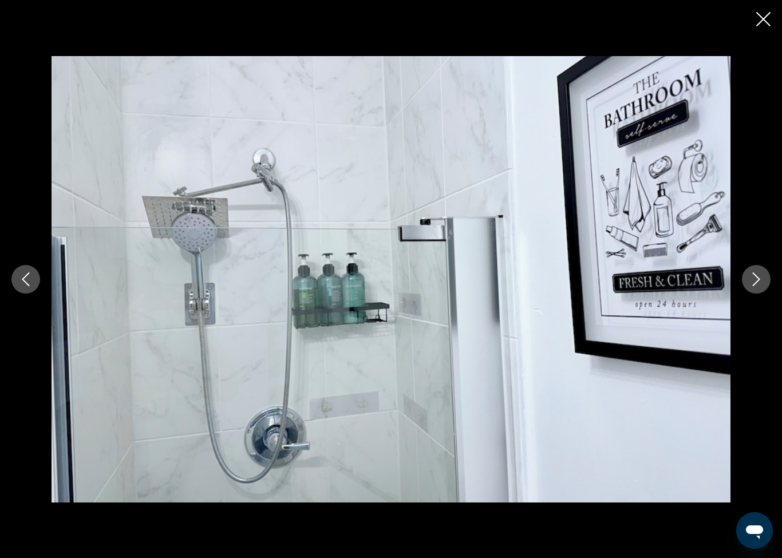
click at [34, 269] on button "Previous image" at bounding box center [25, 279] width 29 height 29
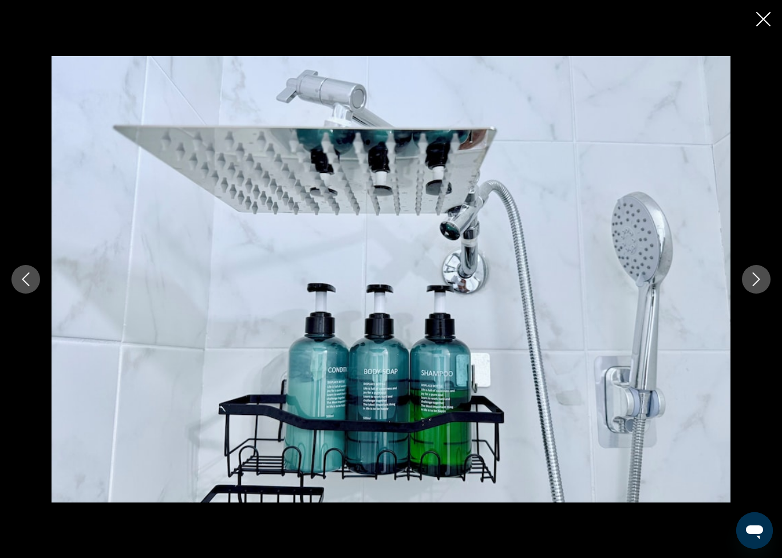
click at [28, 253] on div "prev next" at bounding box center [391, 279] width 782 height 447
click at [36, 273] on button "Previous image" at bounding box center [25, 279] width 29 height 29
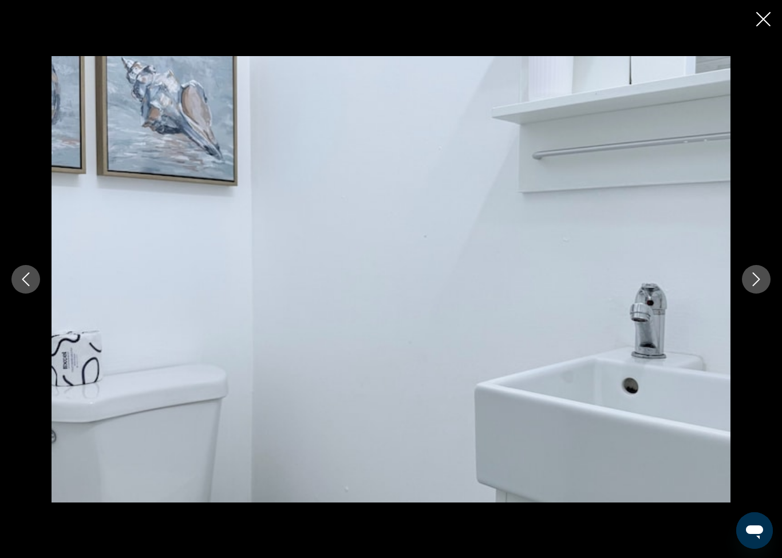
click at [35, 279] on button "Previous image" at bounding box center [25, 279] width 29 height 29
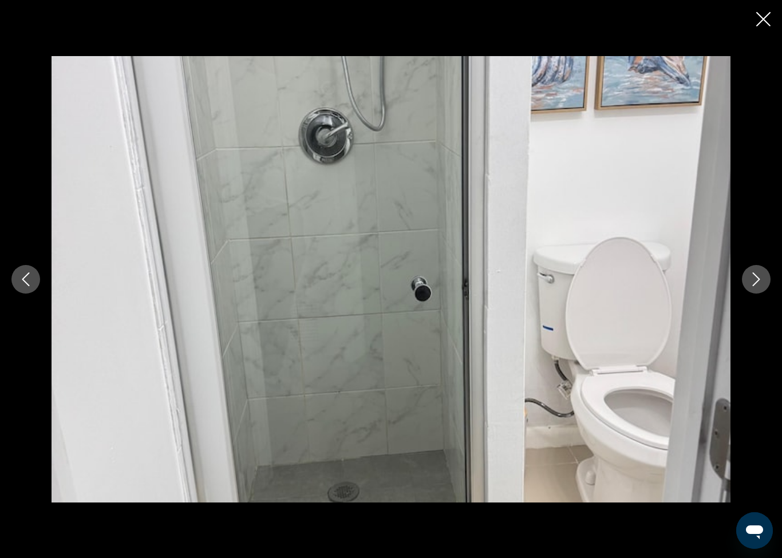
click at [750, 290] on button "Next image" at bounding box center [756, 279] width 29 height 29
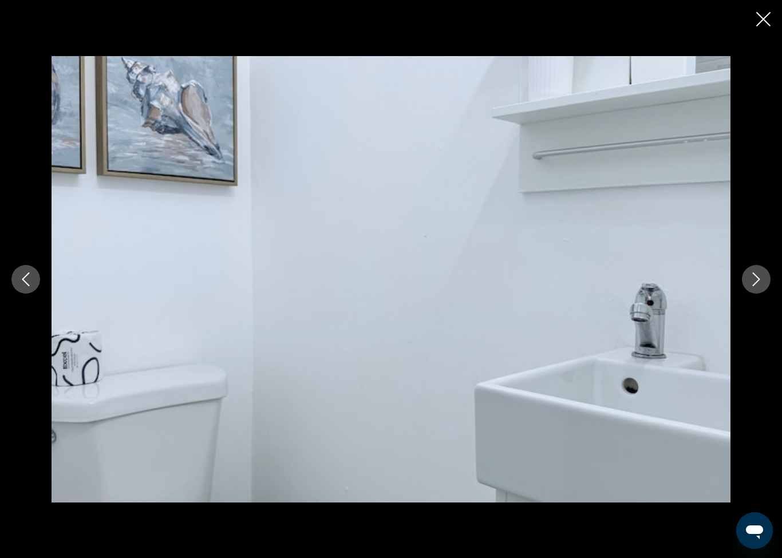
click at [753, 294] on button "Next image" at bounding box center [756, 279] width 29 height 29
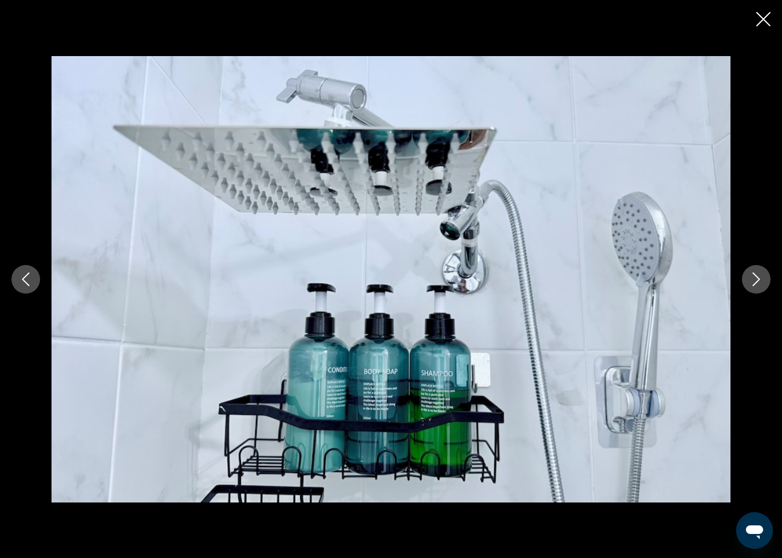
click at [752, 294] on button "Next image" at bounding box center [756, 279] width 29 height 29
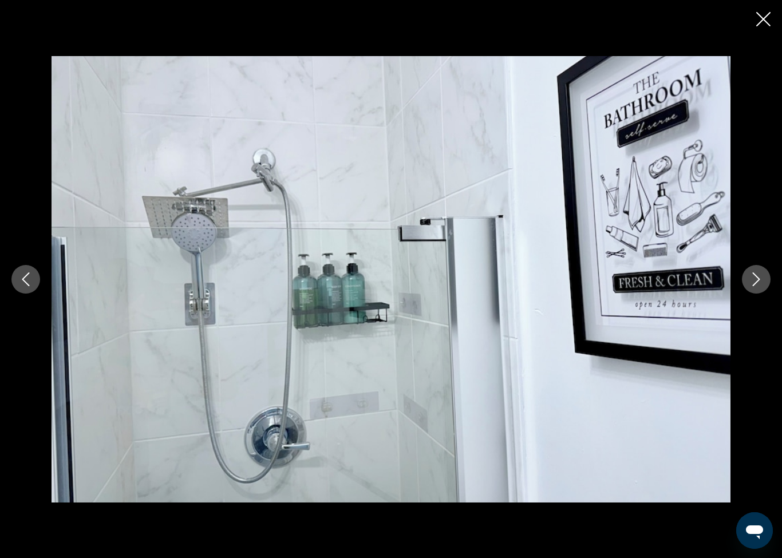
click at [755, 293] on button "Next image" at bounding box center [756, 279] width 29 height 29
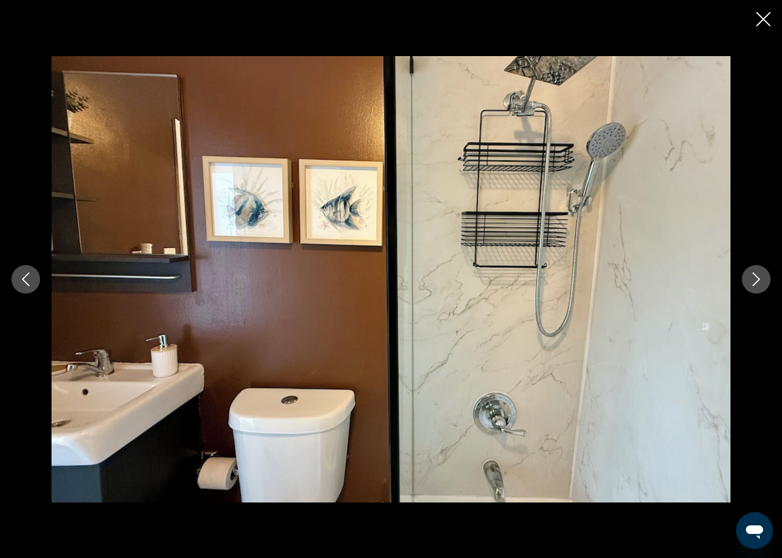
click at [752, 293] on button "Next image" at bounding box center [756, 279] width 29 height 29
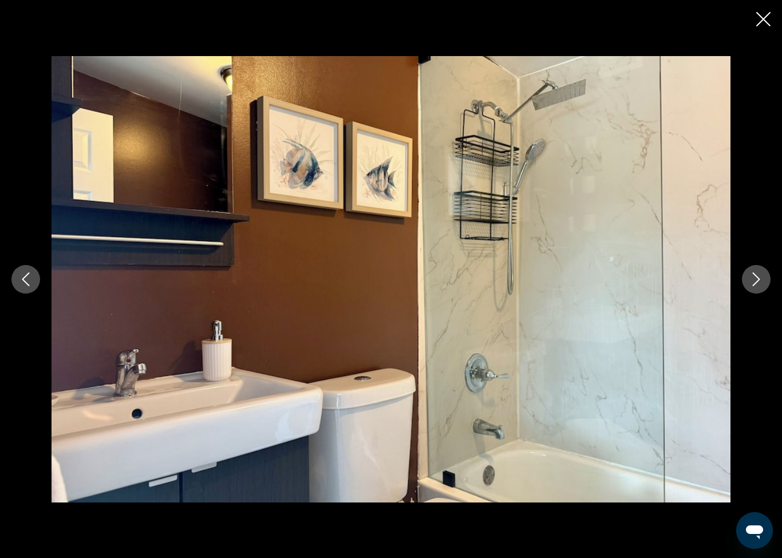
click at [752, 294] on button "Next image" at bounding box center [756, 279] width 29 height 29
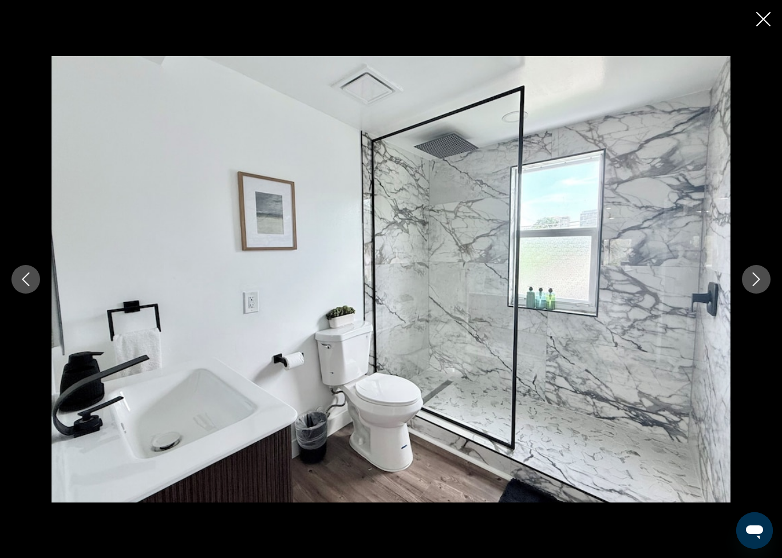
click at [754, 294] on button "Next image" at bounding box center [756, 279] width 29 height 29
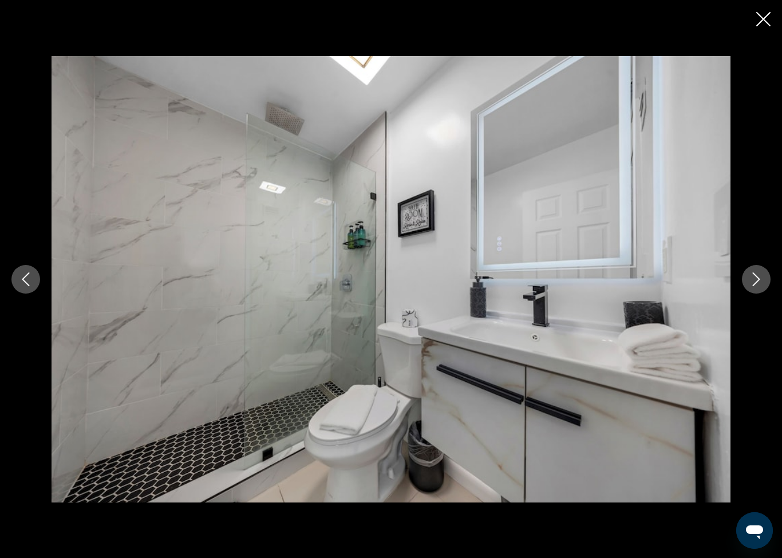
click at [40, 279] on button "Previous image" at bounding box center [25, 279] width 29 height 29
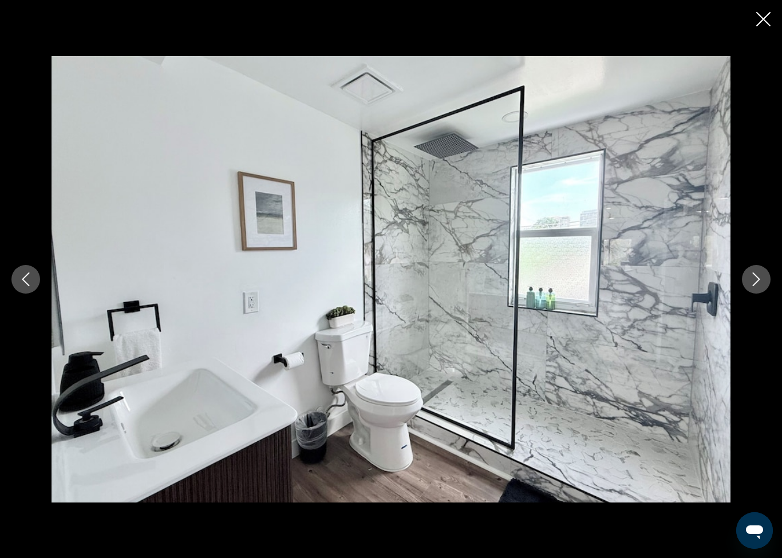
click at [756, 294] on button "Next image" at bounding box center [756, 279] width 29 height 29
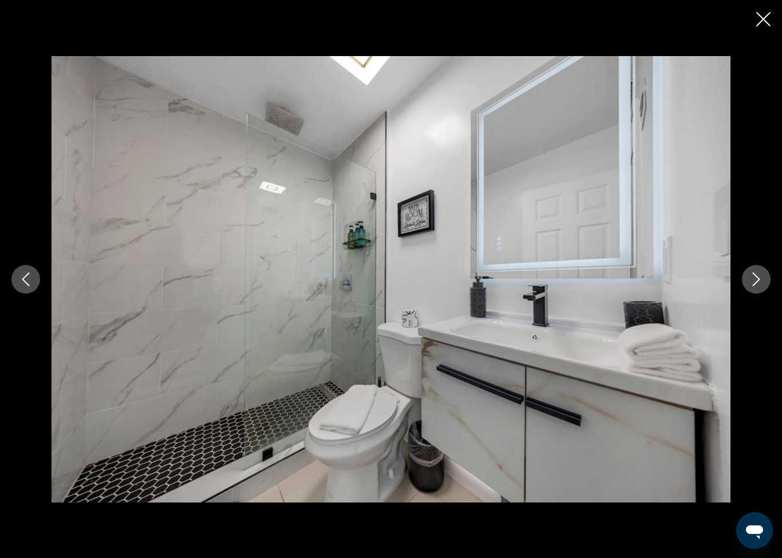
click at [754, 294] on button "Next image" at bounding box center [756, 279] width 29 height 29
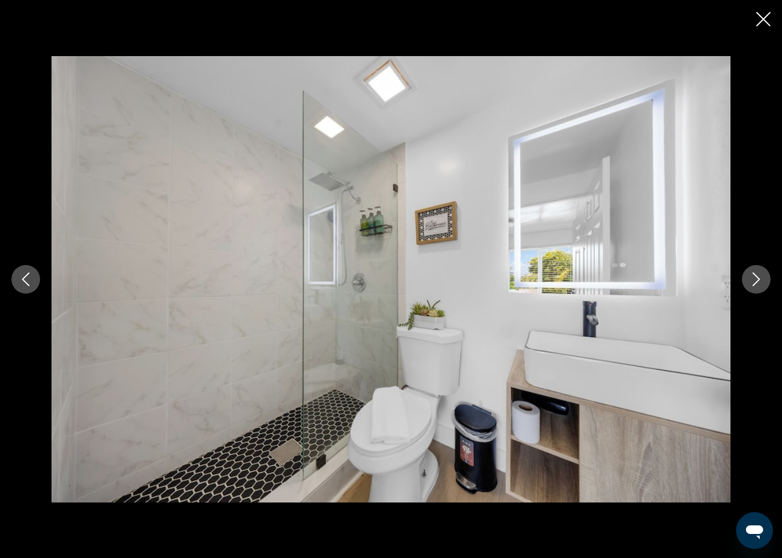
click at [755, 294] on button "Next image" at bounding box center [756, 279] width 29 height 29
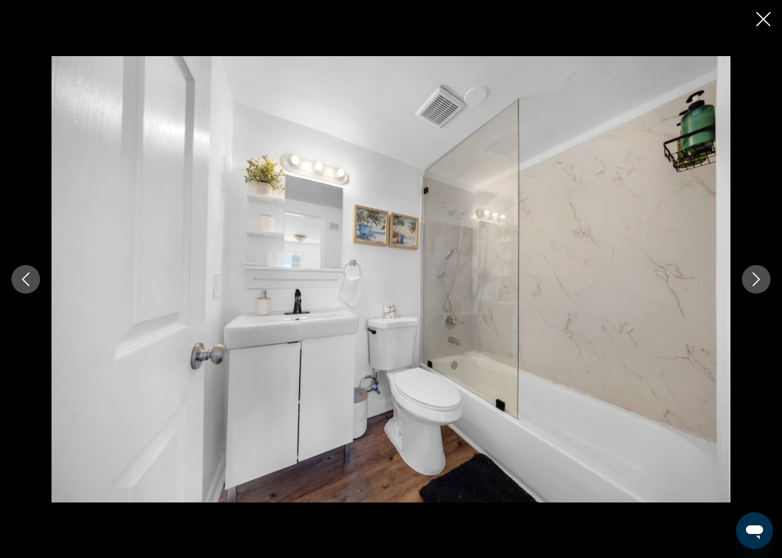
click at [755, 293] on button "Next image" at bounding box center [756, 279] width 29 height 29
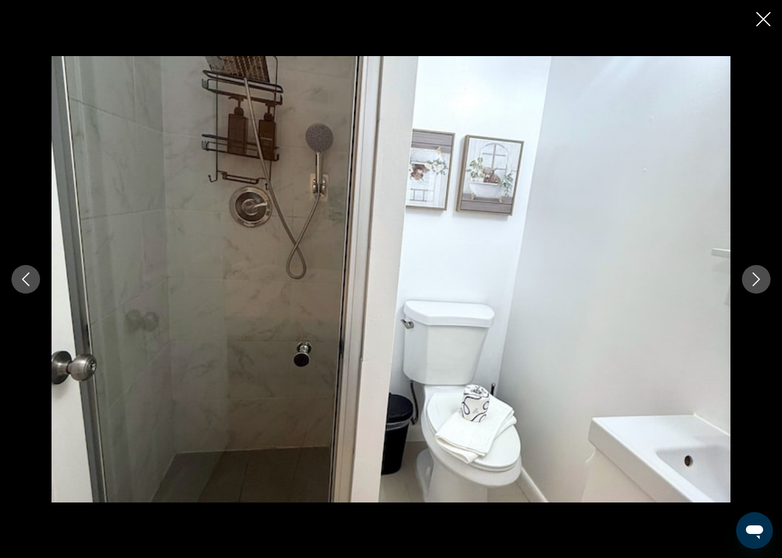
click at [754, 293] on button "Next image" at bounding box center [756, 279] width 29 height 29
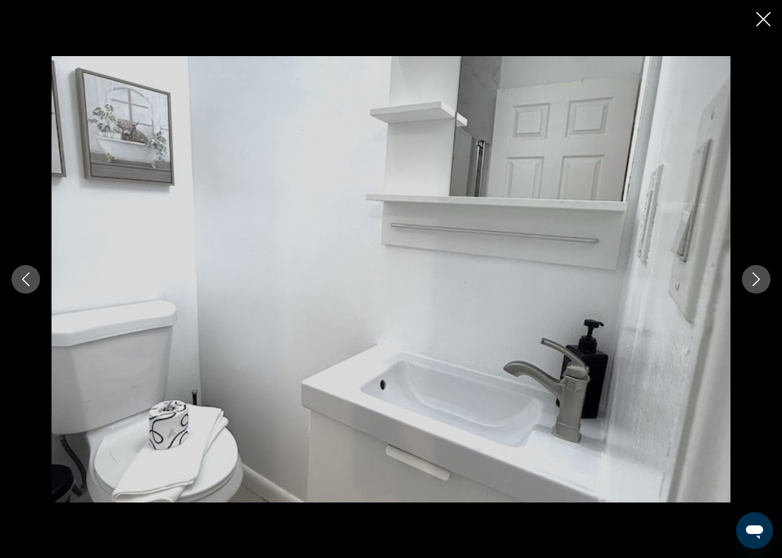
click at [759, 13] on icon "Close slideshow" at bounding box center [763, 19] width 14 height 14
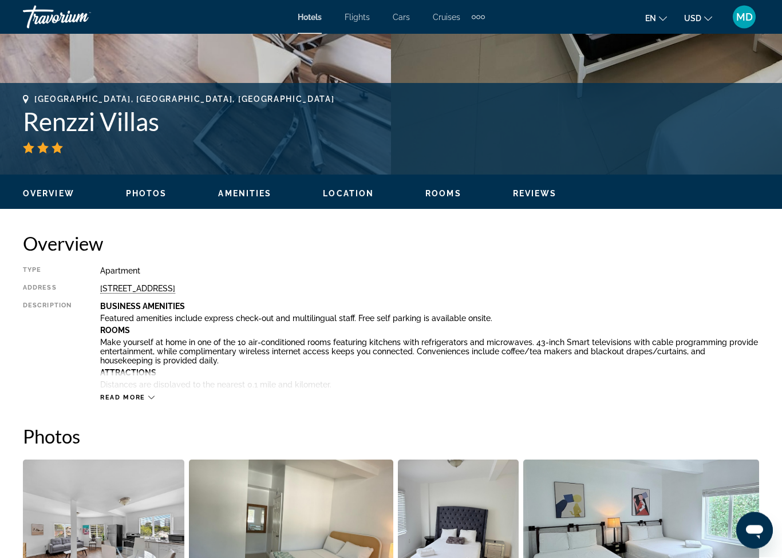
scroll to position [399, 0]
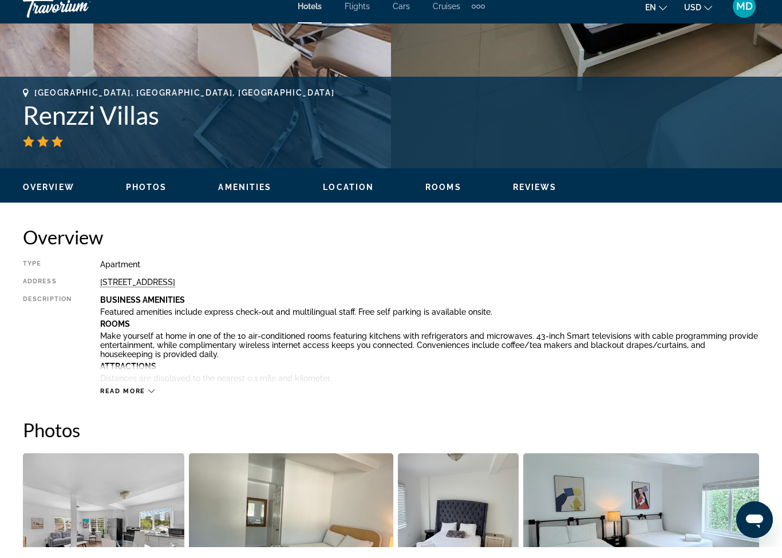
click at [131, 399] on span "Read more" at bounding box center [122, 402] width 45 height 7
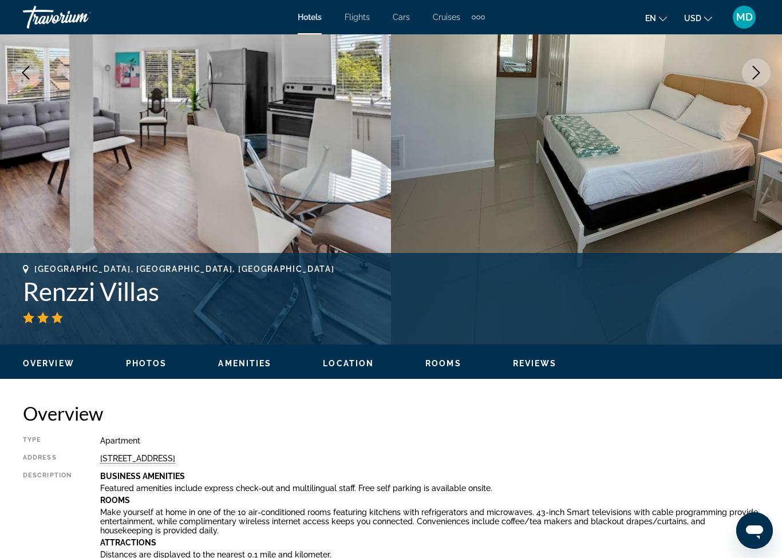
scroll to position [233, 0]
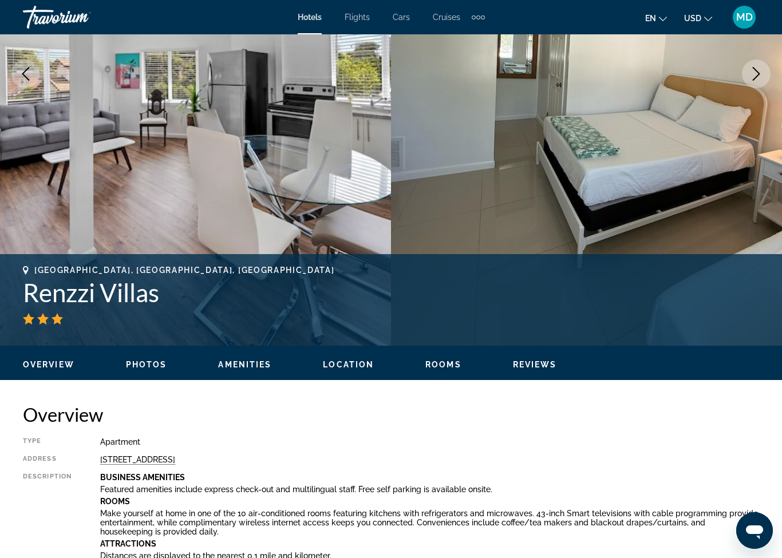
click at [445, 368] on span "Rooms" at bounding box center [443, 364] width 36 height 9
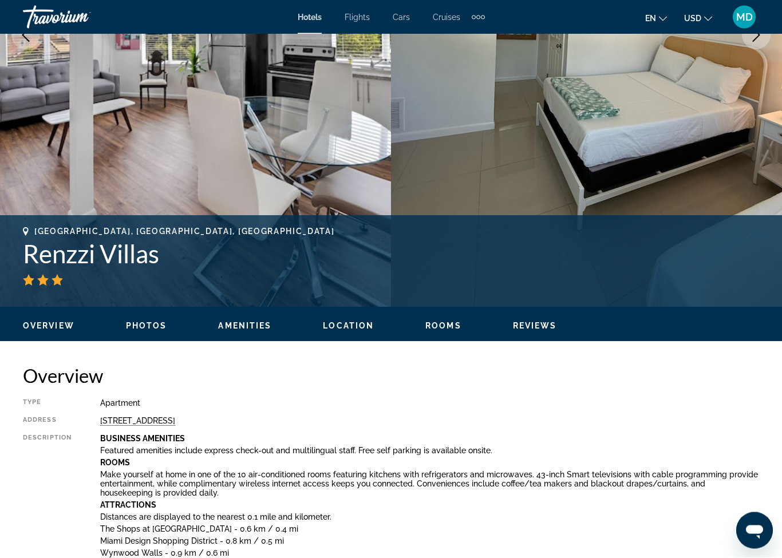
scroll to position [293, 0]
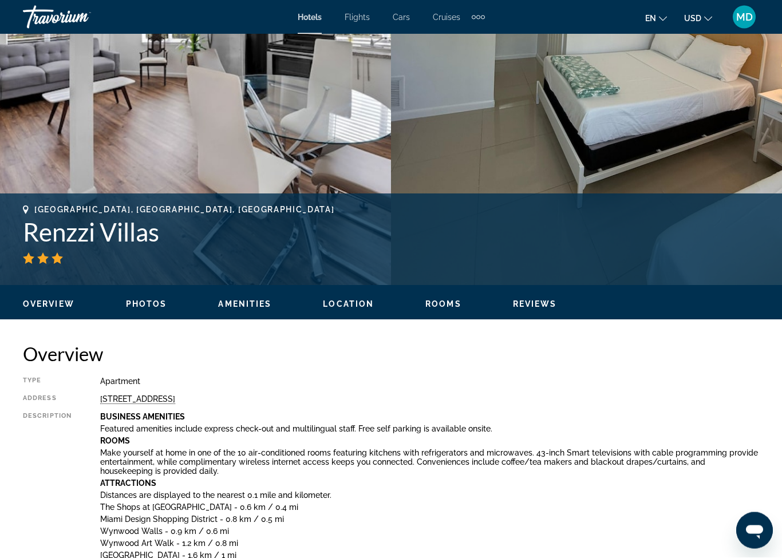
click at [358, 306] on span "Location" at bounding box center [348, 304] width 51 height 9
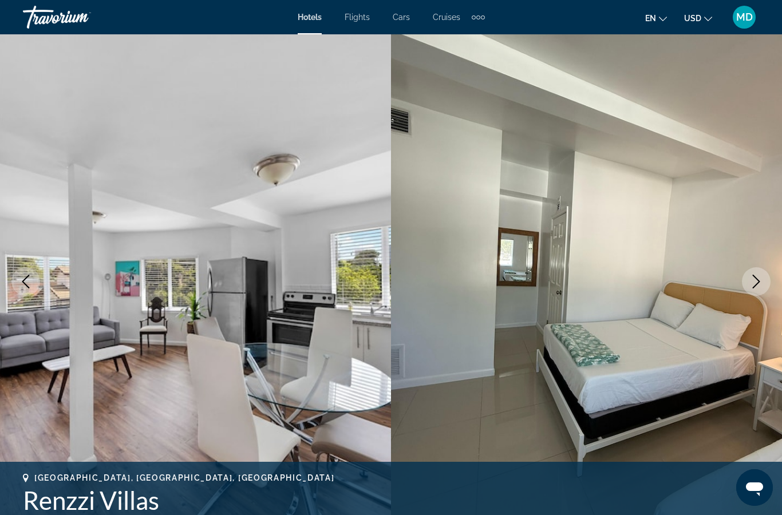
scroll to position [0, 0]
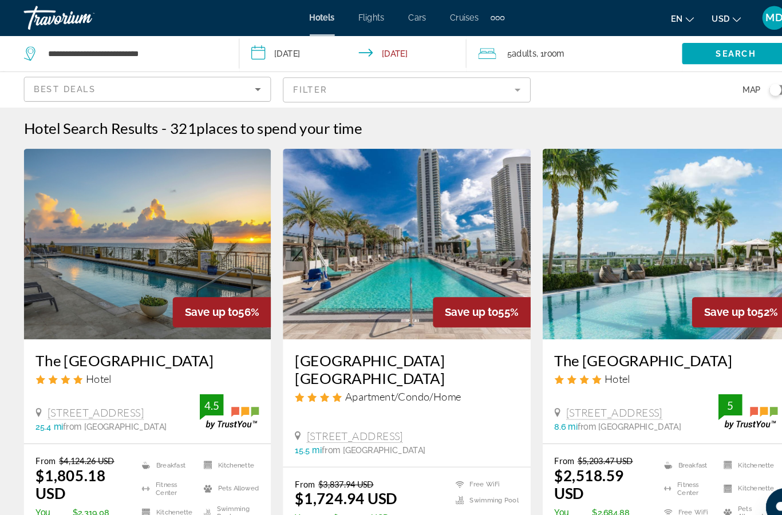
click at [735, 89] on button "Toggle map" at bounding box center [745, 86] width 28 height 10
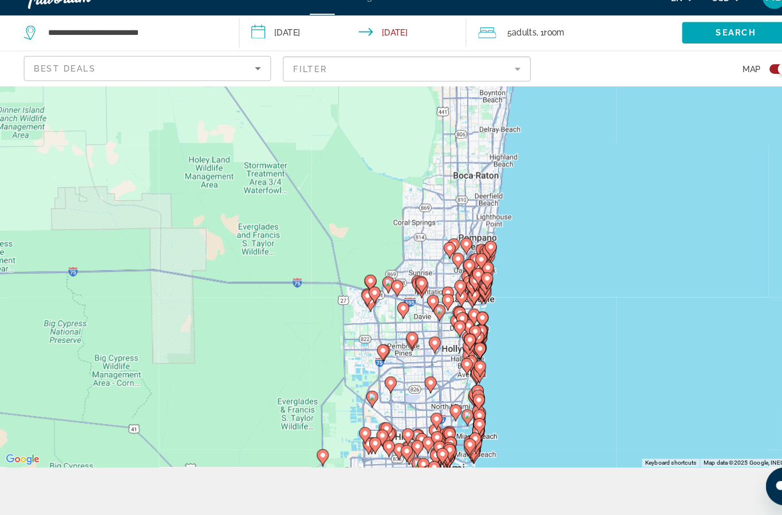
click at [212, 317] on div "To activate drag with keyboard, press Alt + Enter. Once in keyboard drag state,…" at bounding box center [391, 263] width 782 height 412
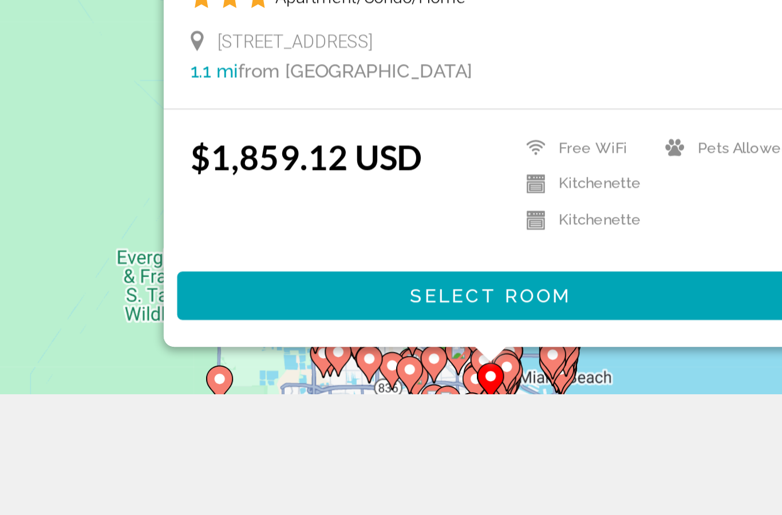
scroll to position [103, 0]
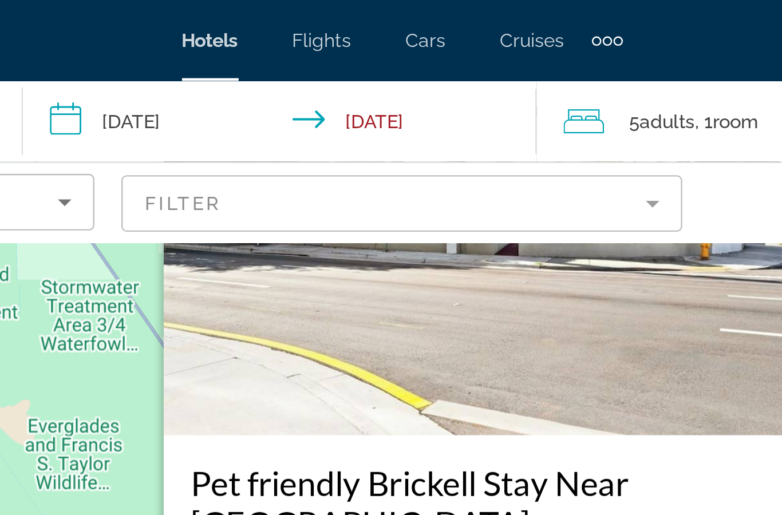
click at [32, 144] on div "To activate drag with keyboard, press Alt + Enter. Once in keyboard drag state,…" at bounding box center [391, 206] width 782 height 412
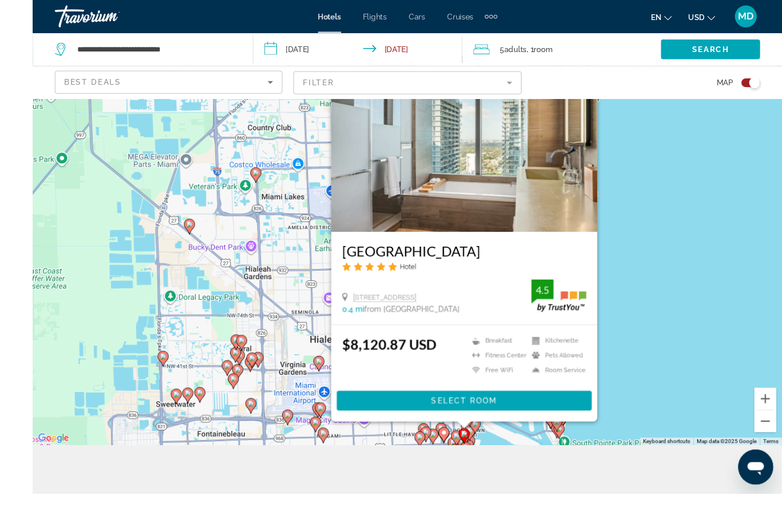
scroll to position [40, 0]
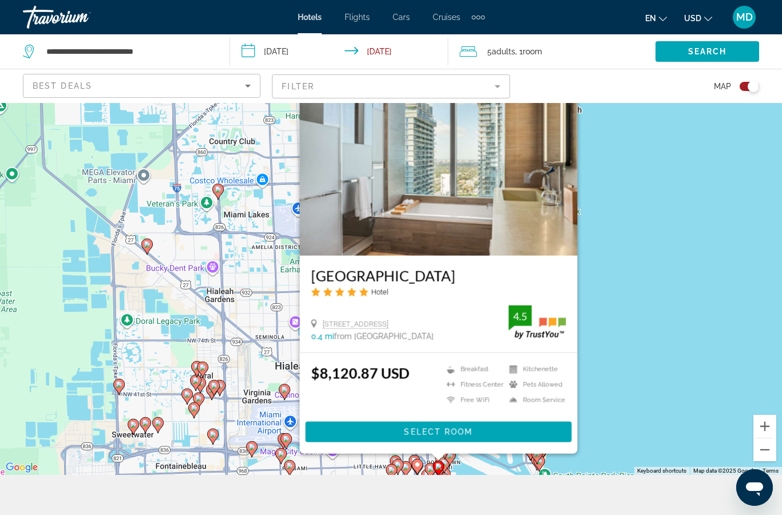
click at [765, 438] on button "Zoom in" at bounding box center [765, 426] width 23 height 23
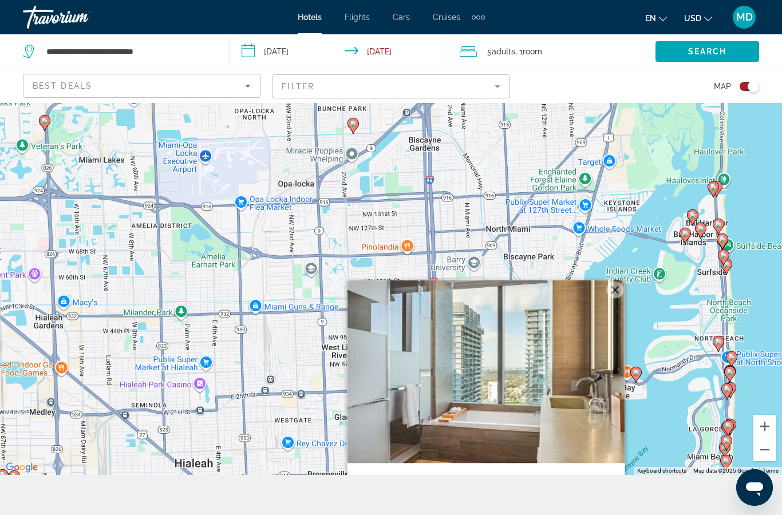
click at [760, 438] on button "Zoom in" at bounding box center [765, 426] width 23 height 23
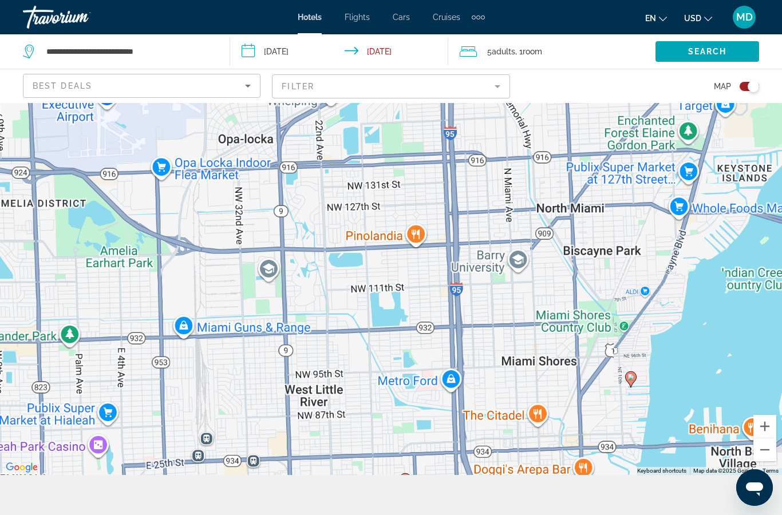
click at [763, 438] on button "Zoom in" at bounding box center [765, 426] width 23 height 23
click at [764, 438] on button "Zoom in" at bounding box center [765, 426] width 23 height 23
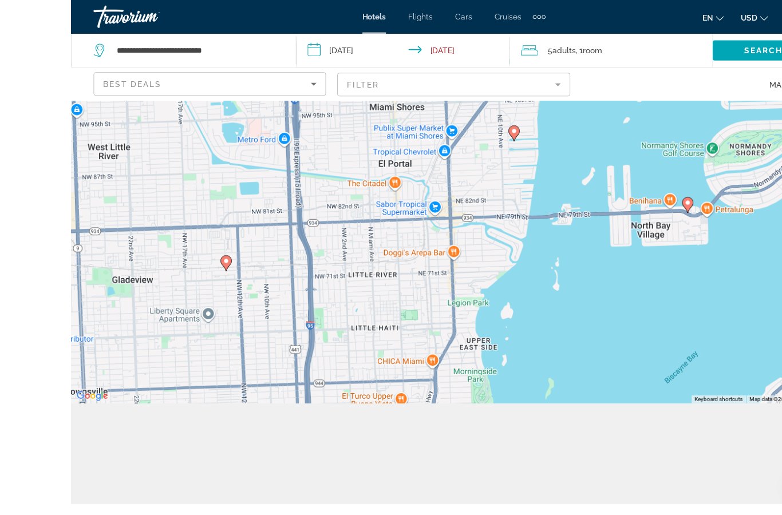
scroll to position [130, 0]
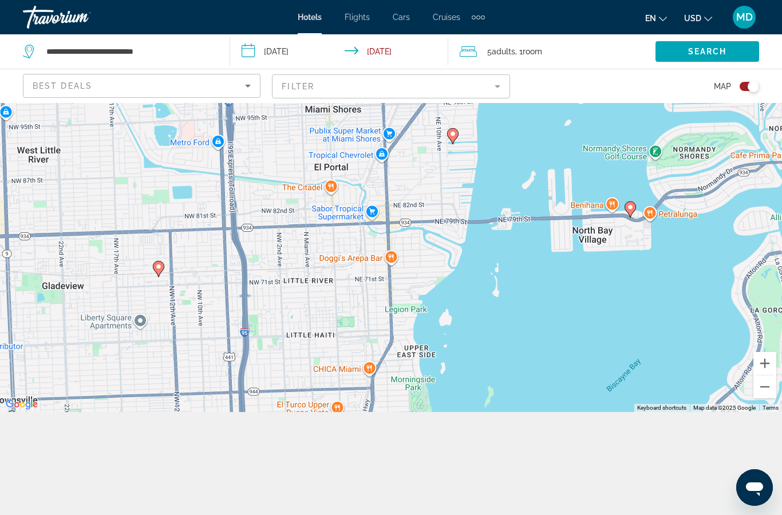
click at [314, 349] on div "To activate drag with keyboard, press Alt + Enter. Once in keyboard drag state,…" at bounding box center [391, 206] width 782 height 412
click at [333, 318] on div "To activate drag with keyboard, press Alt + Enter. Once in keyboard drag state,…" at bounding box center [391, 206] width 782 height 412
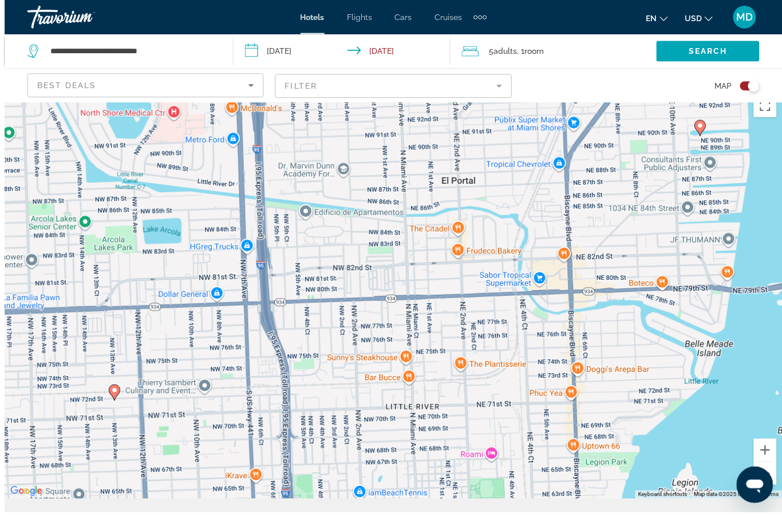
scroll to position [0, 0]
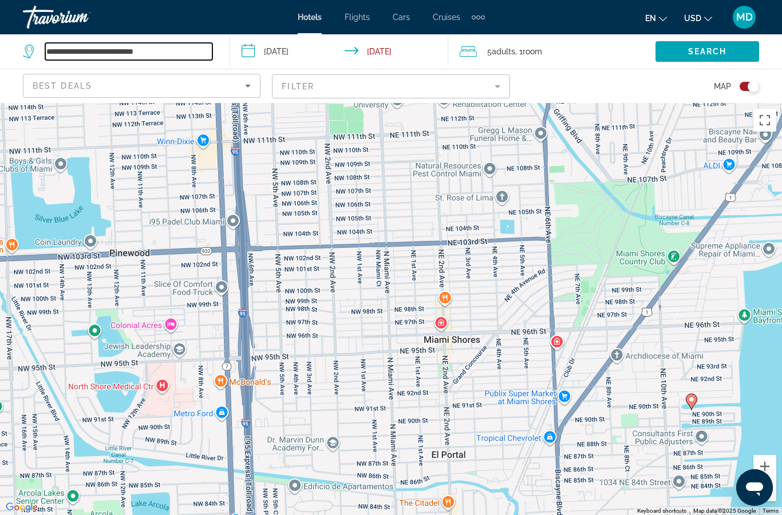
click at [149, 53] on input "**********" at bounding box center [128, 51] width 167 height 17
click at [176, 49] on input "**********" at bounding box center [128, 51] width 167 height 17
type input "*********"
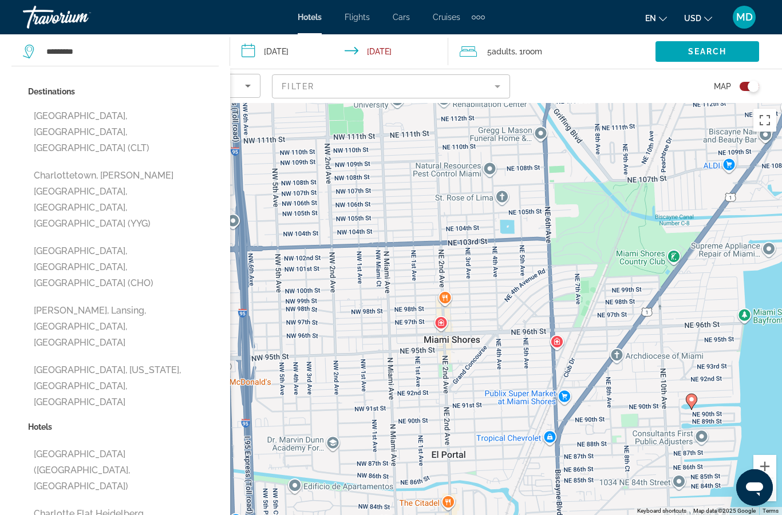
click at [57, 113] on button "[GEOGRAPHIC_DATA], [GEOGRAPHIC_DATA], [GEOGRAPHIC_DATA] (CLT)" at bounding box center [123, 132] width 191 height 54
type input "**********"
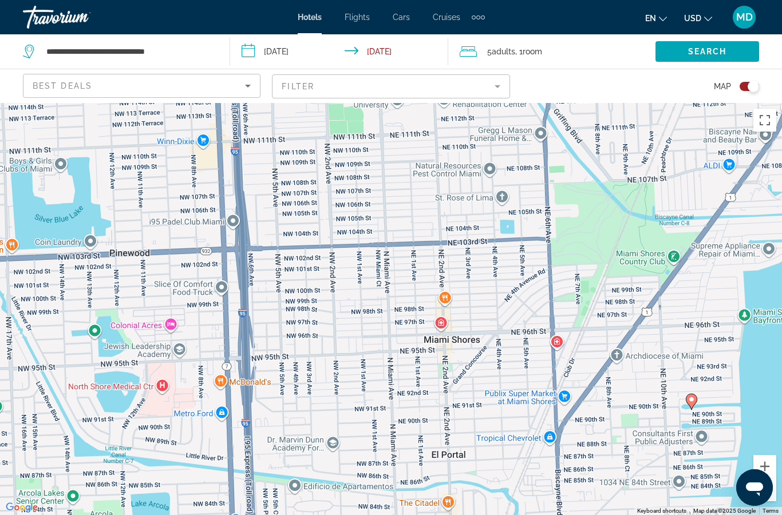
click at [288, 49] on input "**********" at bounding box center [341, 53] width 223 height 38
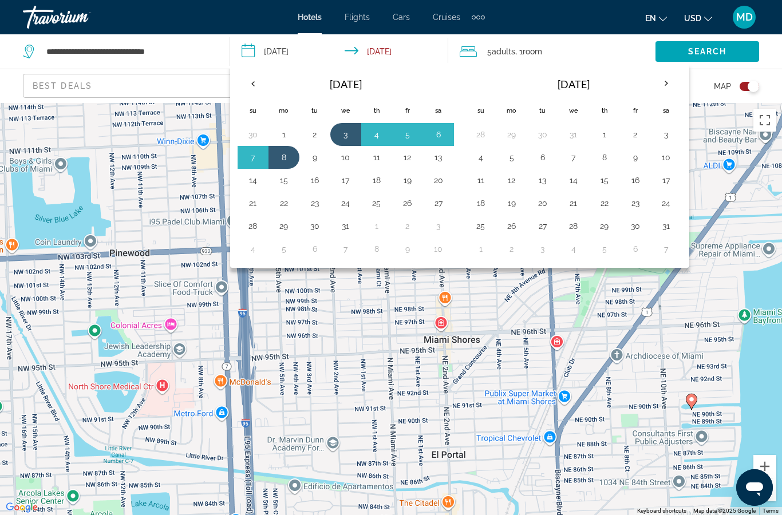
click at [287, 152] on button "8" at bounding box center [284, 157] width 18 height 16
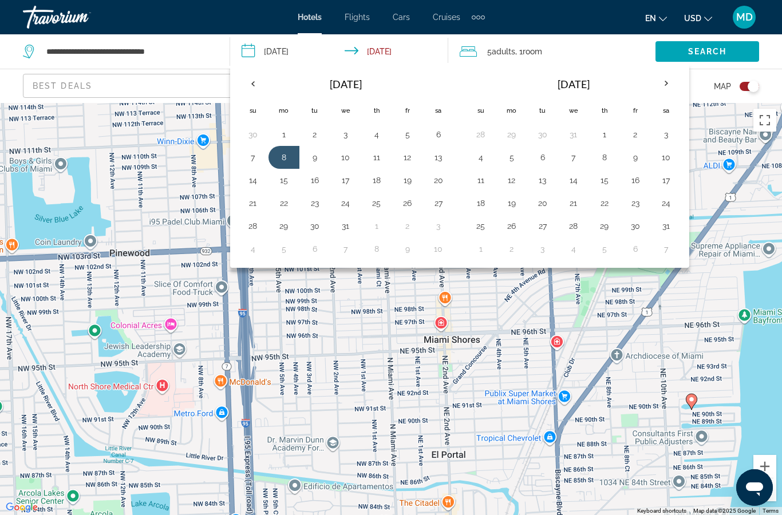
click at [317, 156] on button "9" at bounding box center [315, 157] width 18 height 16
type input "**********"
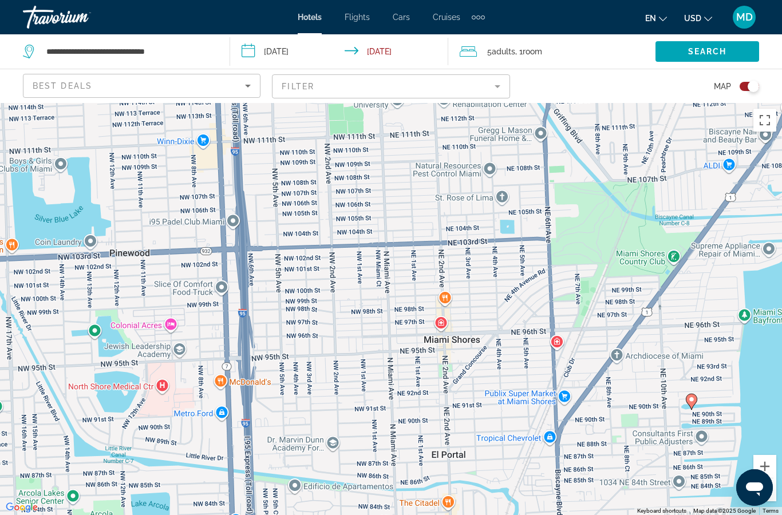
click at [524, 49] on span ", 1 Room rooms" at bounding box center [528, 52] width 27 height 16
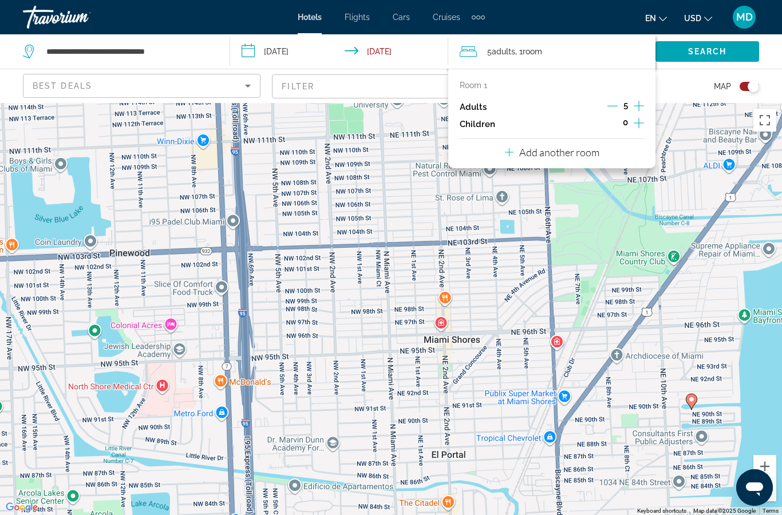
click at [617, 100] on div "5" at bounding box center [626, 106] width 37 height 17
click at [617, 101] on icon "Decrement adults" at bounding box center [613, 106] width 10 height 10
click at [614, 106] on icon "Decrement adults" at bounding box center [613, 106] width 10 height 1
click at [612, 106] on icon "Decrement adults" at bounding box center [613, 106] width 10 height 1
click at [671, 53] on span "Search widget" at bounding box center [708, 51] width 104 height 27
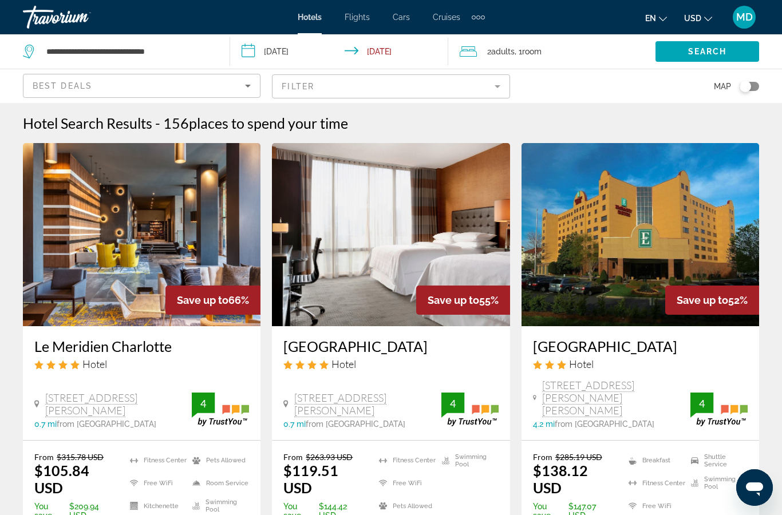
click at [747, 81] on div "Toggle map" at bounding box center [745, 86] width 11 height 11
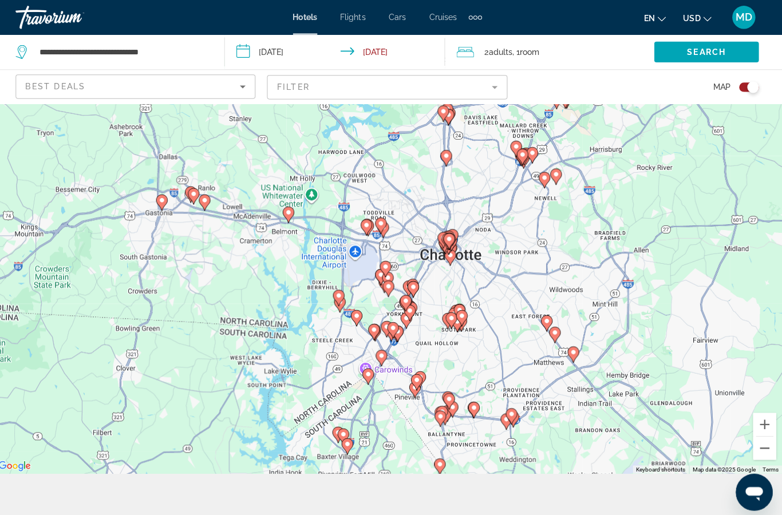
click at [334, 92] on mat-form-field "Filter" at bounding box center [391, 86] width 238 height 24
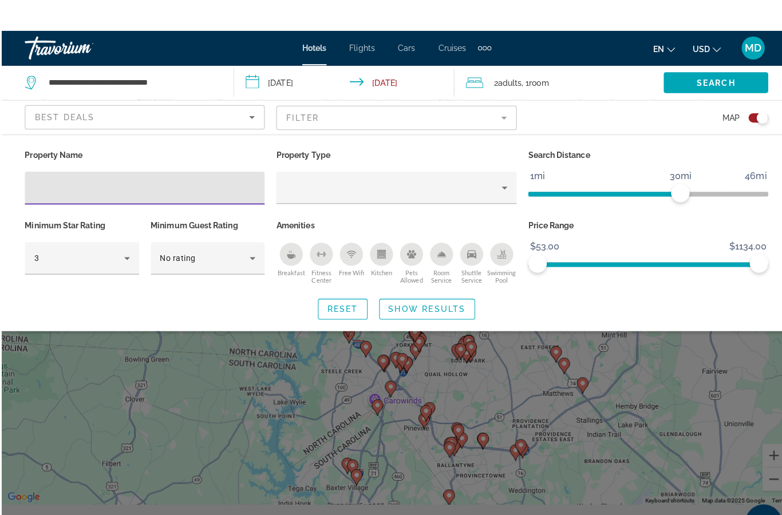
scroll to position [0, 0]
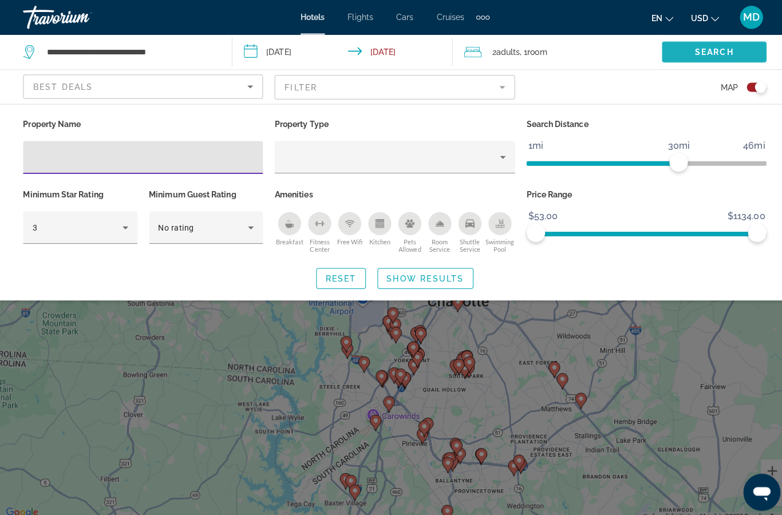
click at [677, 49] on span "Search widget" at bounding box center [708, 51] width 104 height 27
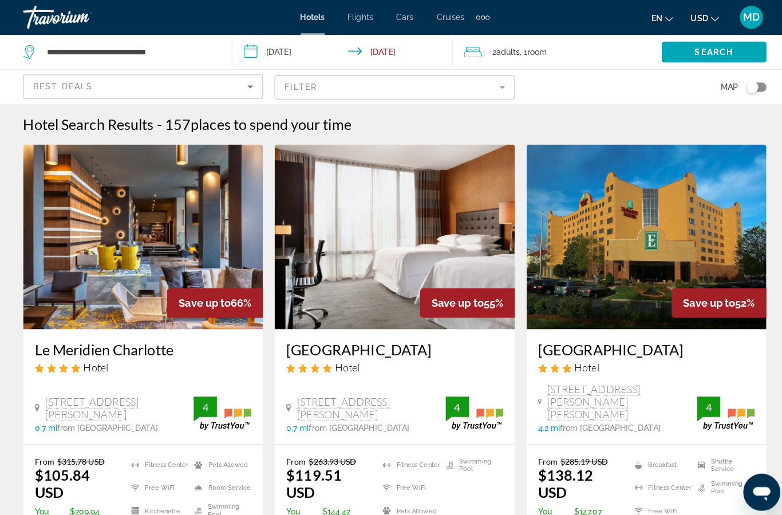
click at [341, 88] on mat-form-field "Filter" at bounding box center [391, 86] width 238 height 24
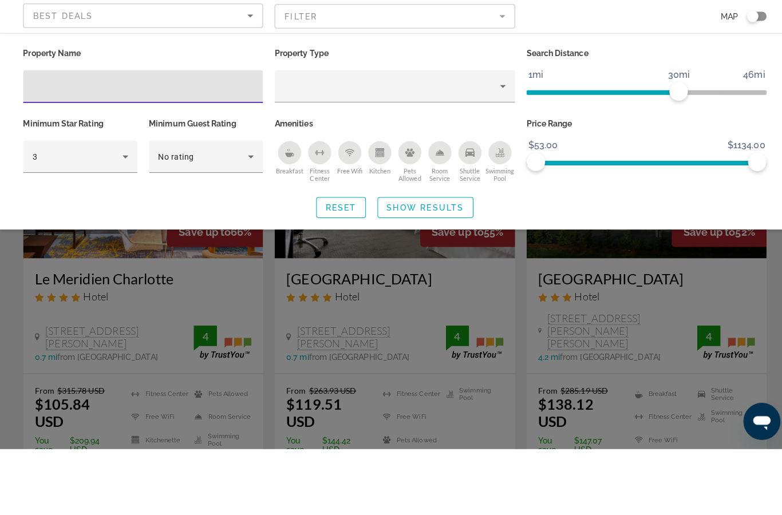
click at [238, 238] on div "Search widget" at bounding box center [391, 344] width 782 height 344
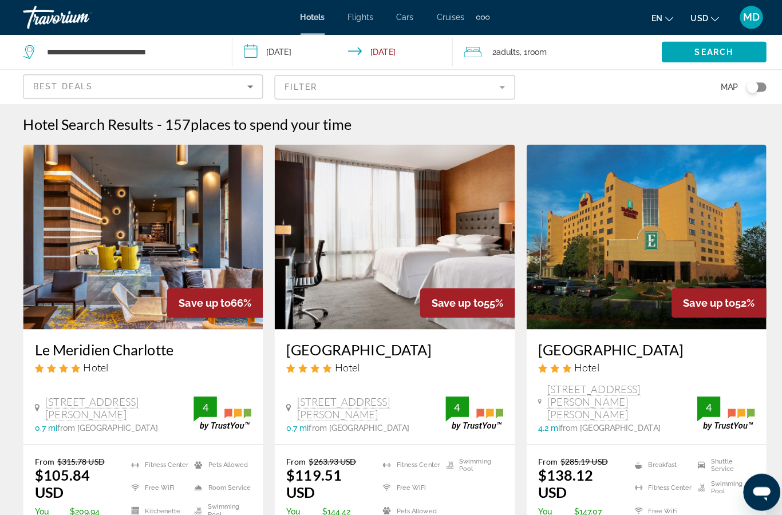
click at [693, 13] on button "USD USD ($) MXN (Mex$) CAD (Can$) GBP (£) EUR (€) AUD (A$) NZD (NZ$) CNY (CN¥)" at bounding box center [698, 18] width 28 height 17
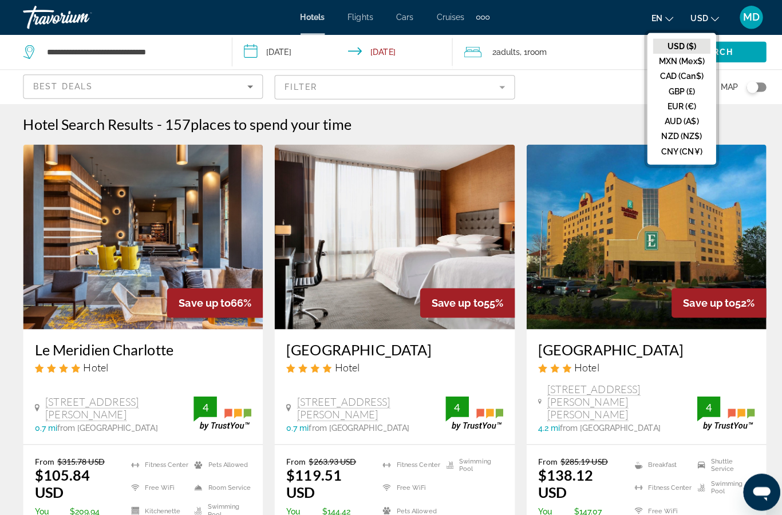
click at [657, 75] on button "CAD (Can$)" at bounding box center [675, 75] width 57 height 15
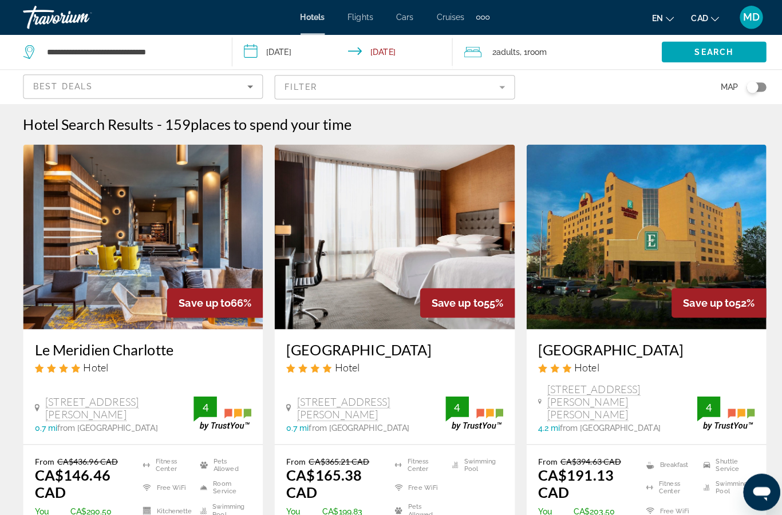
click at [52, 84] on span "Best Deals" at bounding box center [63, 85] width 60 height 9
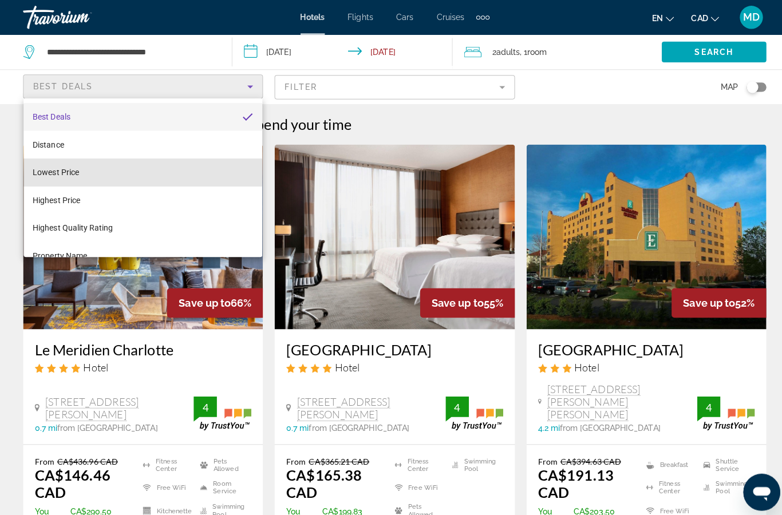
click at [50, 163] on mat-option "Lowest Price" at bounding box center [141, 170] width 237 height 27
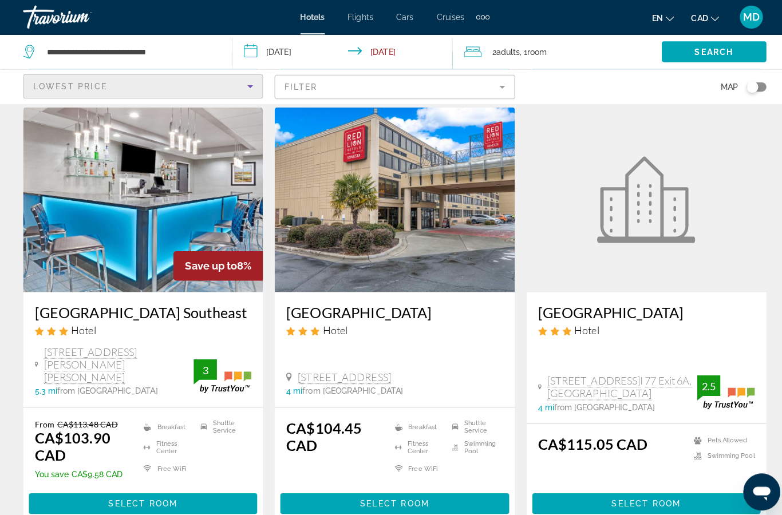
scroll to position [462, 0]
click at [92, 222] on img "Main content" at bounding box center [142, 198] width 238 height 183
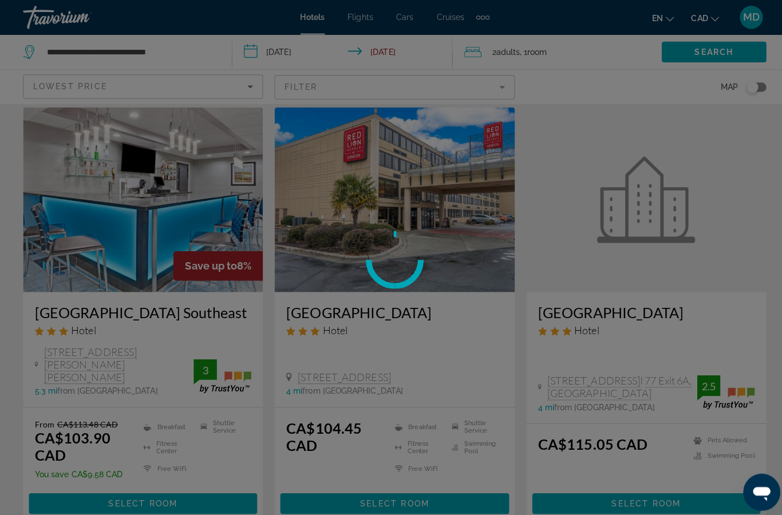
click at [104, 320] on div at bounding box center [391, 257] width 782 height 515
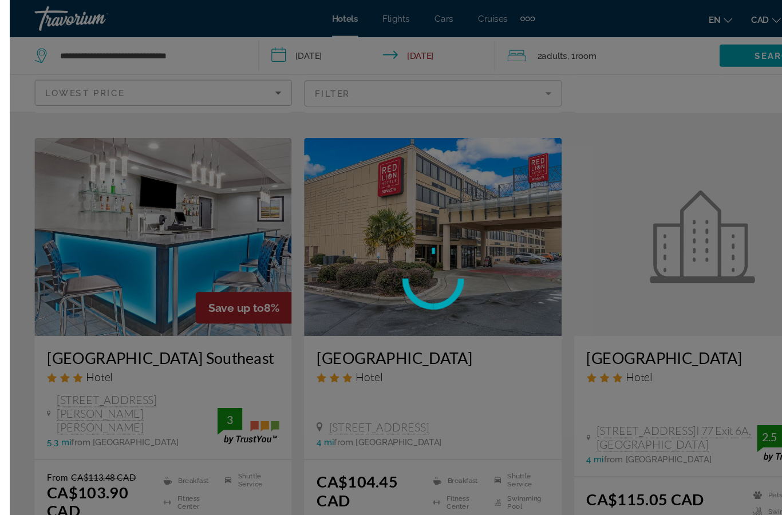
scroll to position [431, 0]
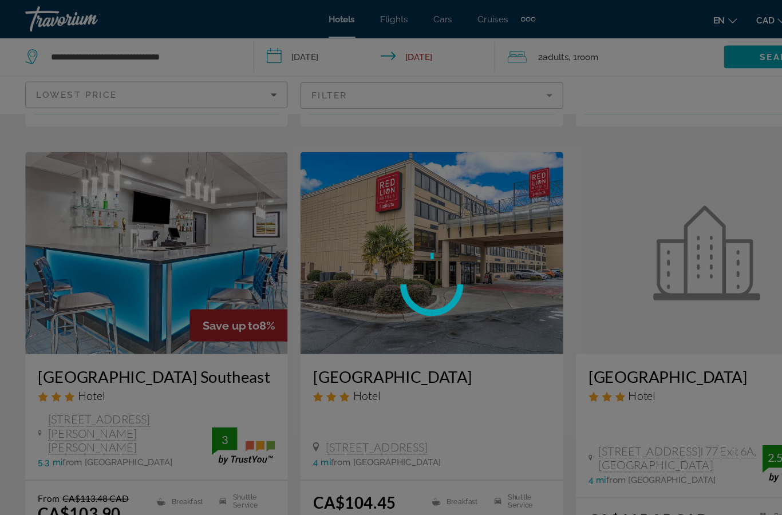
click at [127, 338] on div at bounding box center [391, 257] width 782 height 515
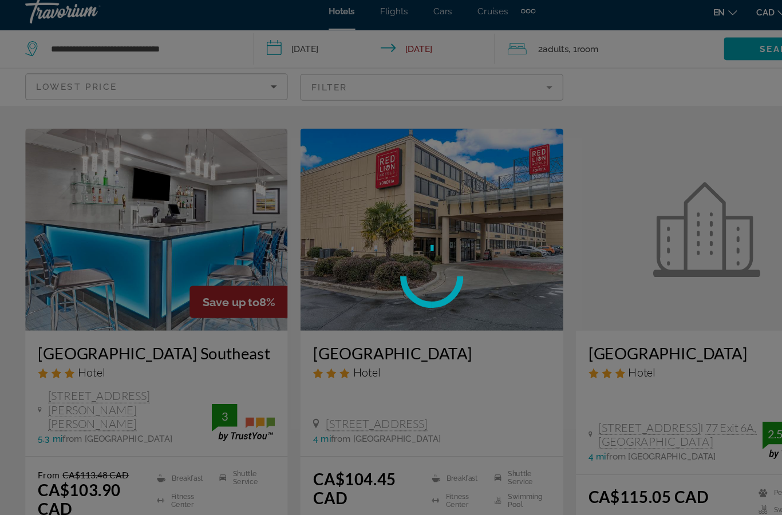
scroll to position [444, 0]
click at [140, 321] on div at bounding box center [391, 257] width 782 height 515
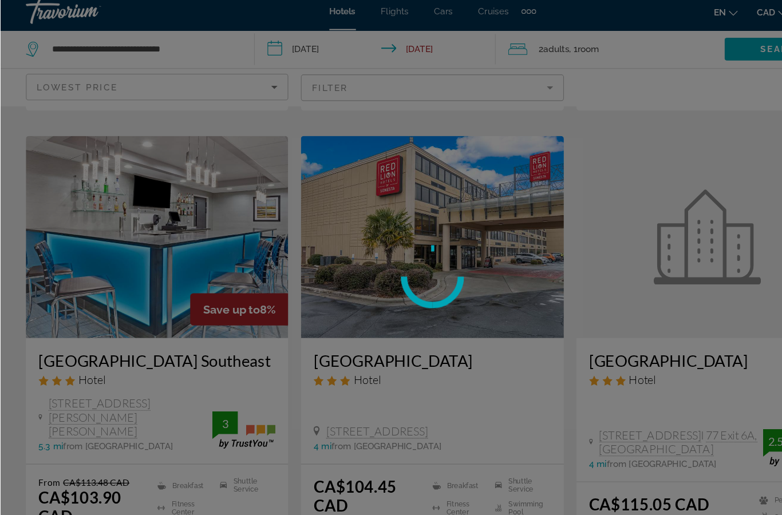
scroll to position [439, 0]
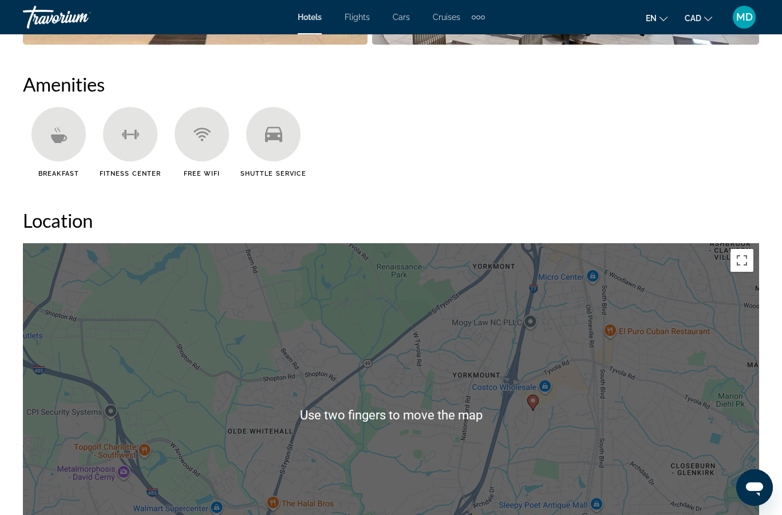
scroll to position [1073, 0]
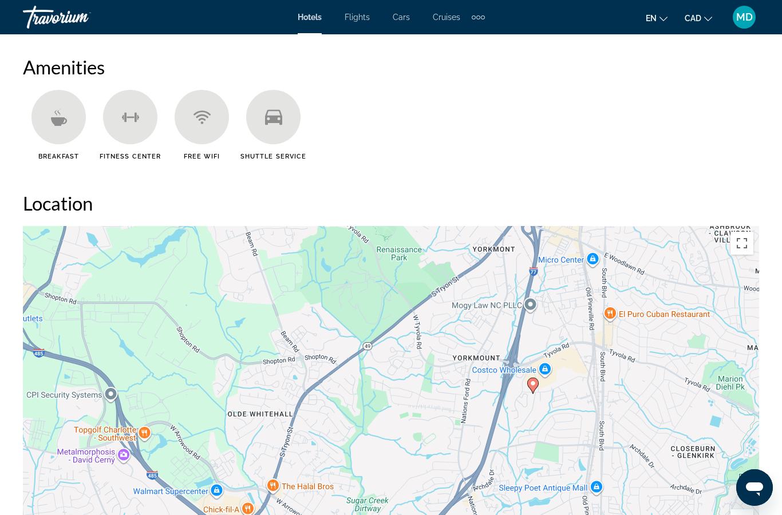
click at [213, 426] on div "To activate drag with keyboard, press Alt + Enter. Once in keyboard drag state,…" at bounding box center [391, 398] width 736 height 344
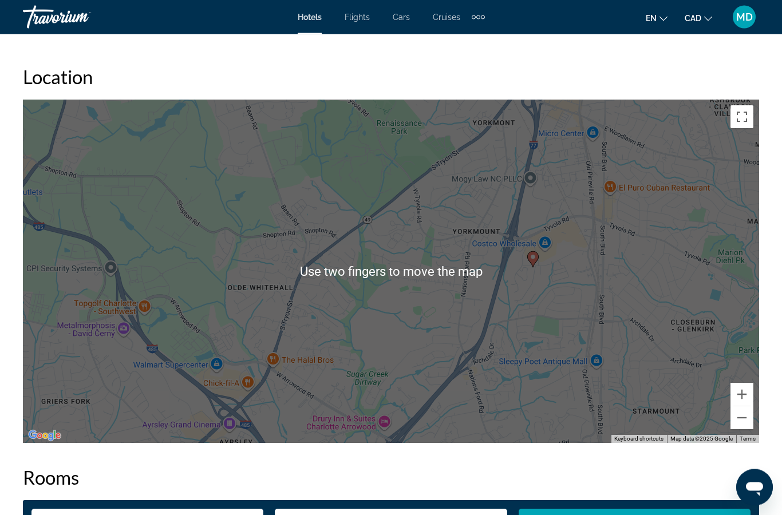
scroll to position [1200, 0]
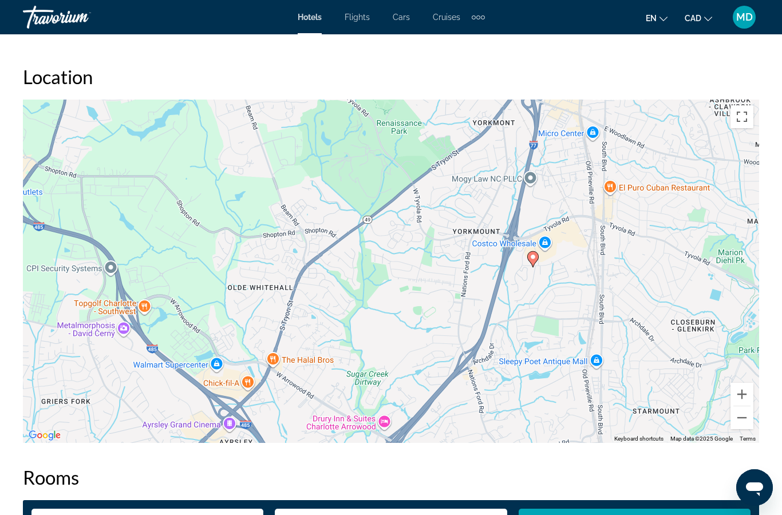
click at [738, 111] on button "Toggle fullscreen view" at bounding box center [742, 116] width 23 height 23
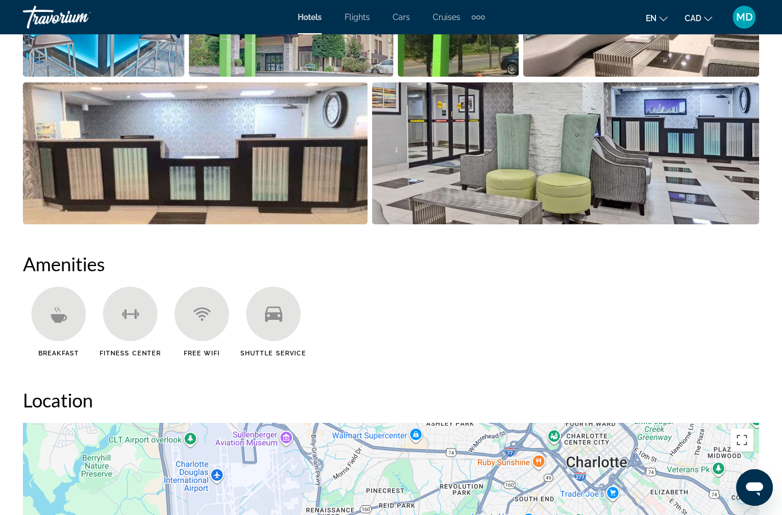
scroll to position [875, 0]
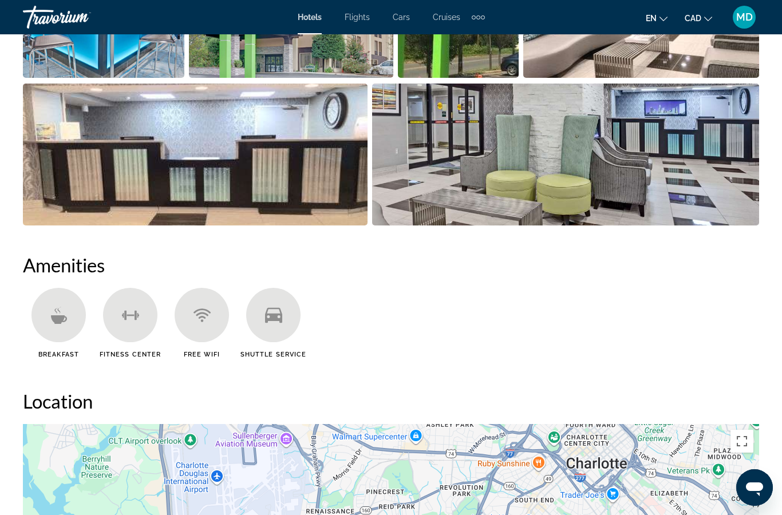
click at [281, 320] on icon "Main content" at bounding box center [273, 315] width 17 height 15
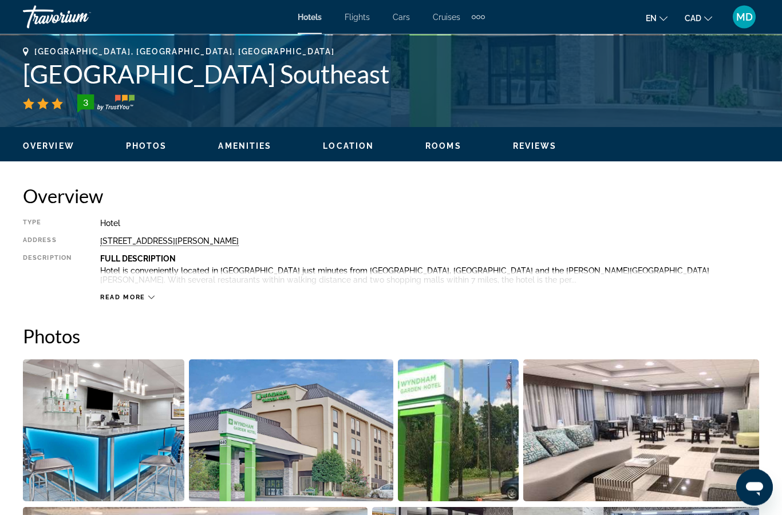
click at [242, 142] on span "Amenities" at bounding box center [244, 146] width 53 height 9
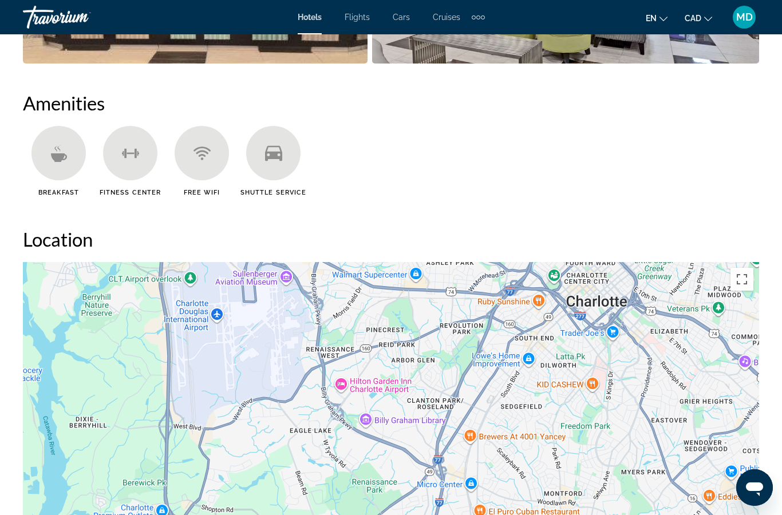
scroll to position [1059, 0]
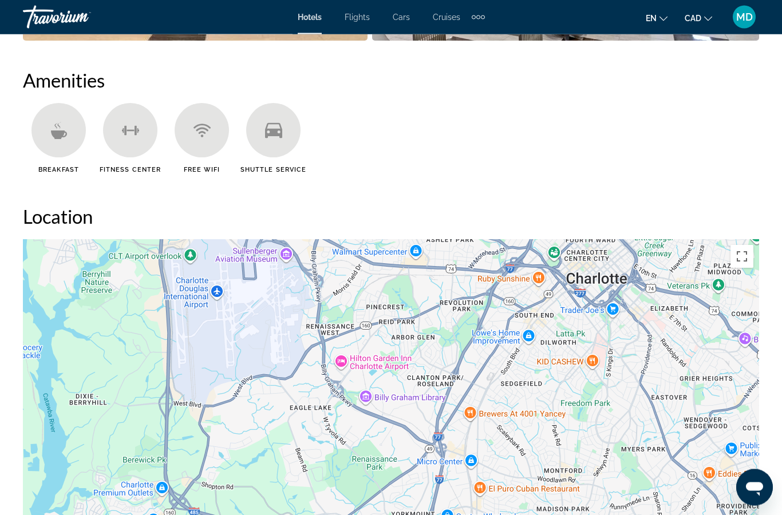
click at [270, 135] on icon "Main content" at bounding box center [273, 130] width 17 height 15
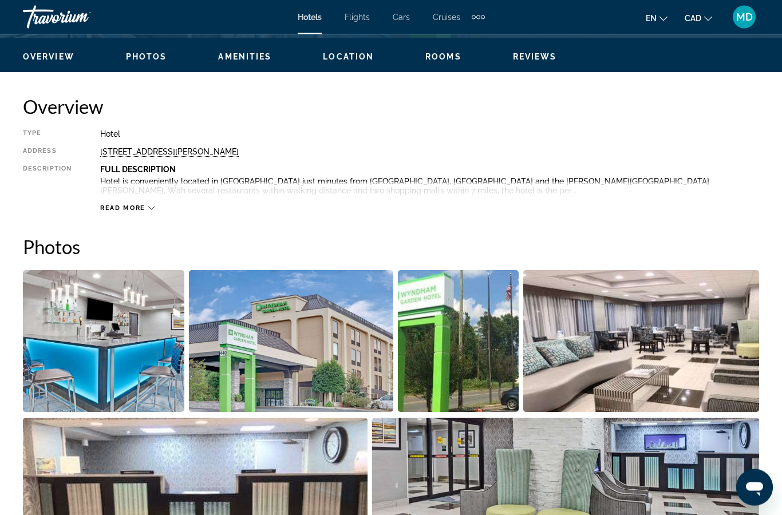
click at [133, 205] on span "Read more" at bounding box center [122, 208] width 45 height 7
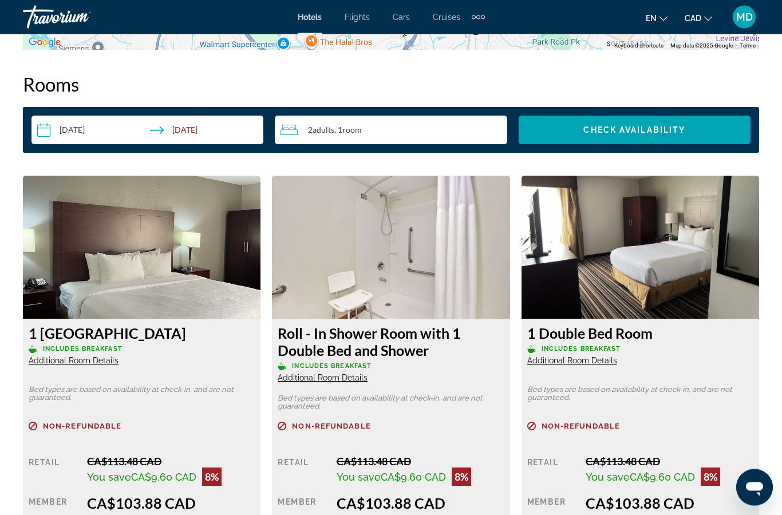
scroll to position [1591, 0]
